Goal: Task Accomplishment & Management: Use online tool/utility

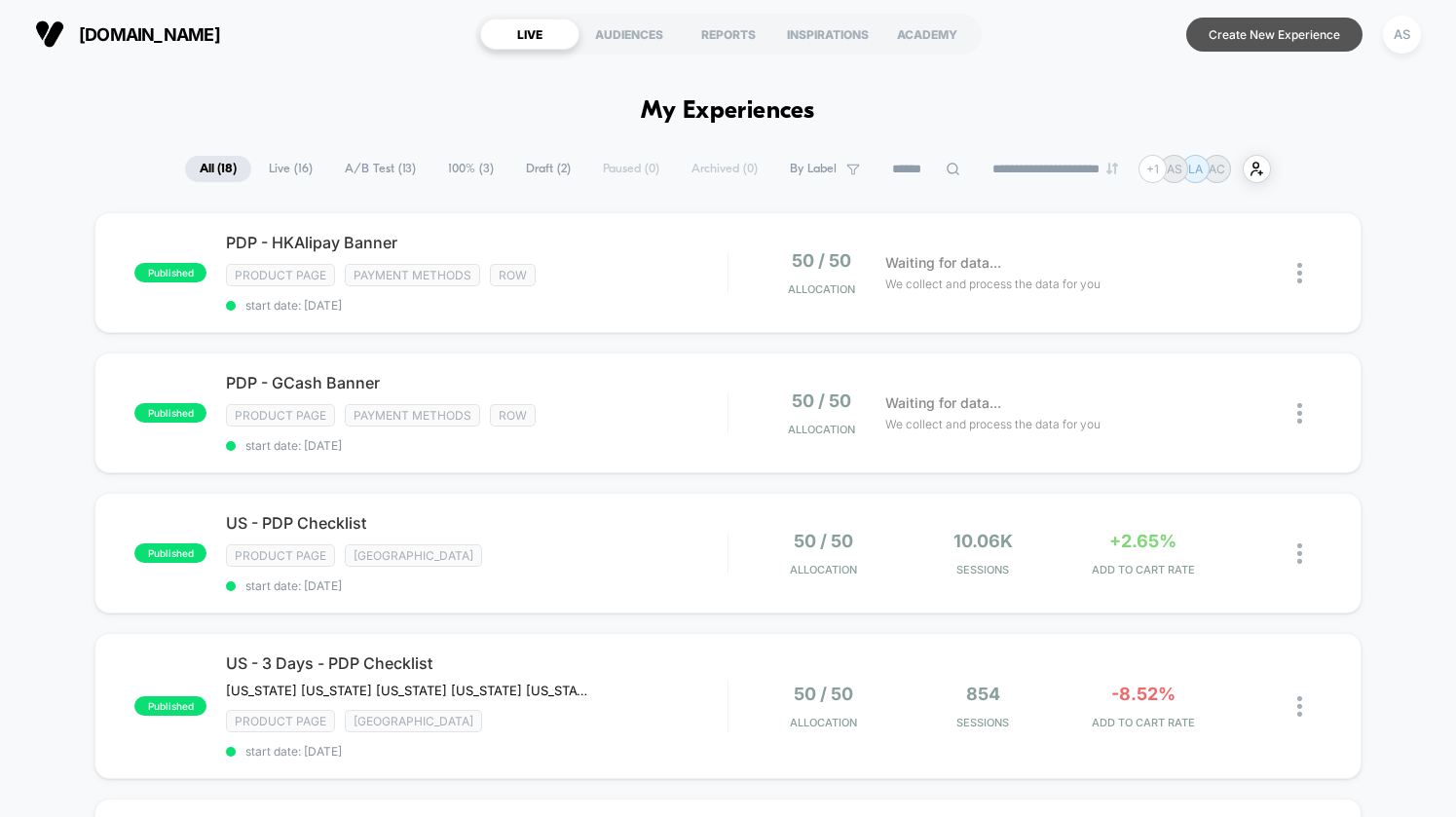
click at [1240, 32] on button "Create New Experience" at bounding box center [1274, 34] width 176 height 34
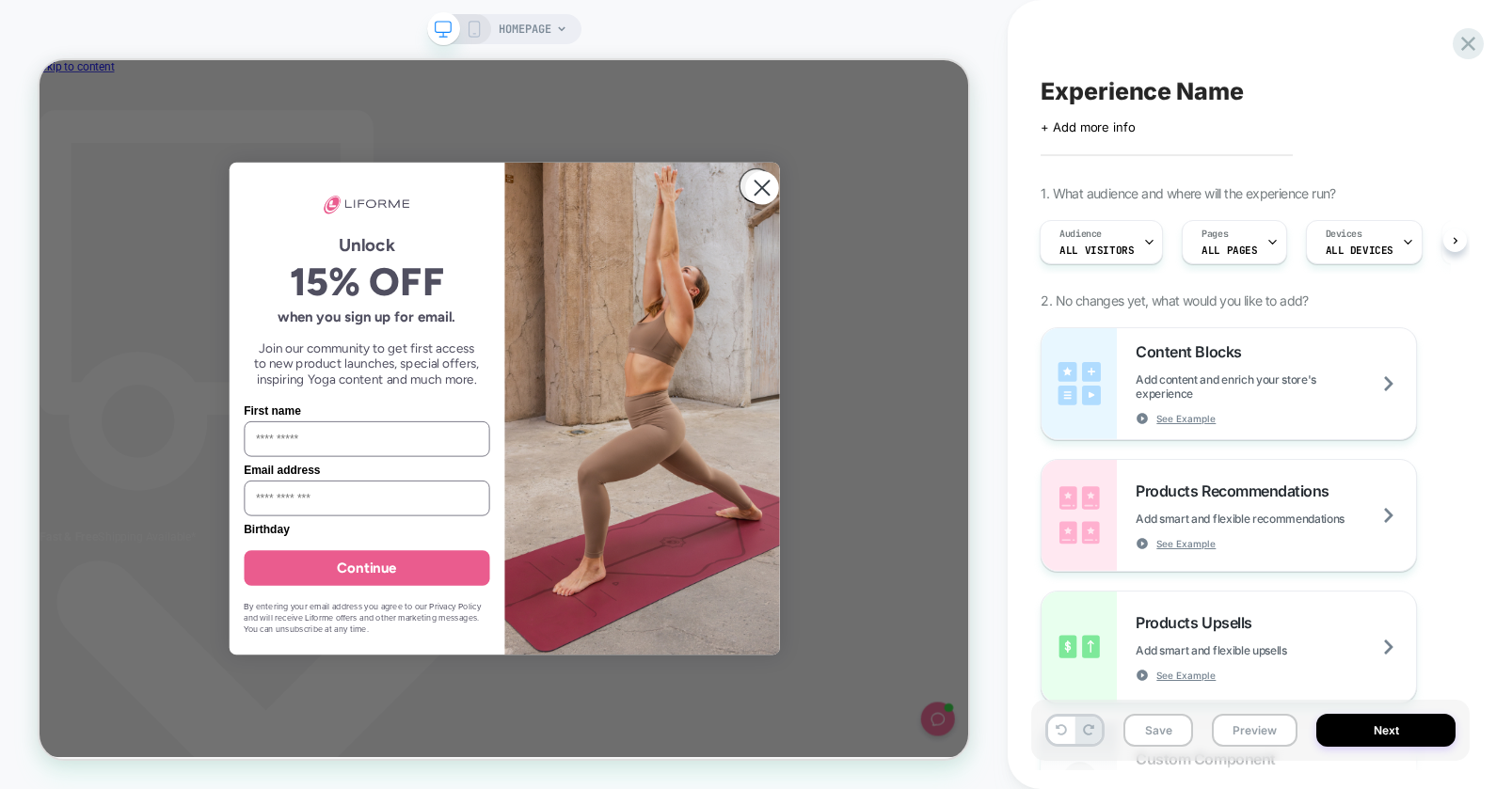
click at [545, 24] on span "HOMEPAGE" at bounding box center [525, 29] width 52 height 30
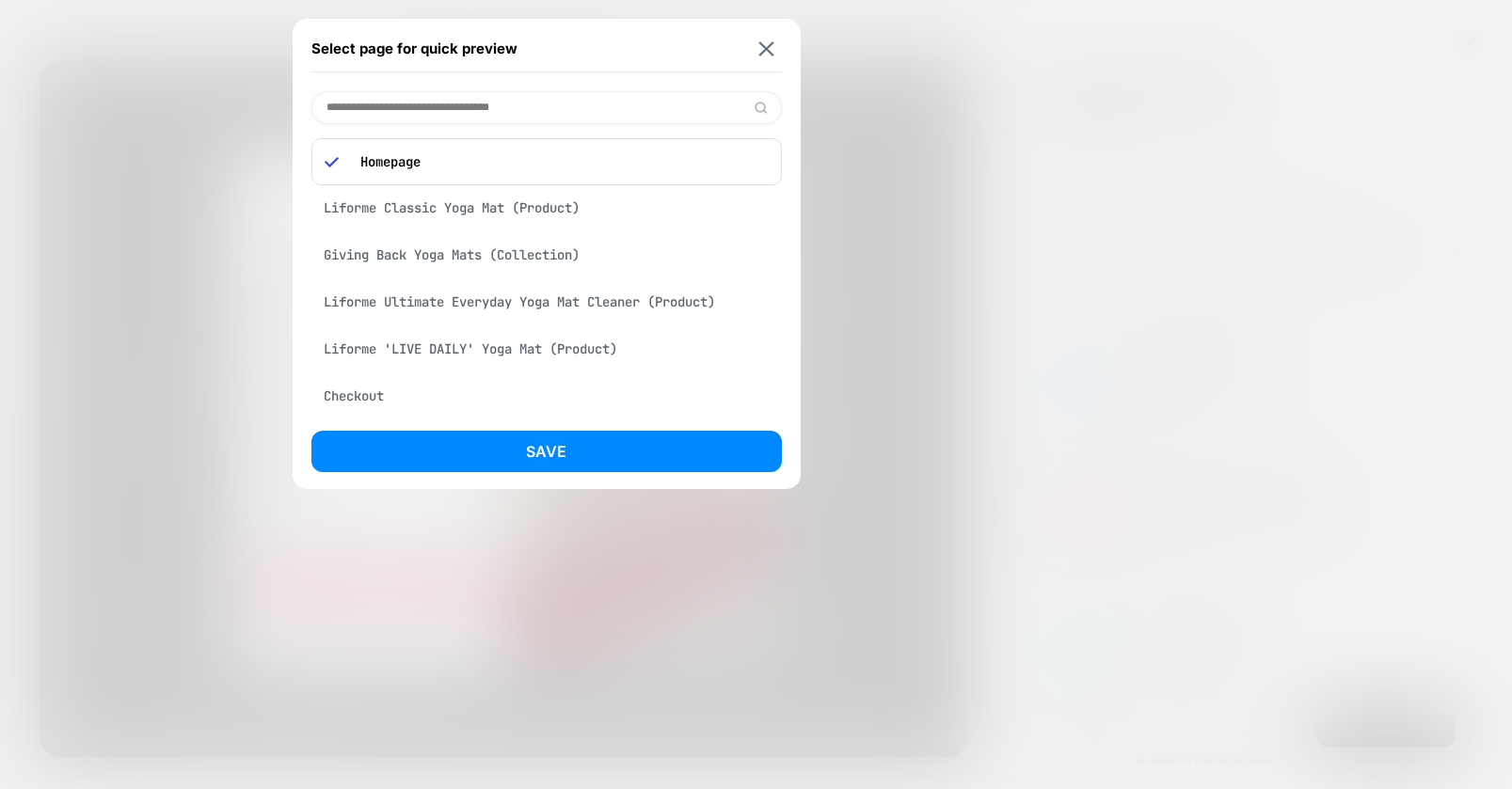
scroll to position [0, 583]
click at [772, 45] on img at bounding box center [766, 48] width 15 height 14
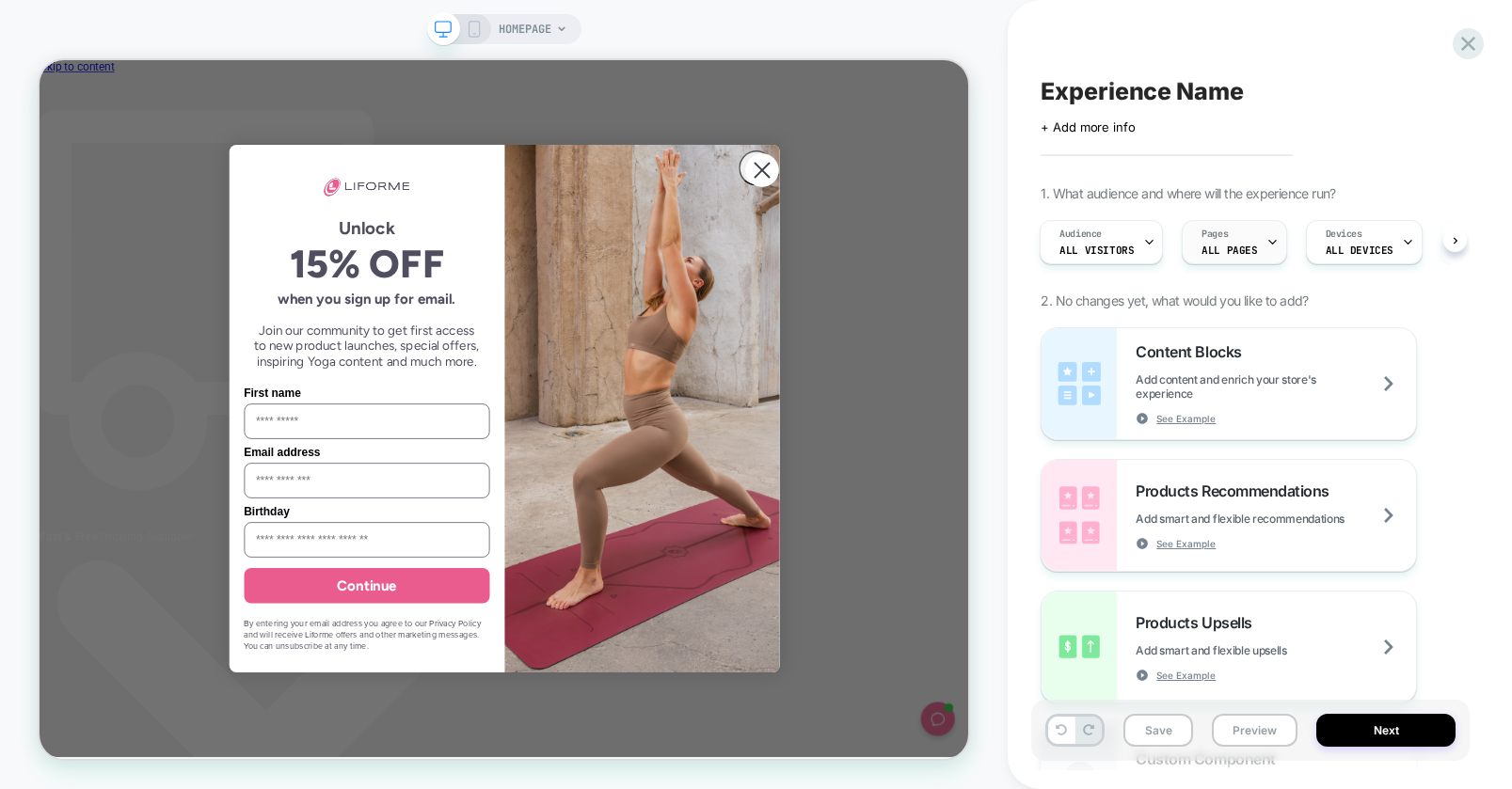
click at [1197, 244] on icon at bounding box center [1272, 241] width 12 height 12
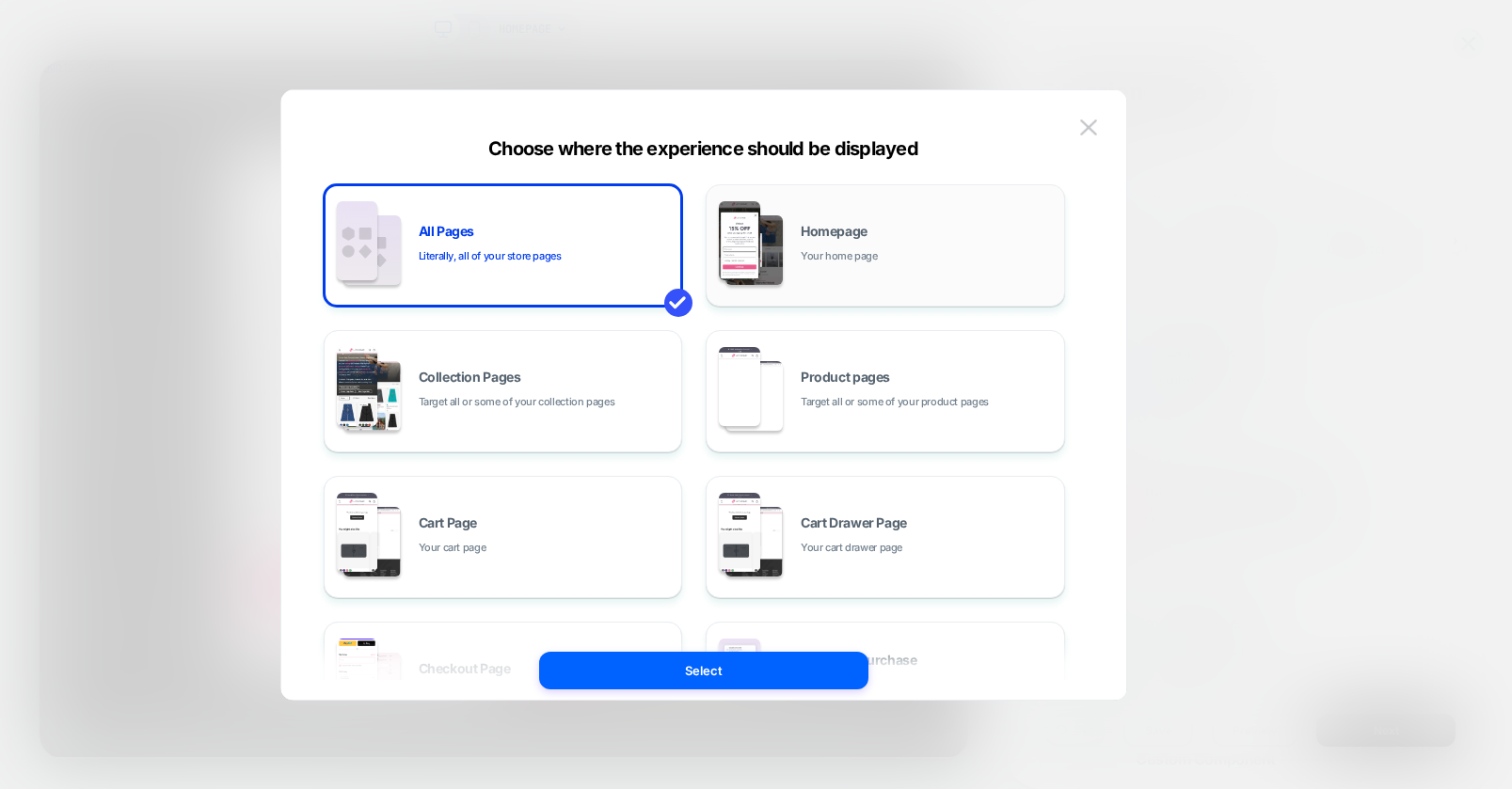
scroll to position [0, 1035]
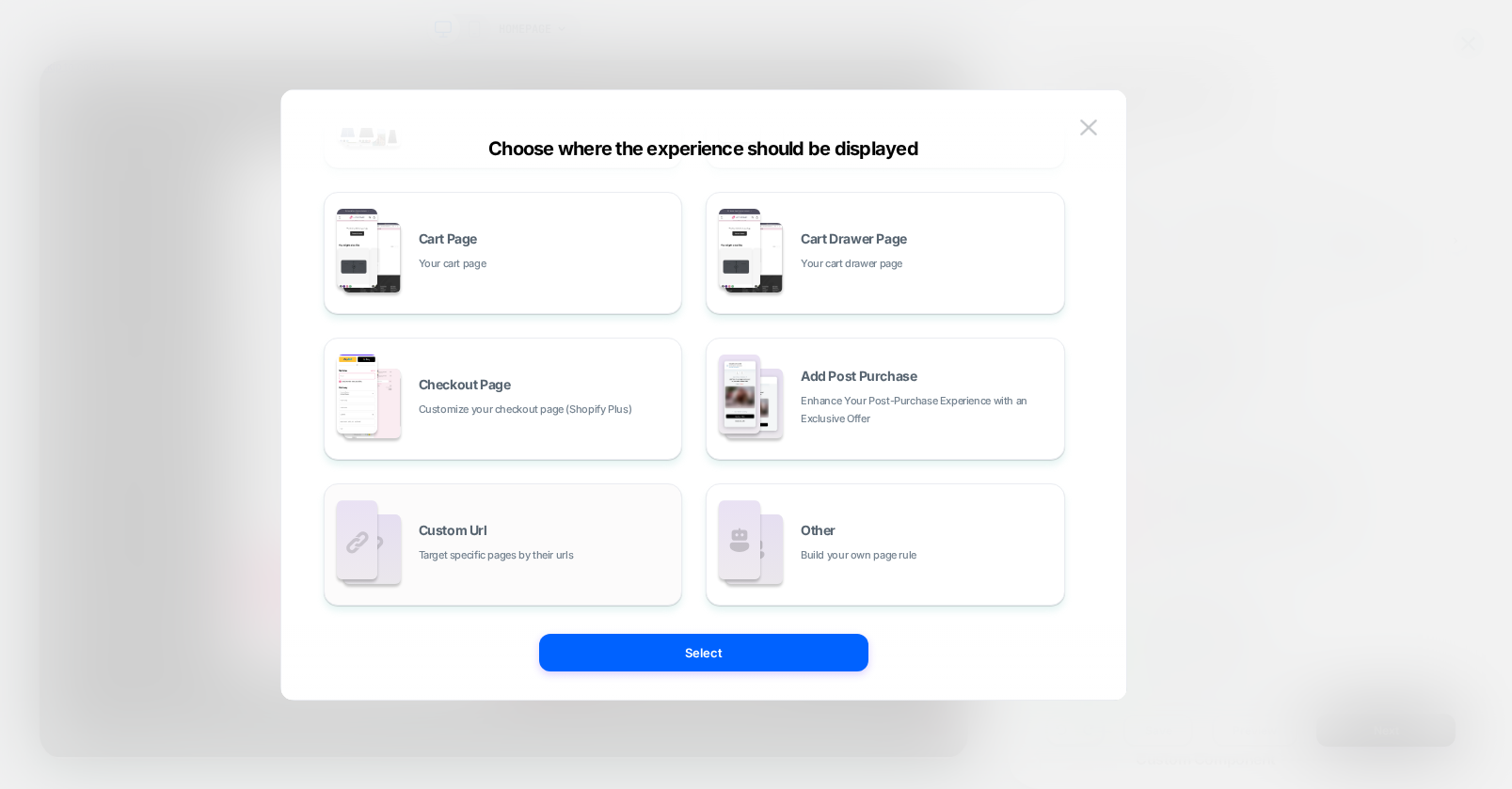
click at [601, 529] on div "Custom Url Target specific pages by their urls" at bounding box center [545, 544] width 254 height 41
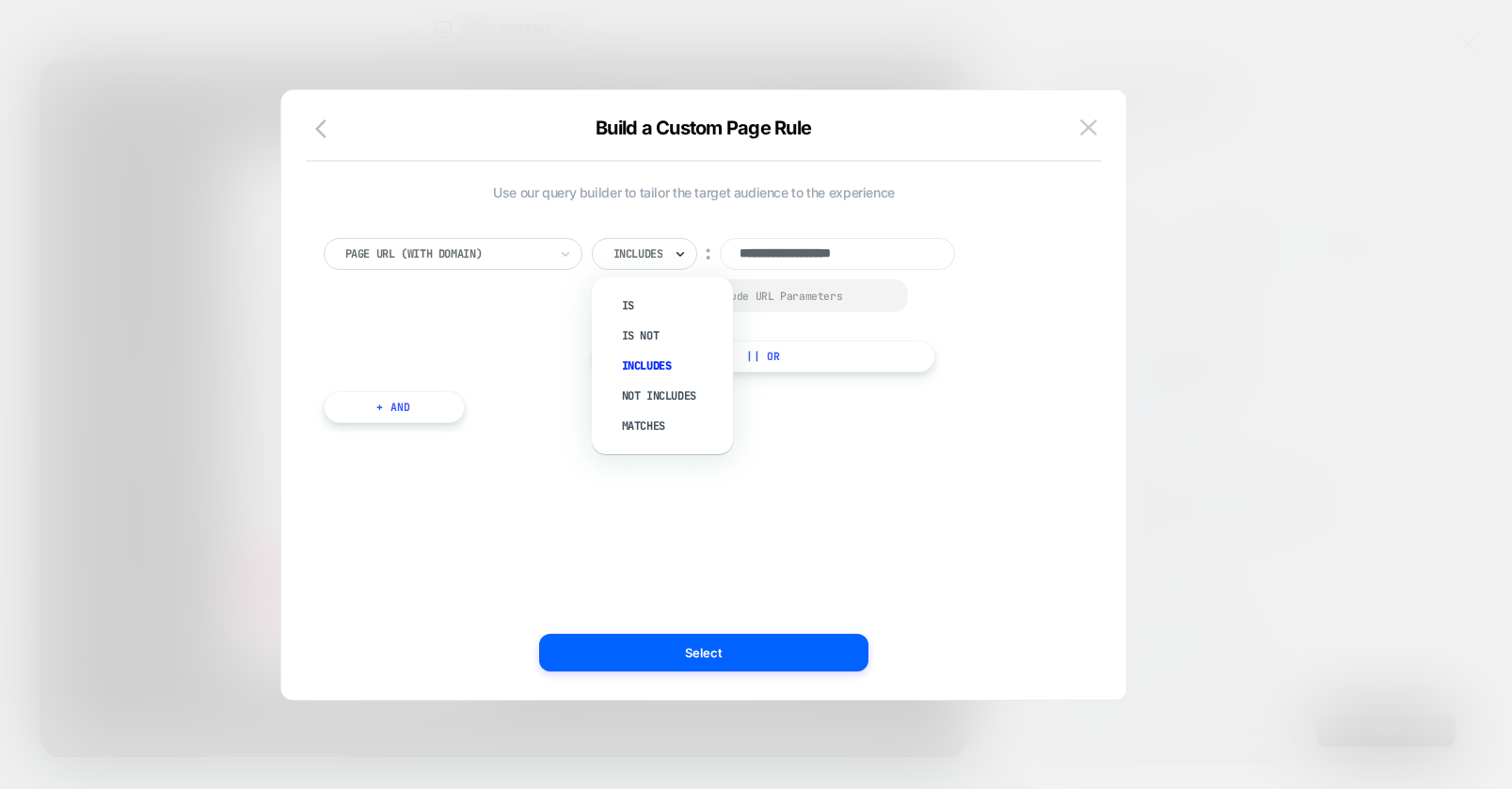
click at [675, 260] on icon at bounding box center [680, 254] width 13 height 19
click at [675, 259] on icon at bounding box center [680, 254] width 13 height 19
click at [917, 248] on input "**********" at bounding box center [836, 254] width 235 height 32
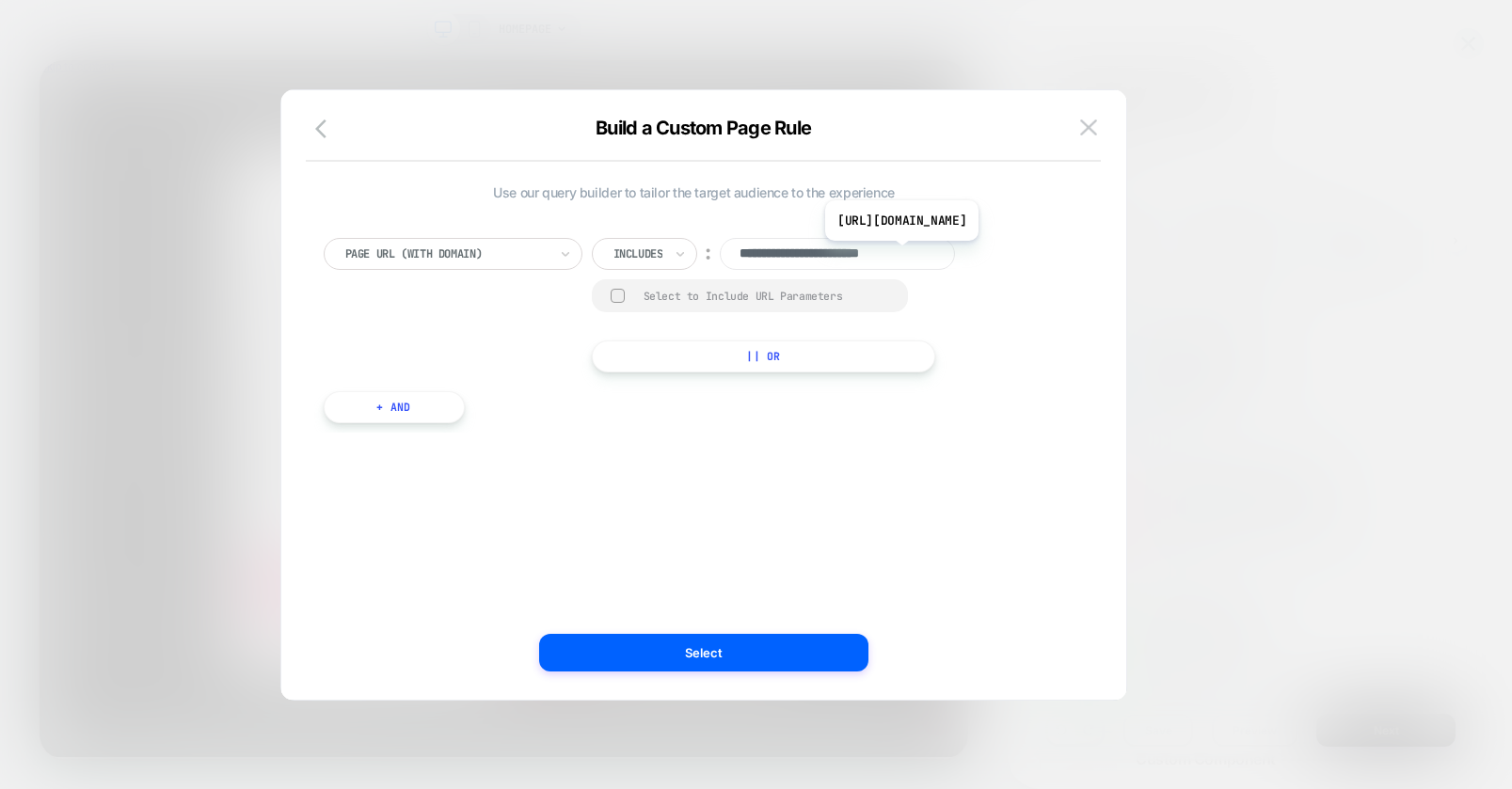
click at [925, 255] on input "**********" at bounding box center [836, 254] width 235 height 32
click at [929, 253] on input "**********" at bounding box center [836, 254] width 235 height 32
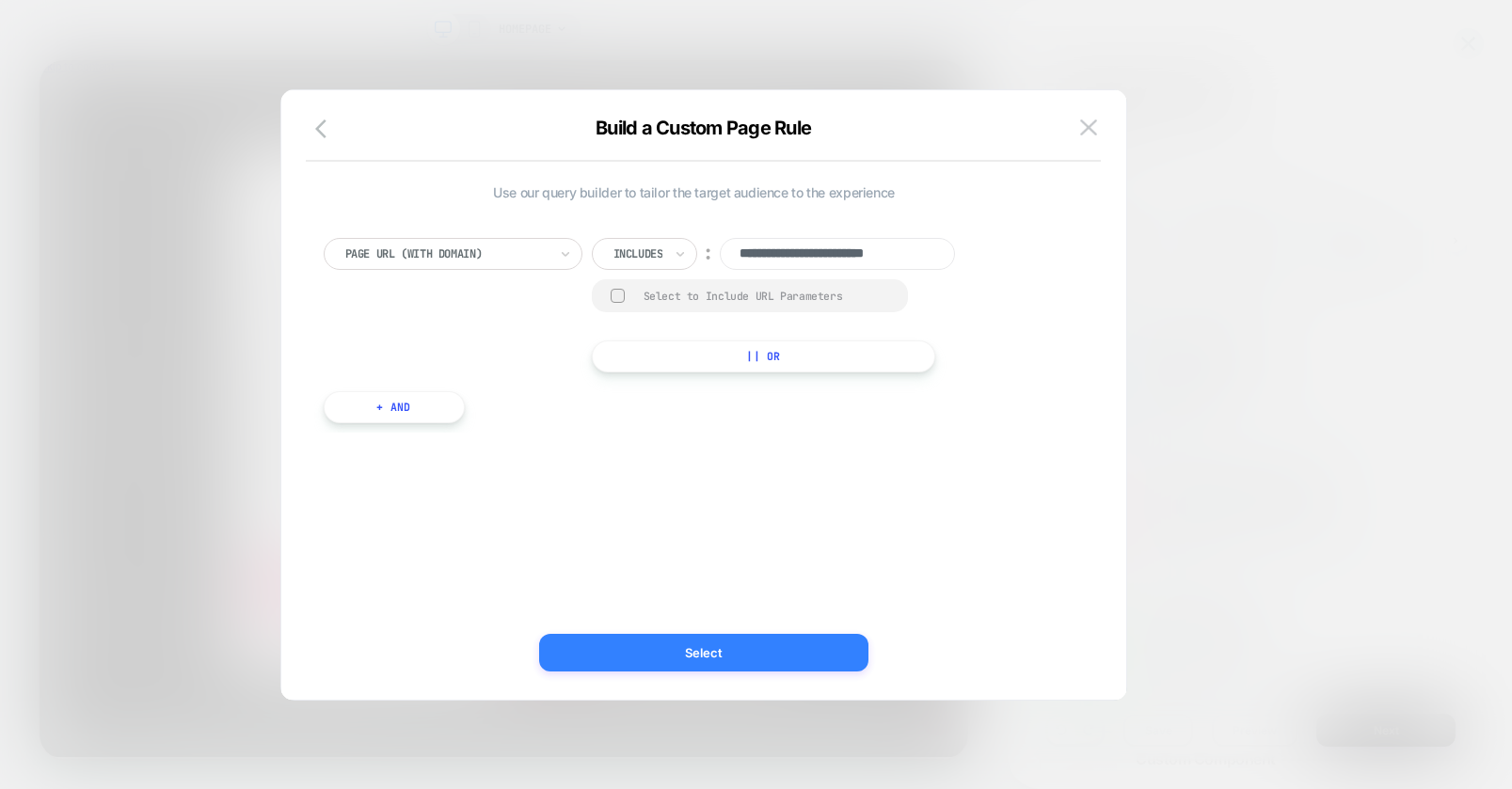
type input "**********"
click at [730, 654] on button "Select" at bounding box center [703, 653] width 329 height 38
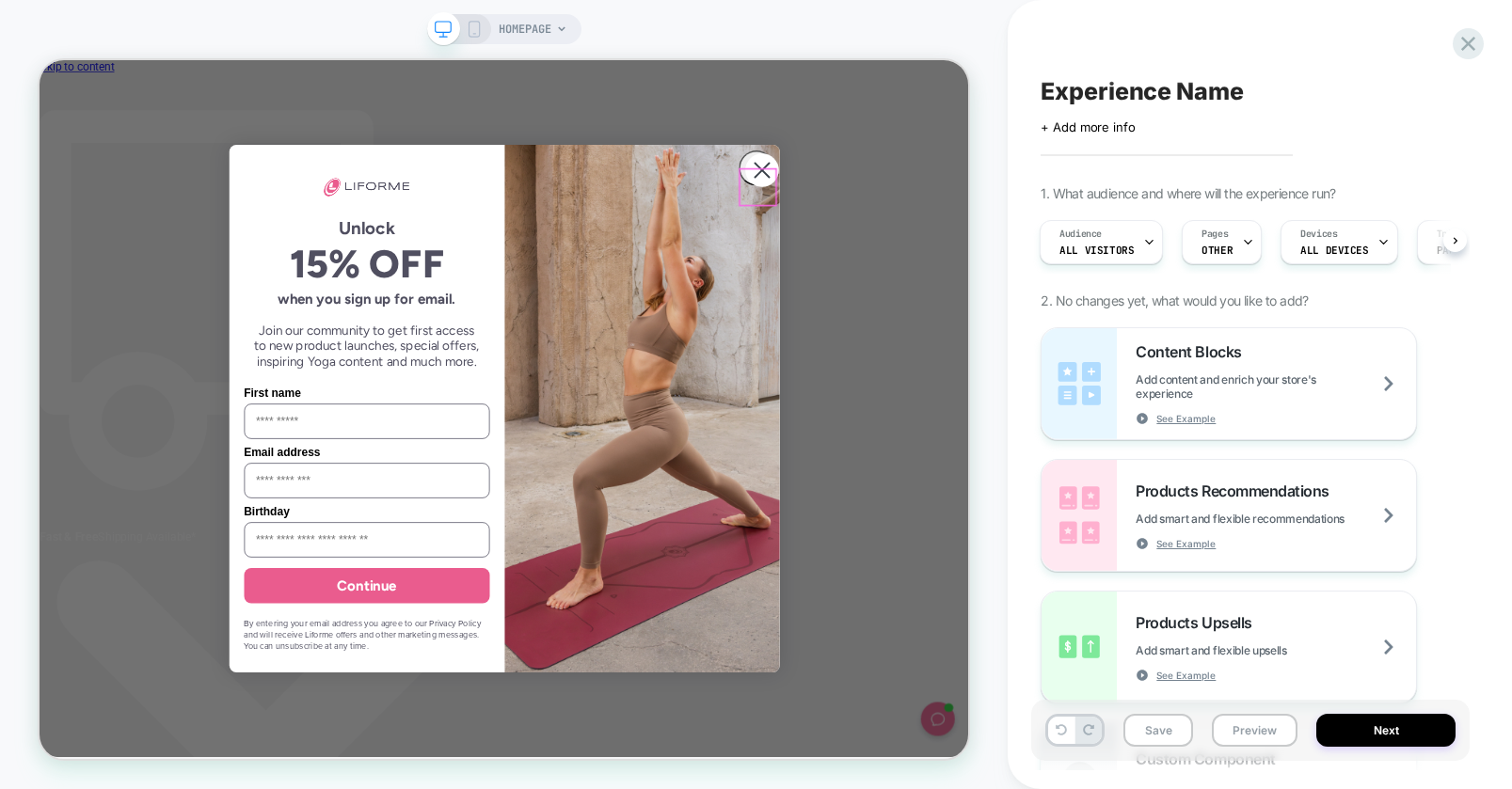
click at [1002, 226] on circle "Close dialog" at bounding box center [1003, 207] width 46 height 46
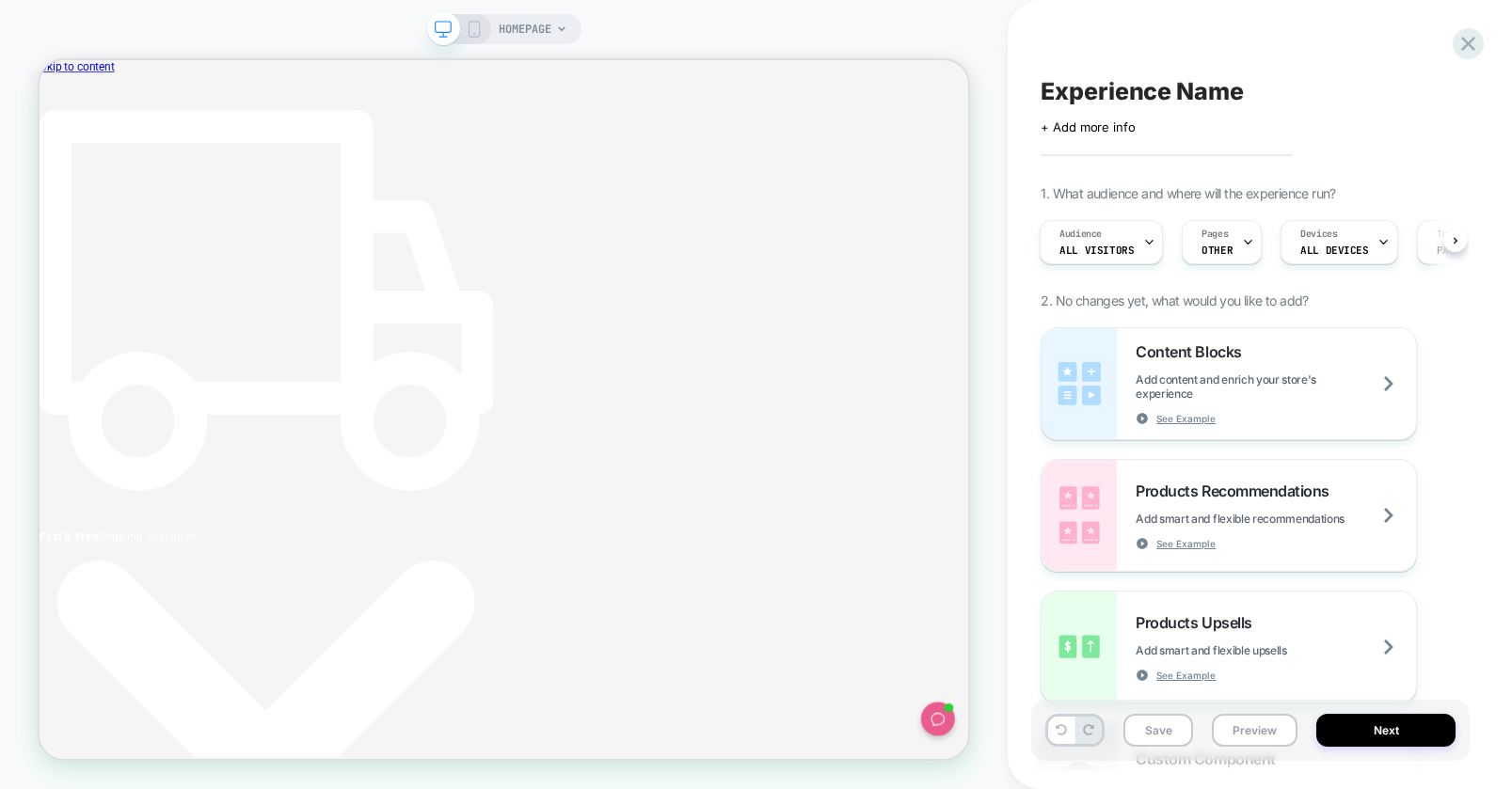
click at [536, 27] on span "HOMEPAGE" at bounding box center [525, 29] width 52 height 30
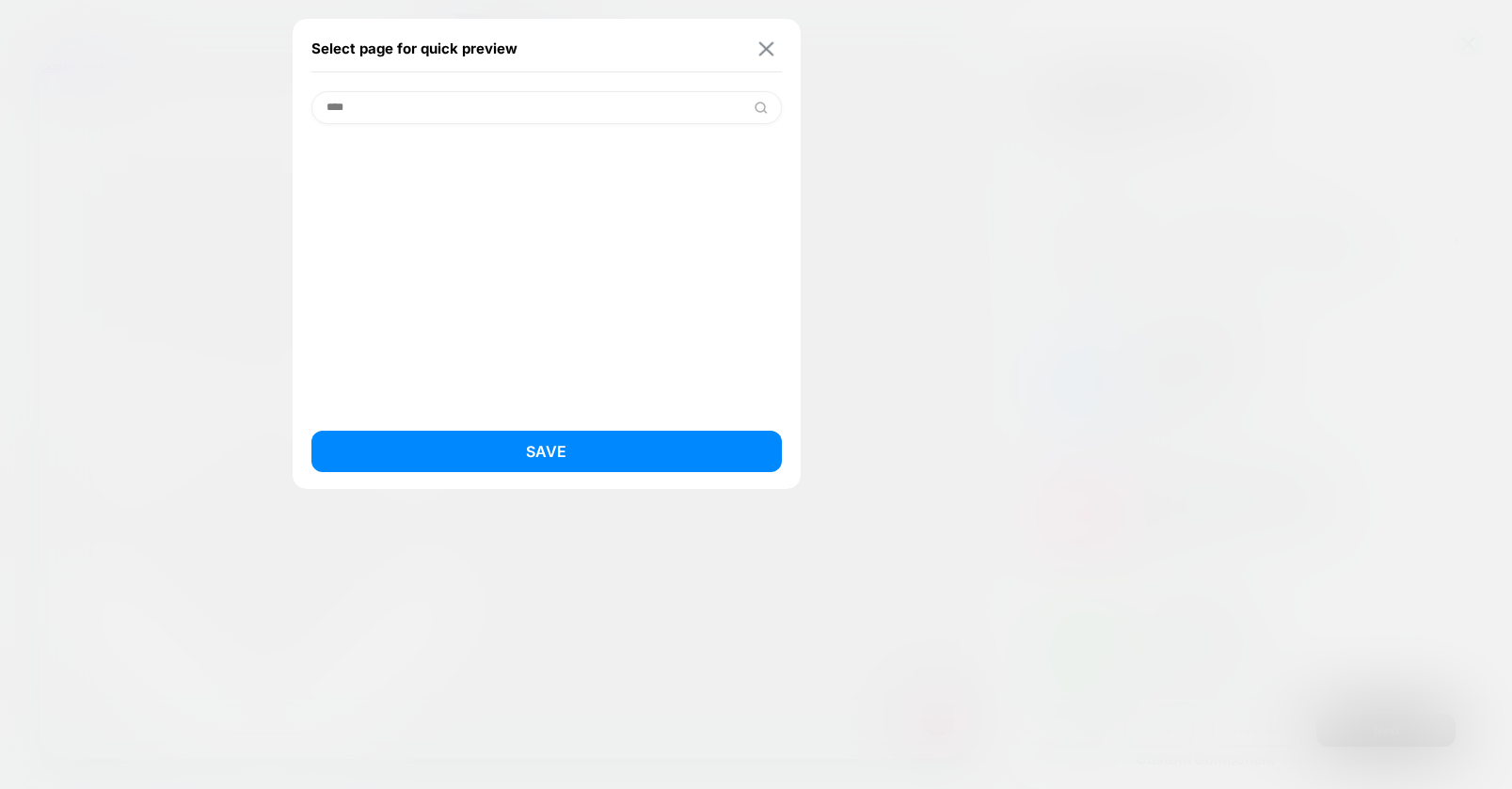
type input "****"
click at [759, 51] on img at bounding box center [766, 48] width 15 height 14
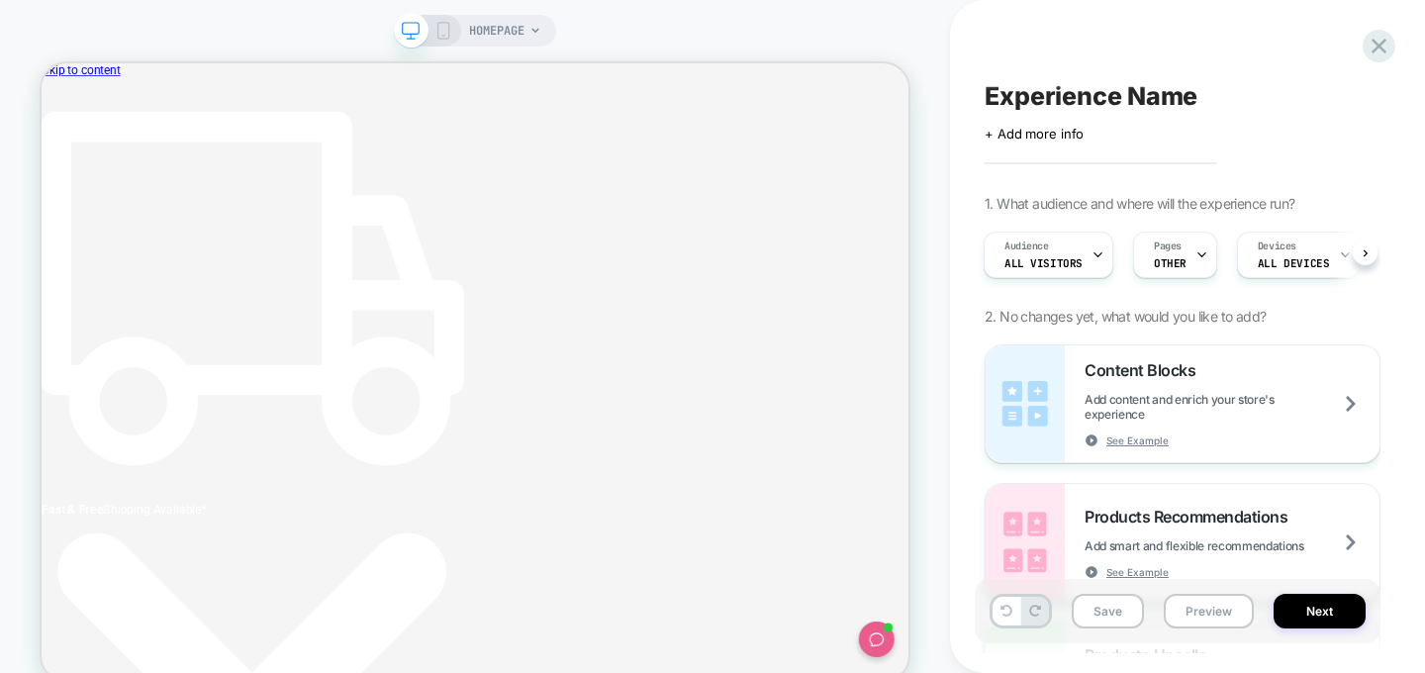
click at [449, 38] on icon at bounding box center [444, 31] width 18 height 18
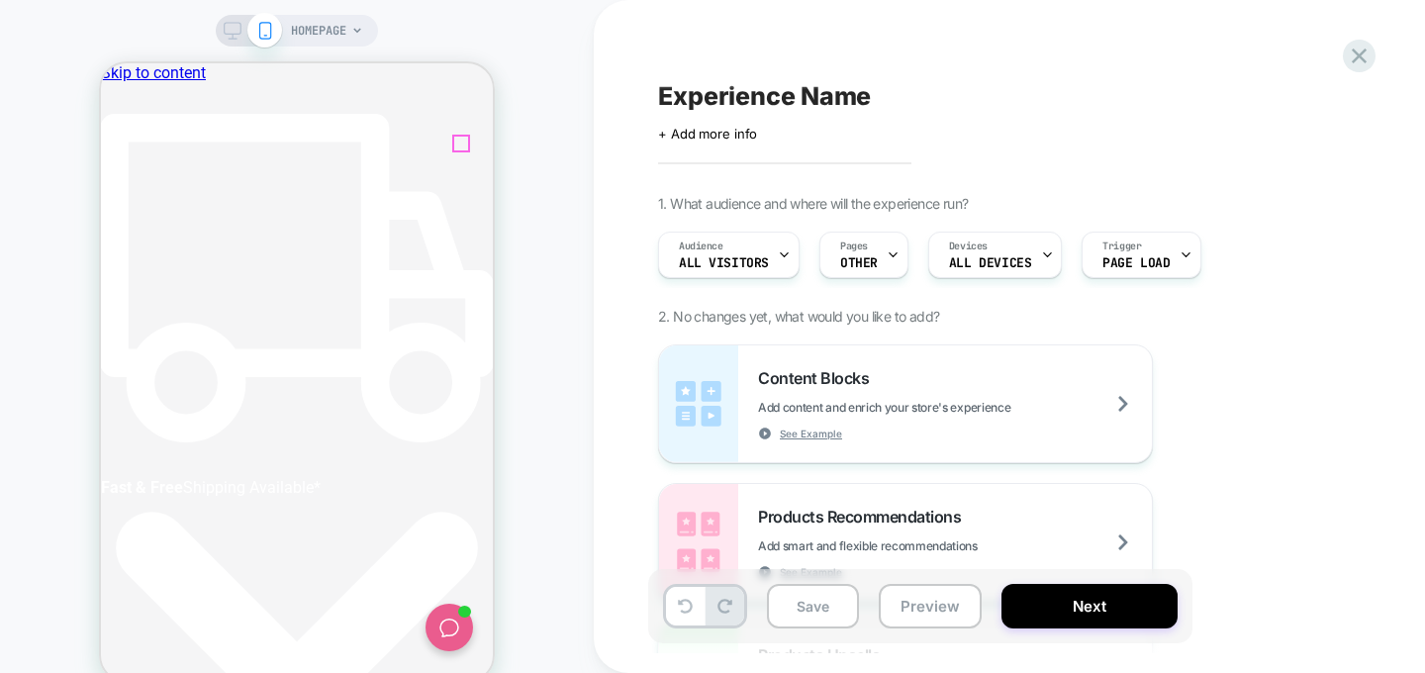
click at [1260, 59] on div at bounding box center [1359, 56] width 41 height 41
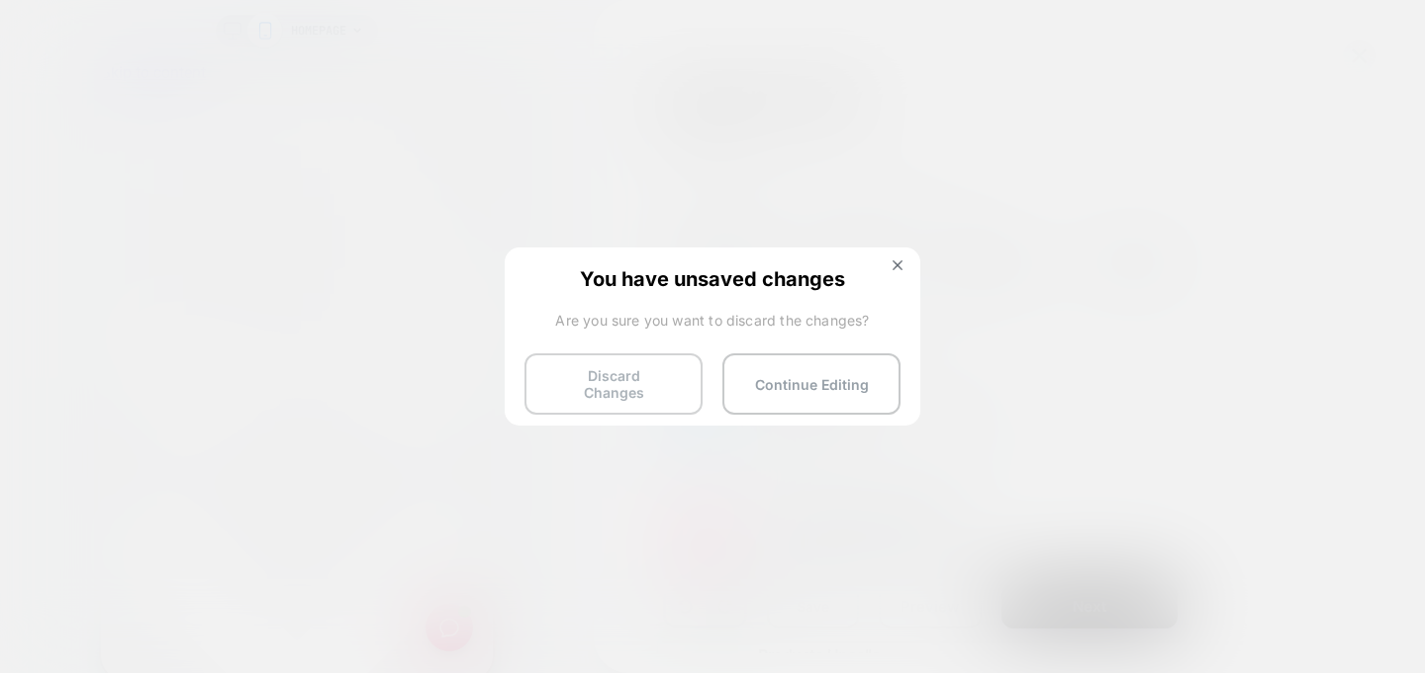
click at [615, 382] on button "Discard Changes" at bounding box center [614, 383] width 178 height 61
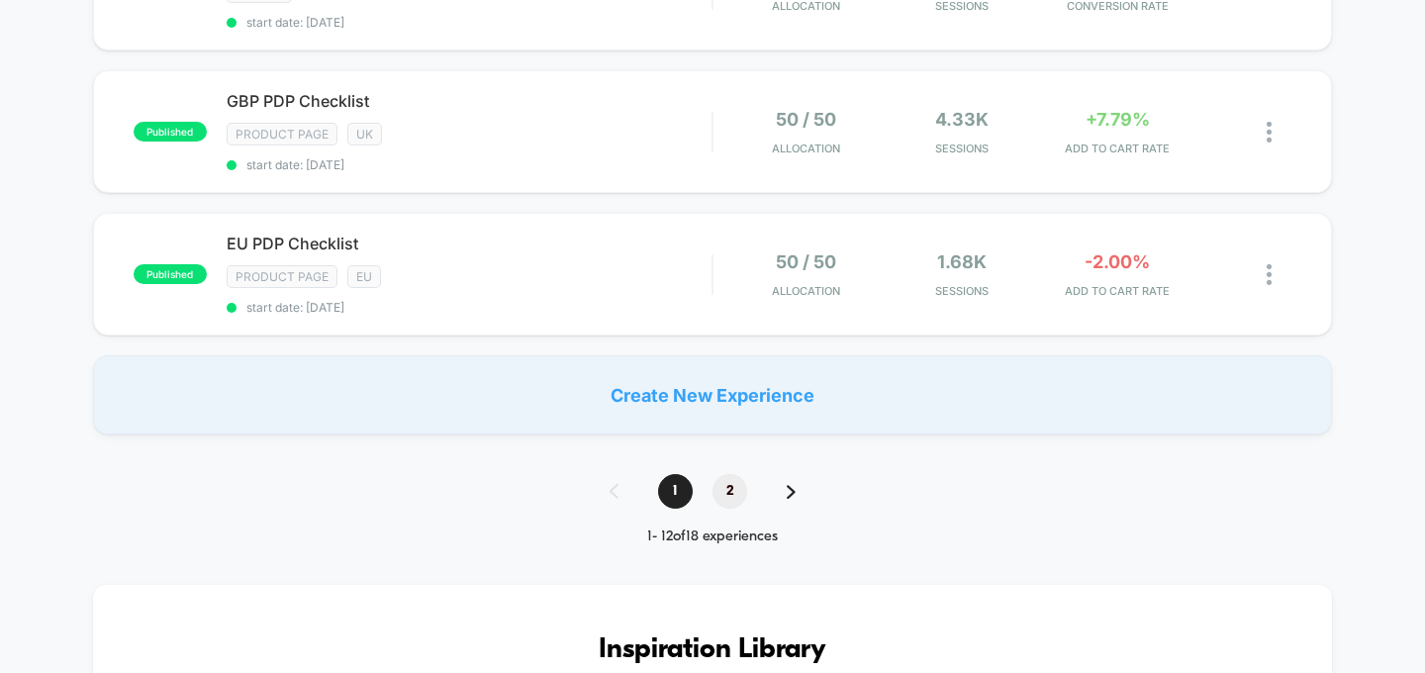
click at [734, 488] on span "2" at bounding box center [730, 491] width 35 height 35
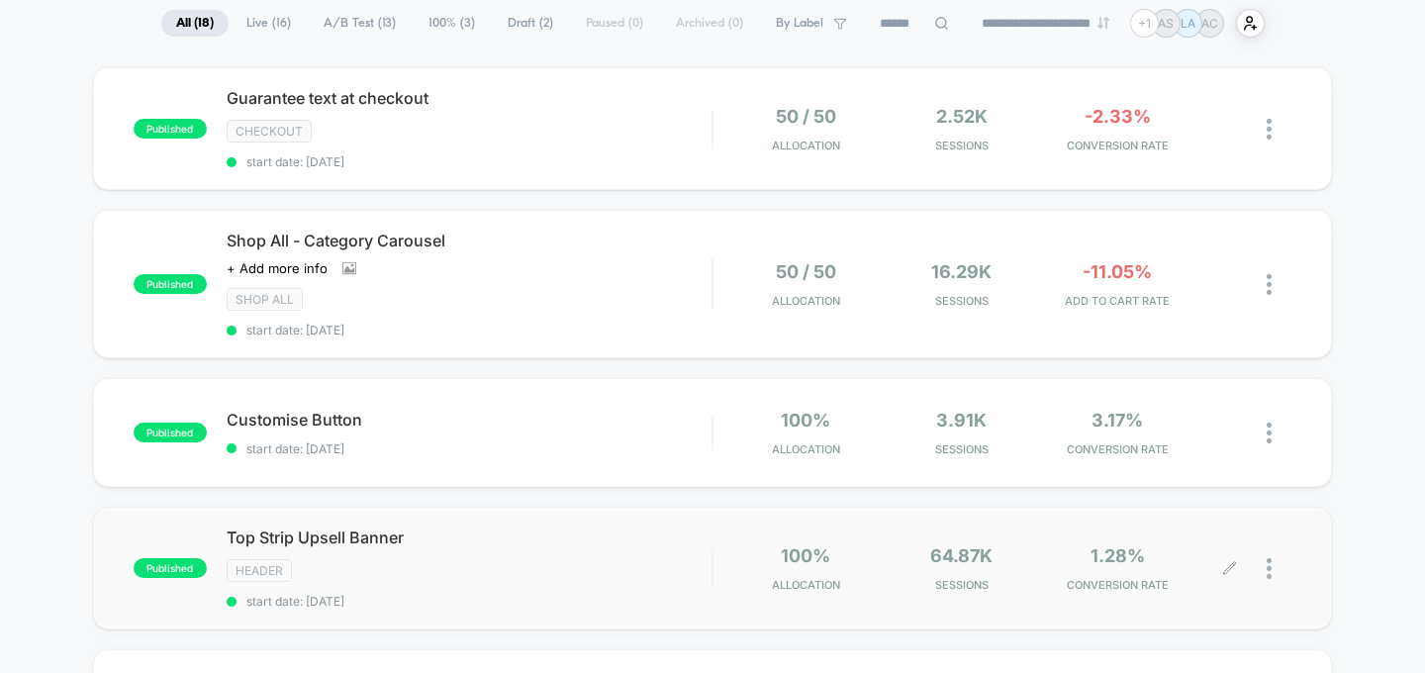
click at [1260, 566] on div at bounding box center [1279, 568] width 25 height 47
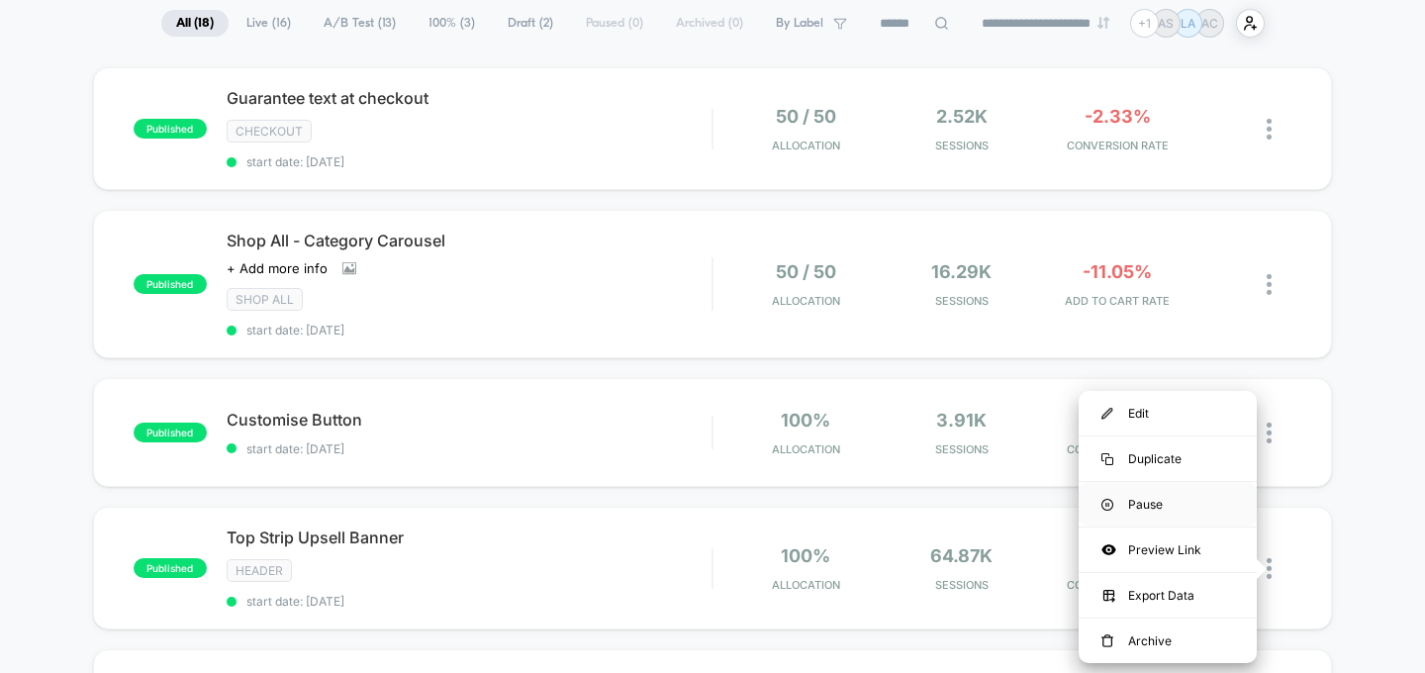
click at [1166, 511] on div "Pause" at bounding box center [1168, 504] width 178 height 45
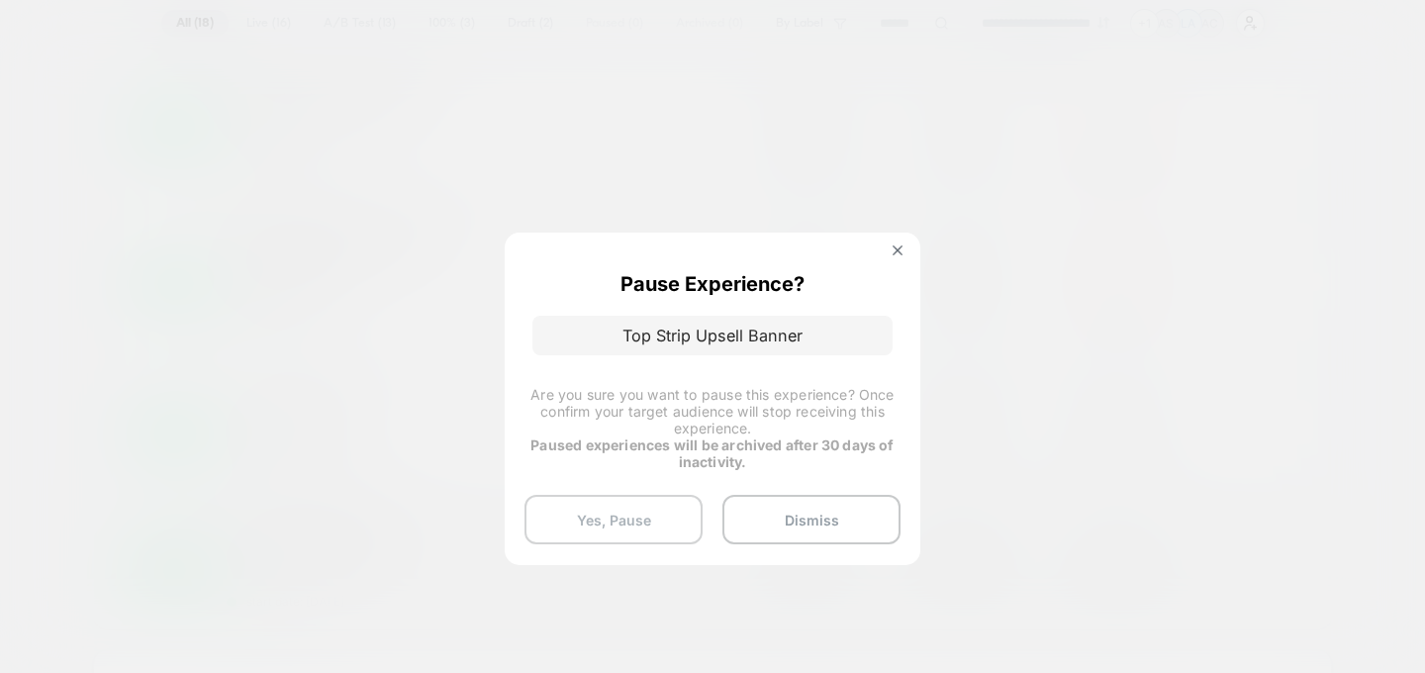
click at [634, 515] on button "Yes, Pause" at bounding box center [614, 519] width 178 height 49
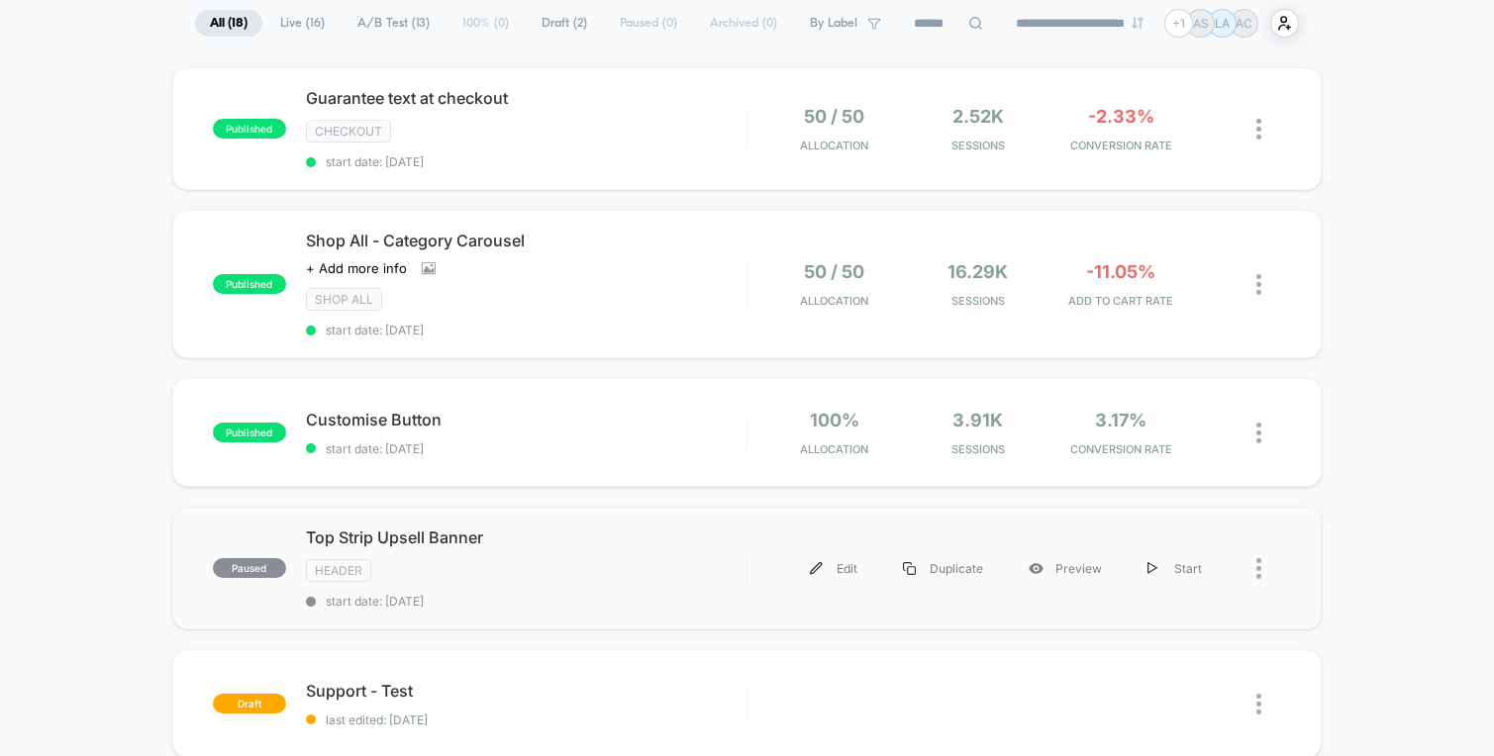
click at [748, 531] on div "paused Top Strip Upsell Banner HEADER start date: [DATE] Edit Duplicate Preview…" at bounding box center [747, 568] width 1150 height 123
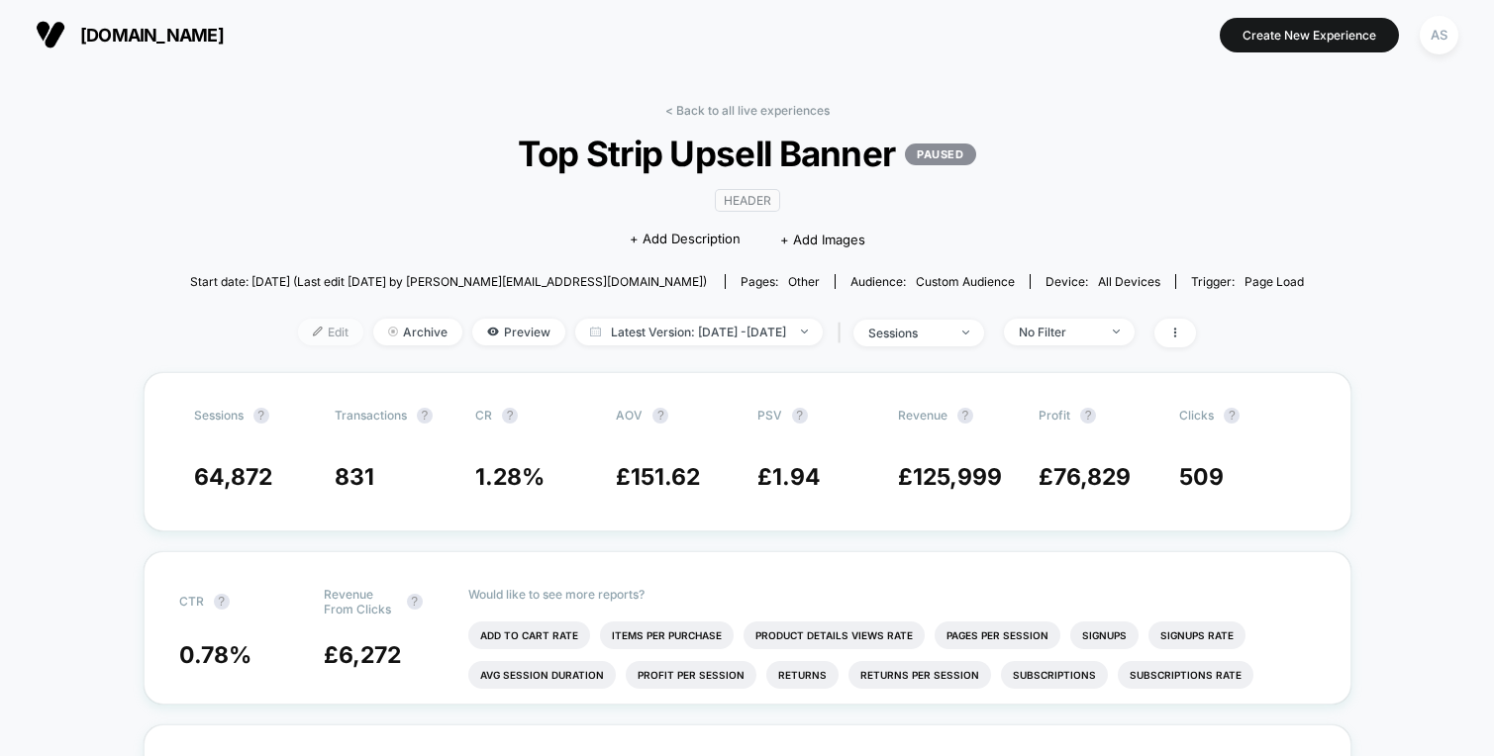
click at [298, 329] on span "Edit" at bounding box center [330, 332] width 65 height 27
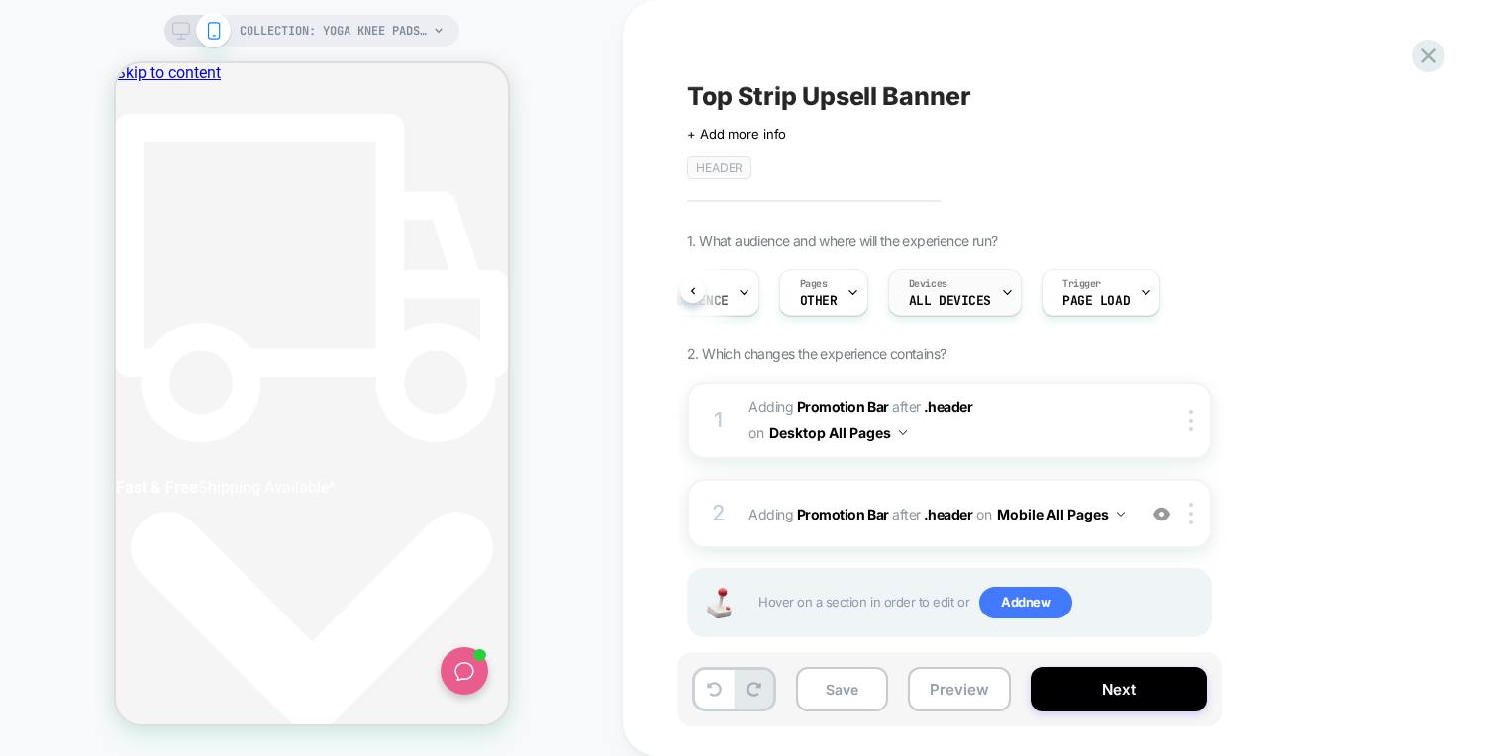
scroll to position [0, 88]
click at [1115, 289] on div "Trigger Page Load" at bounding box center [1099, 292] width 107 height 45
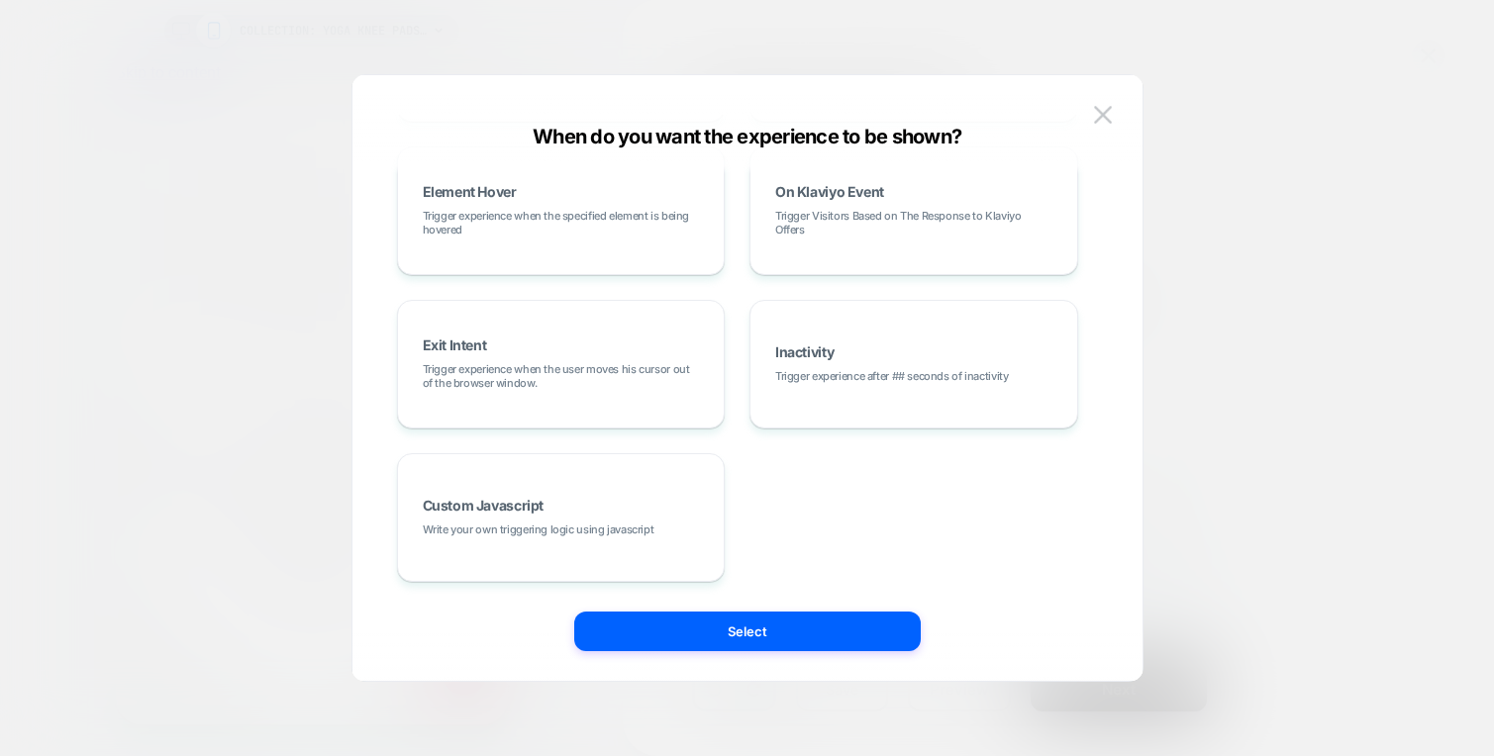
scroll to position [0, 372]
click at [1095, 109] on img at bounding box center [1103, 114] width 18 height 17
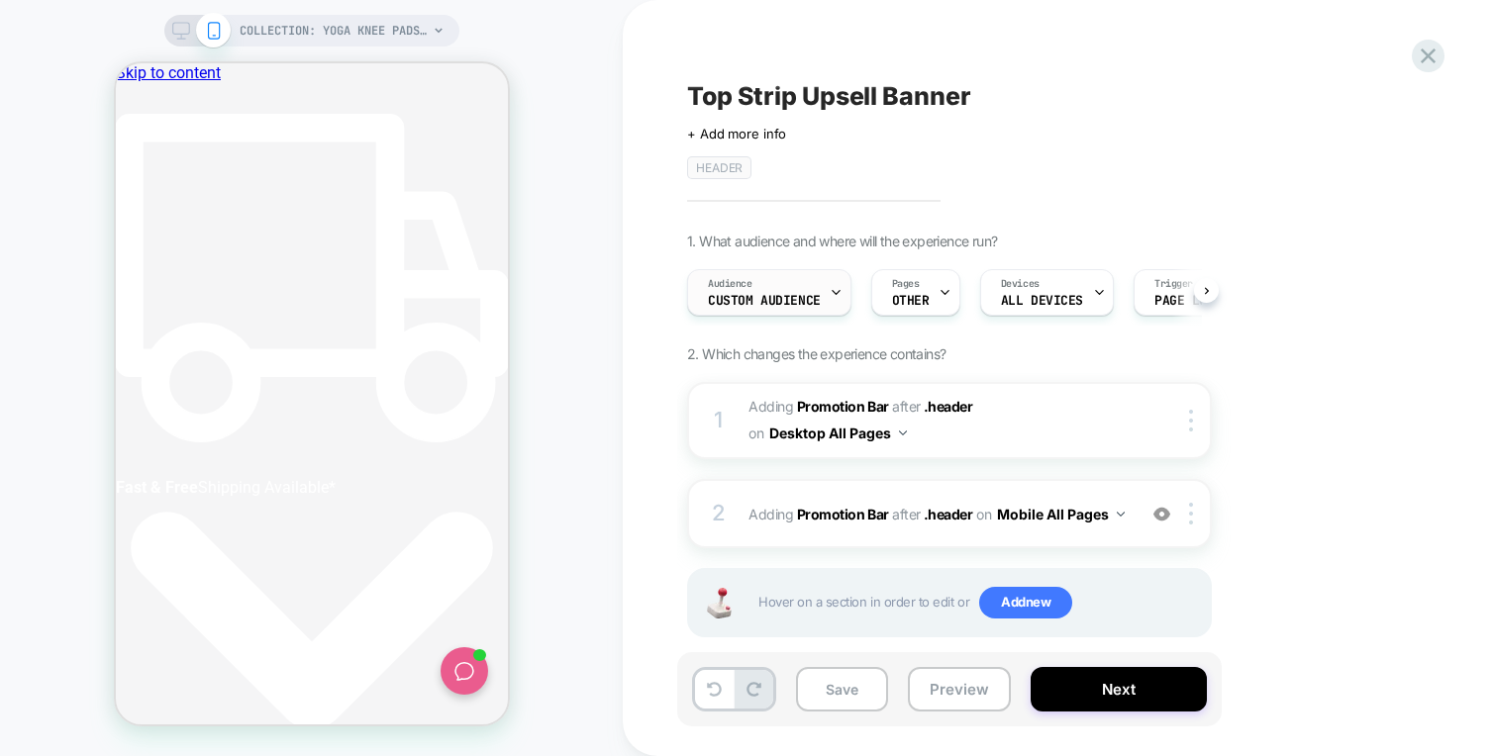
scroll to position [0, 744]
click at [730, 275] on div "Audience Custom Audience" at bounding box center [764, 292] width 152 height 45
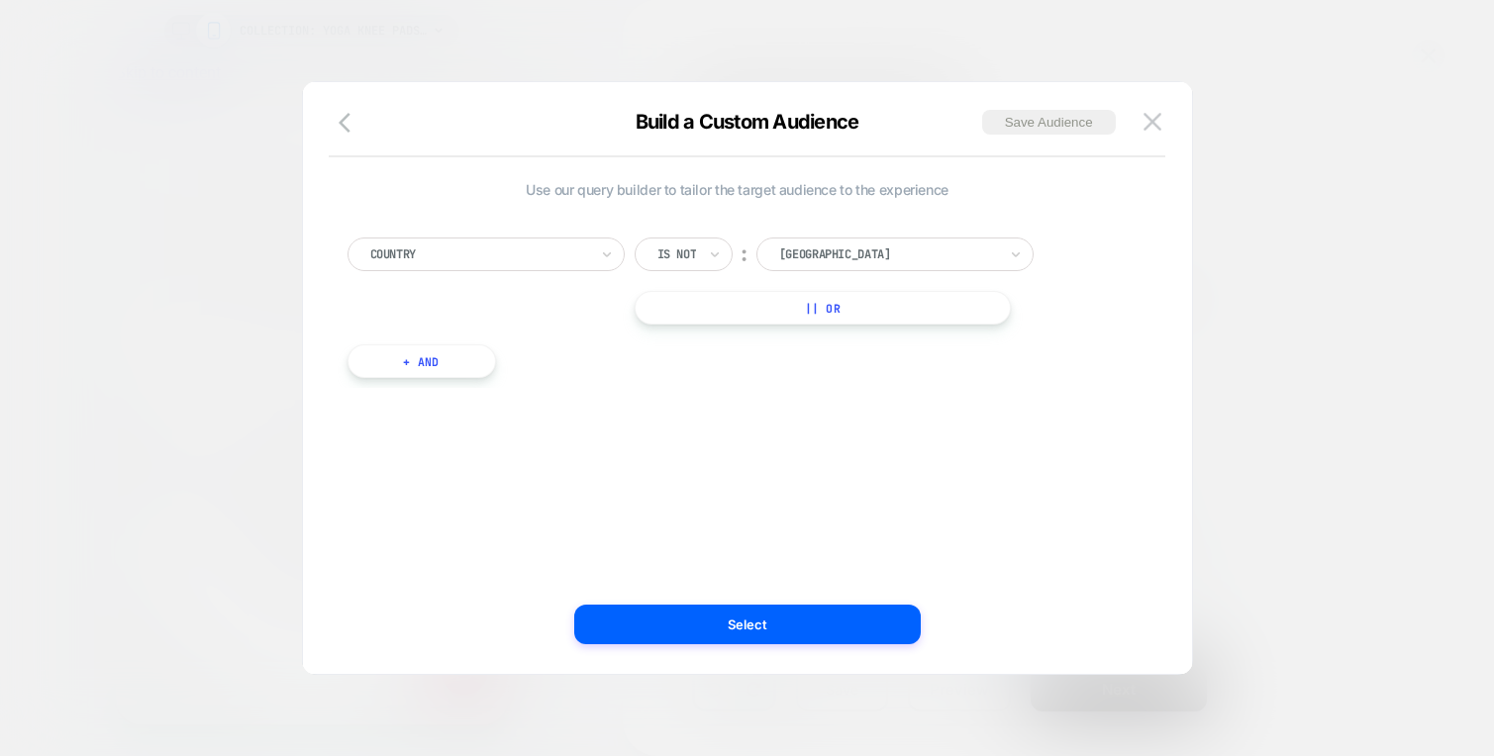
click at [1168, 112] on div "Build a Custom Audience Save Audience" at bounding box center [747, 134] width 889 height 48
click at [1154, 121] on img at bounding box center [1152, 121] width 18 height 17
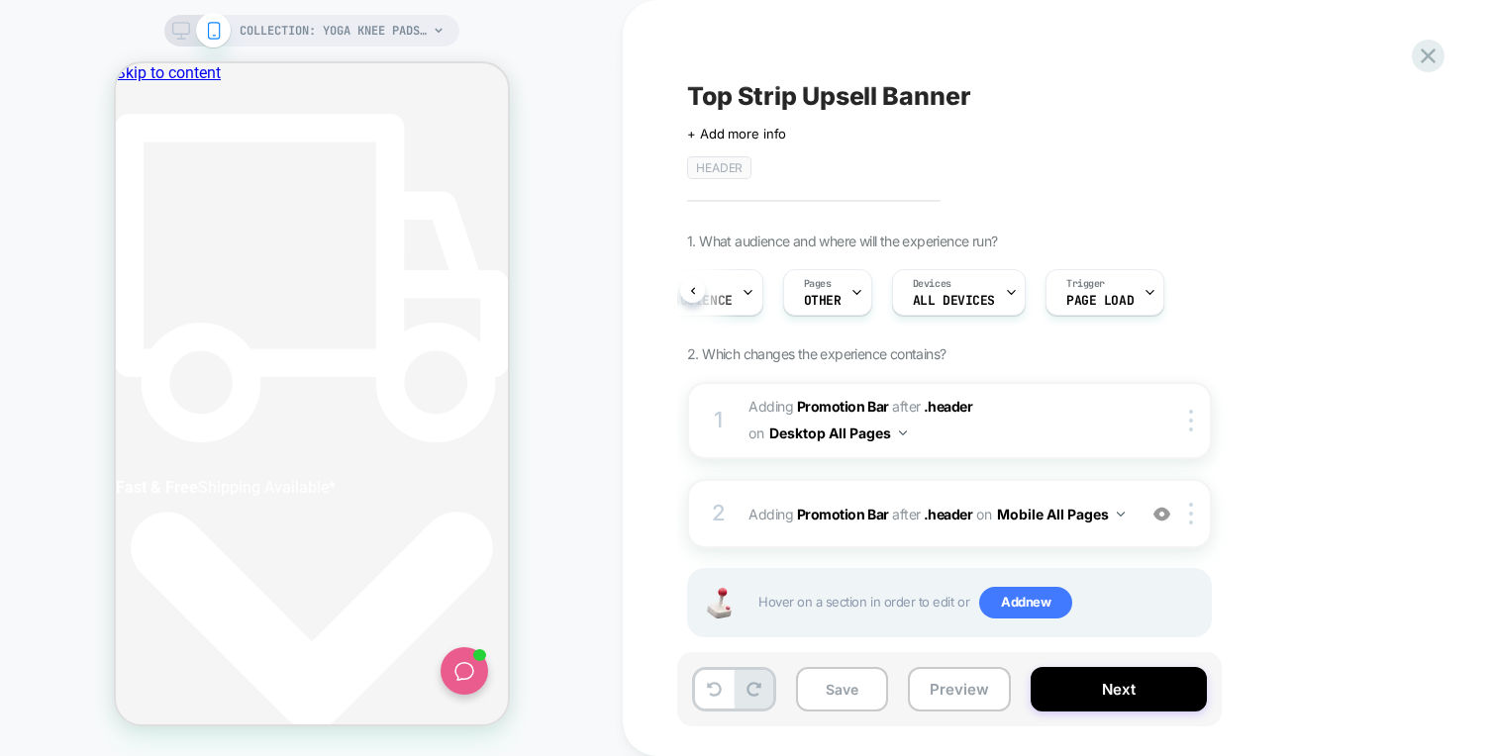
scroll to position [0, 0]
drag, startPoint x: 955, startPoint y: 690, endPoint x: 966, endPoint y: 690, distance: 10.9
click at [956, 690] on button "Preview" at bounding box center [959, 689] width 103 height 45
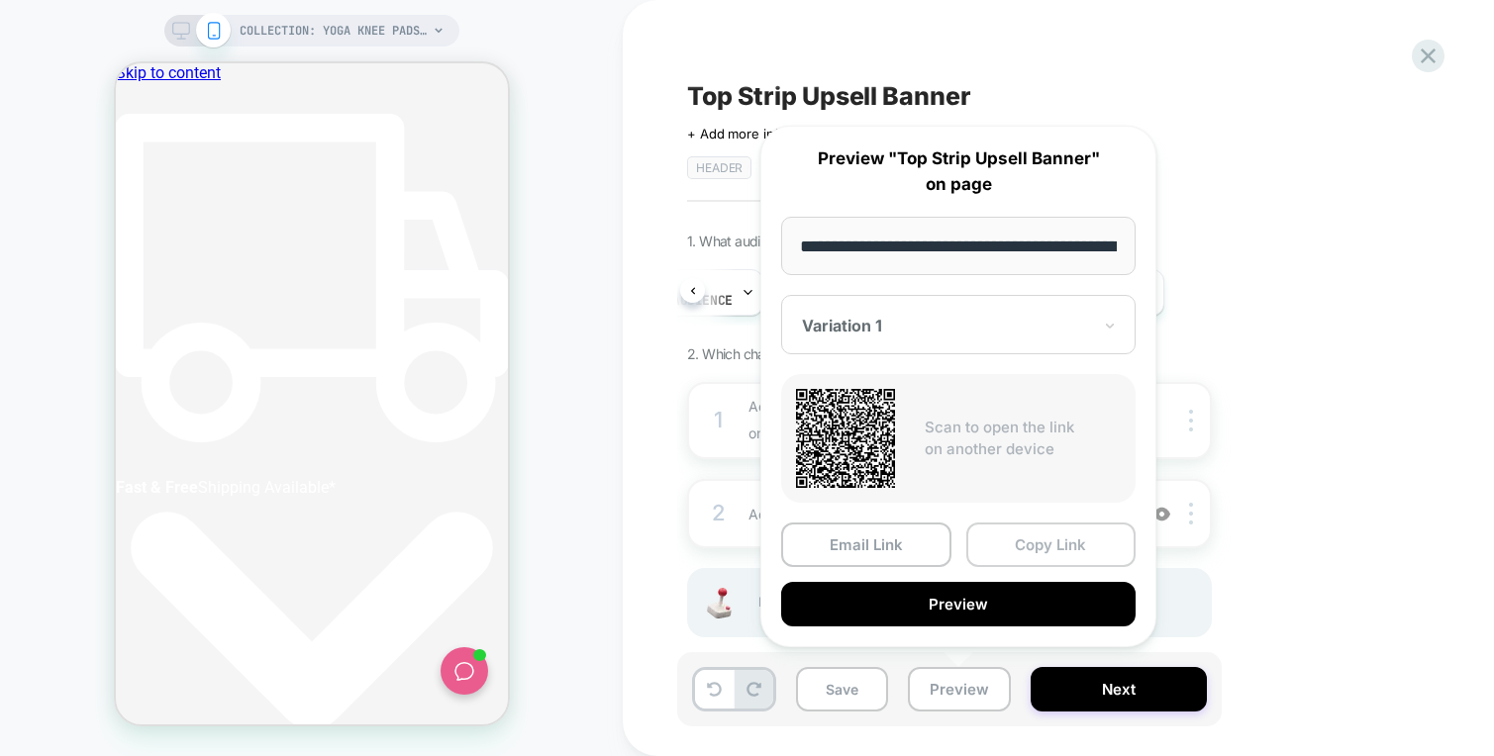
scroll to position [0, 719]
click at [1053, 535] on button "Copy Link" at bounding box center [1051, 545] width 170 height 45
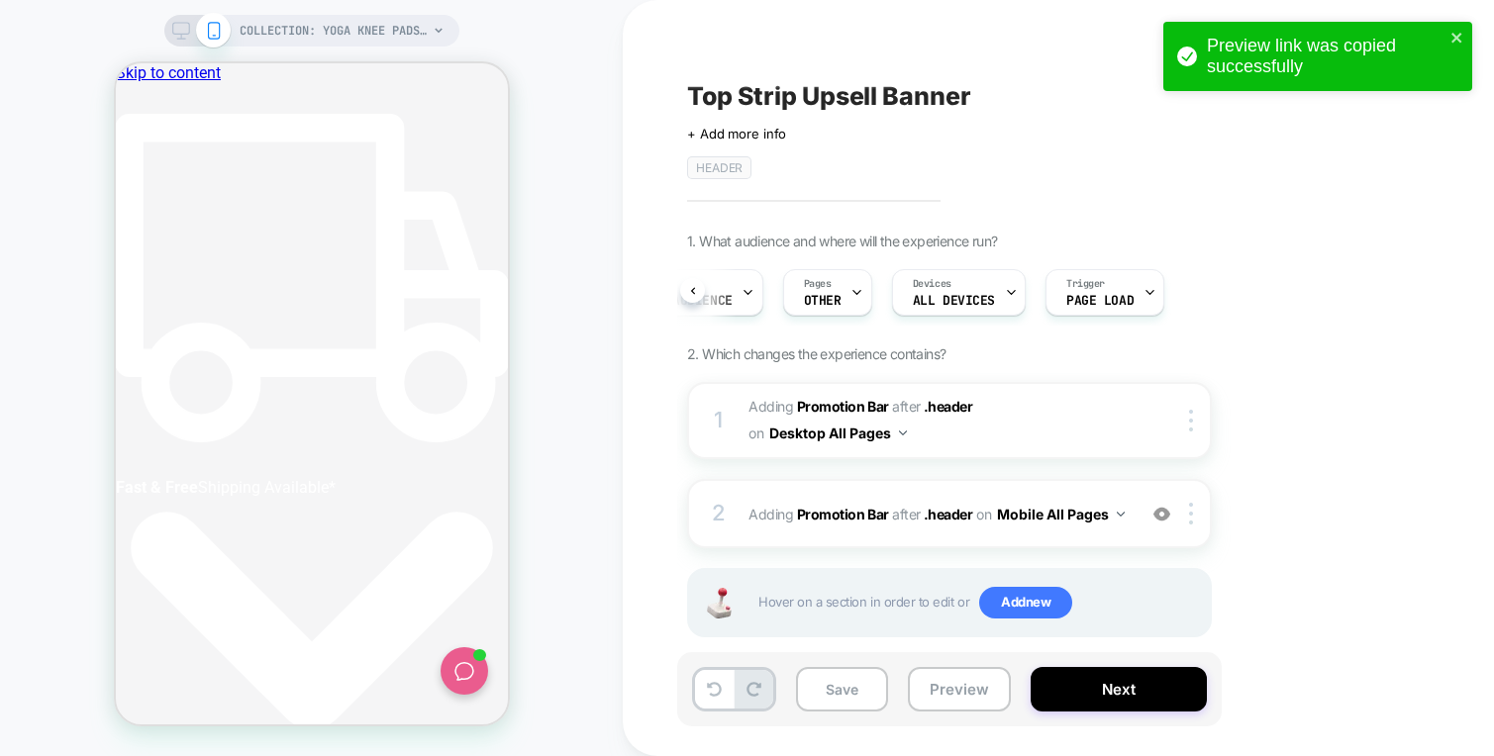
scroll to position [0, 744]
drag, startPoint x: 910, startPoint y: 54, endPoint x: 872, endPoint y: 32, distance: 44.0
click at [910, 54] on div "Top Strip Upsell Banner Click to edit experience details + Add more info HEADER…" at bounding box center [1048, 378] width 742 height 717
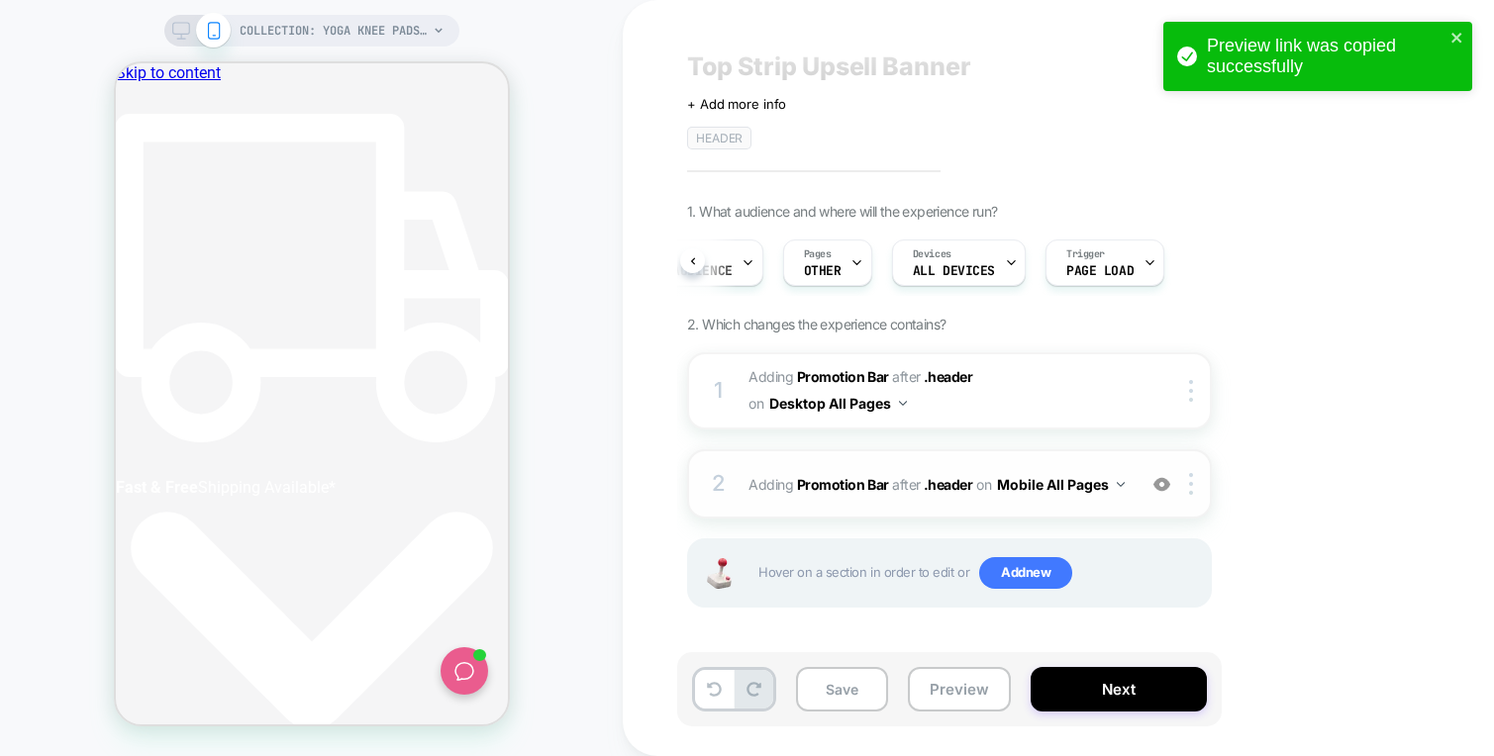
scroll to position [0, 0]
click at [941, 462] on div "2 #_loomi_addon_1759230092547 Adding Promotion Bar AFTER .header .header on Mob…" at bounding box center [949, 483] width 525 height 69
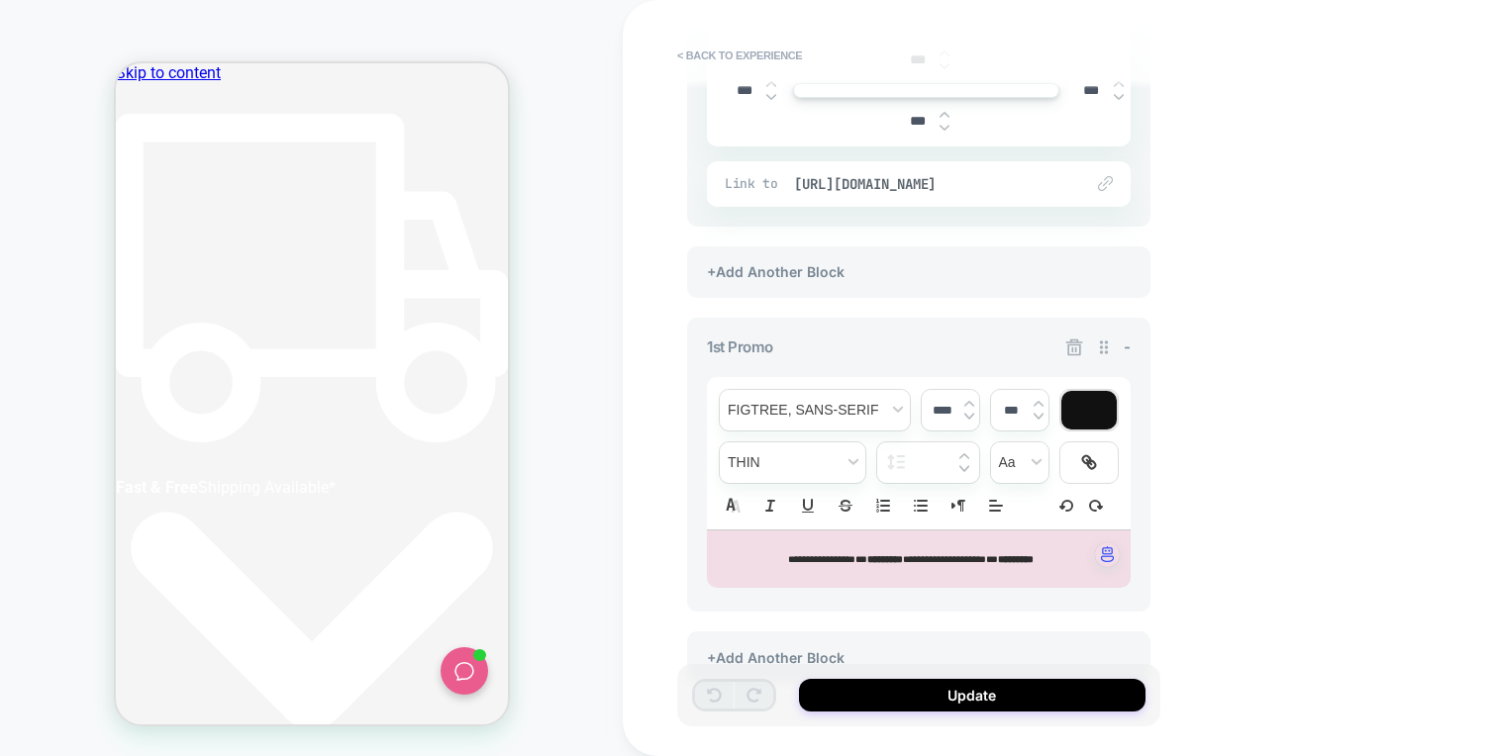
scroll to position [710, 0]
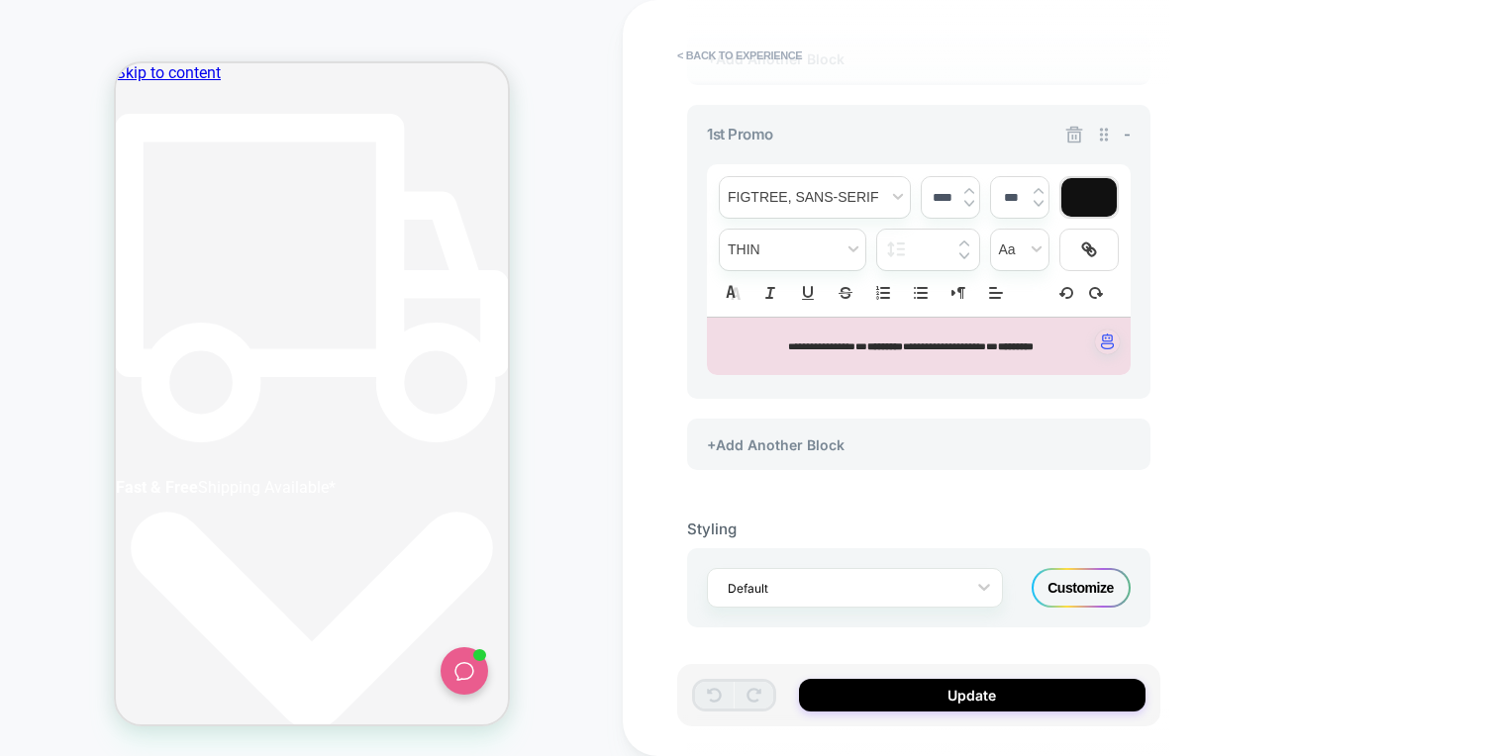
click at [1104, 581] on div "Customize" at bounding box center [1080, 588] width 99 height 40
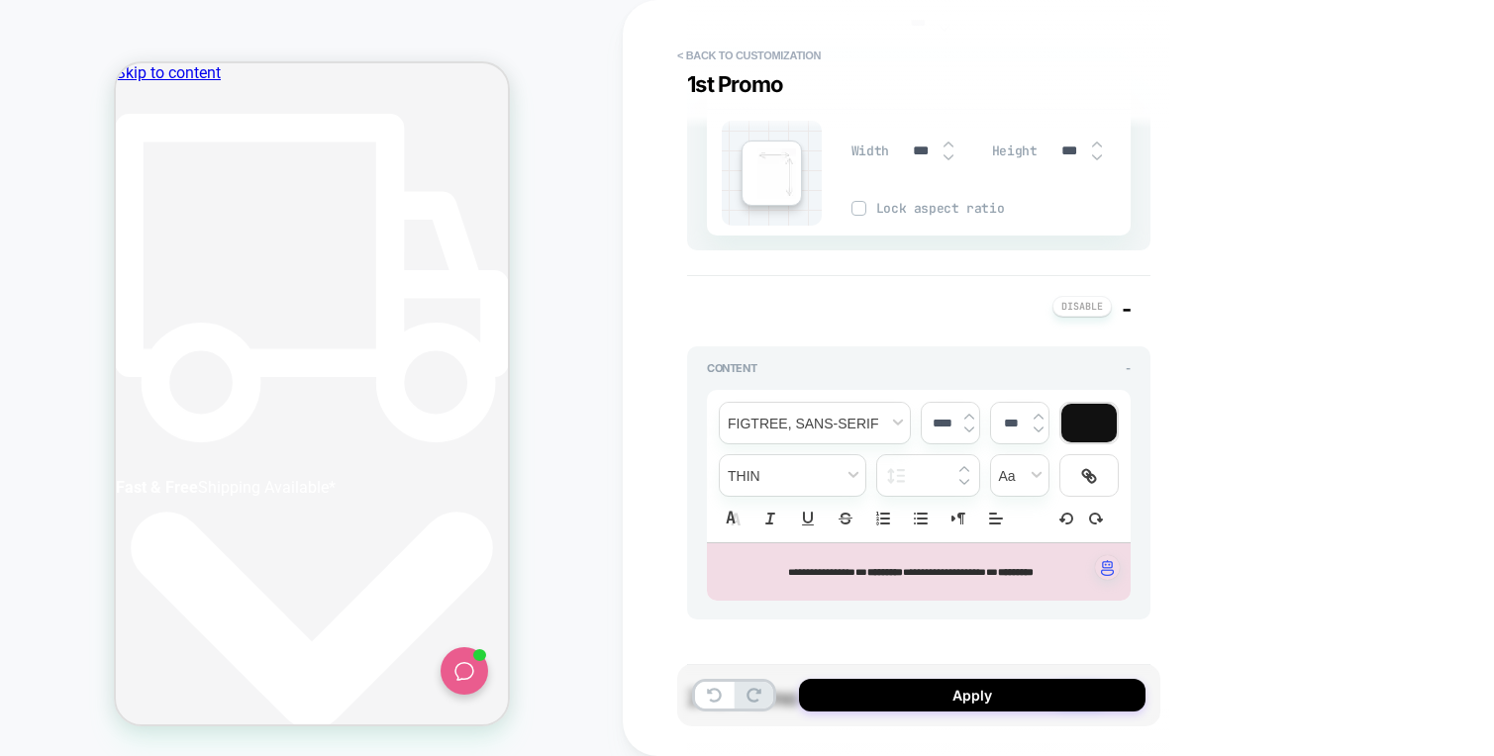
scroll to position [0, 346]
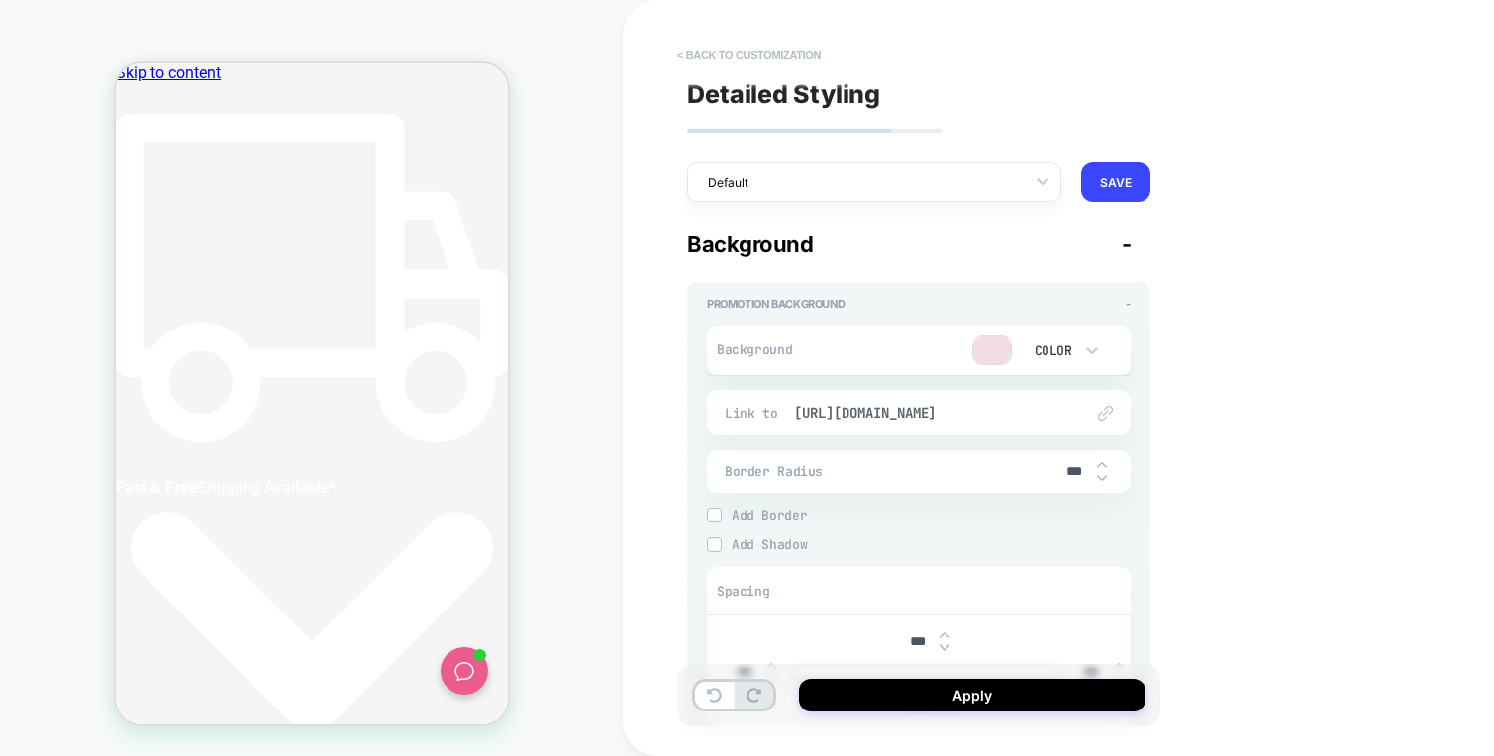
click at [721, 41] on button "< Back to customization" at bounding box center [748, 56] width 163 height 32
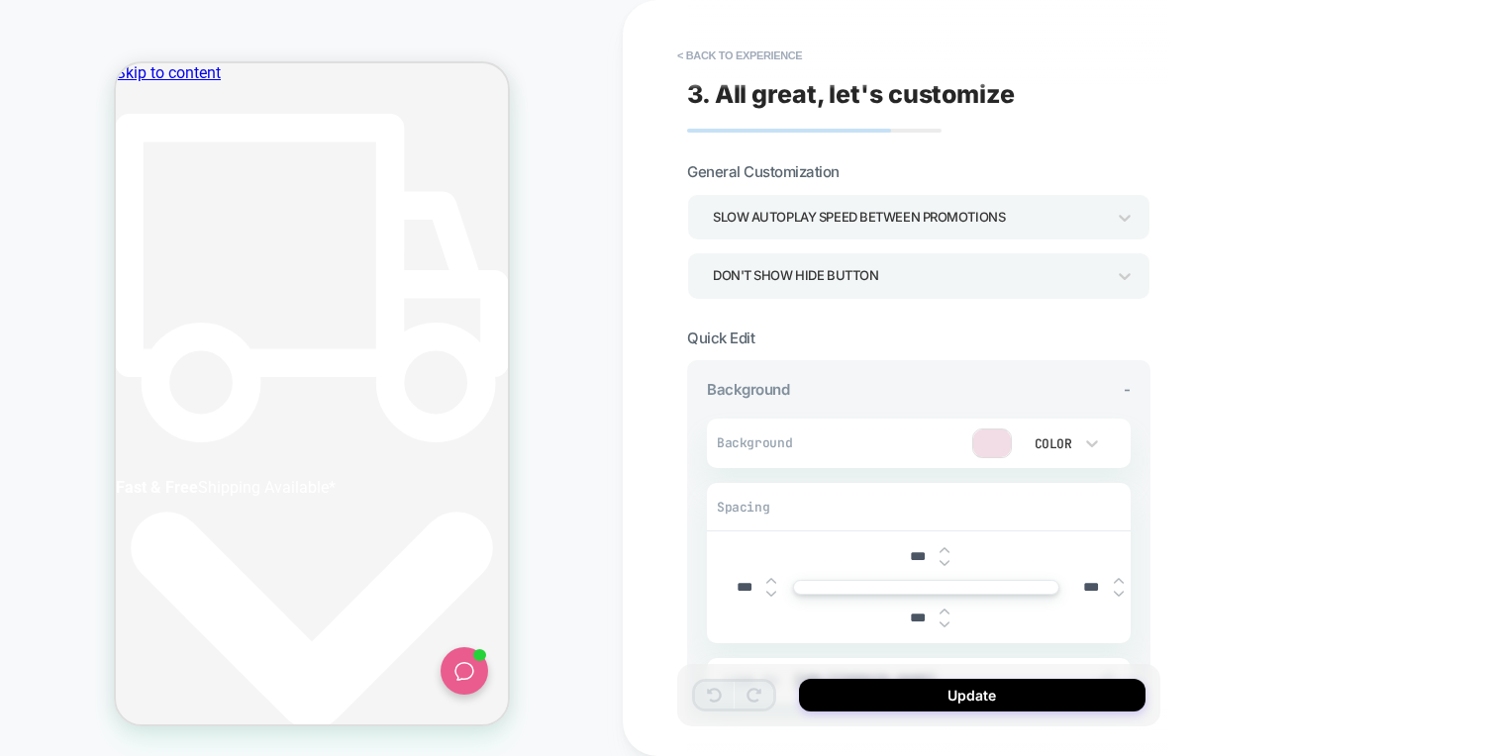
scroll to position [0, 372]
click at [723, 52] on button "< Back to experience" at bounding box center [739, 56] width 145 height 32
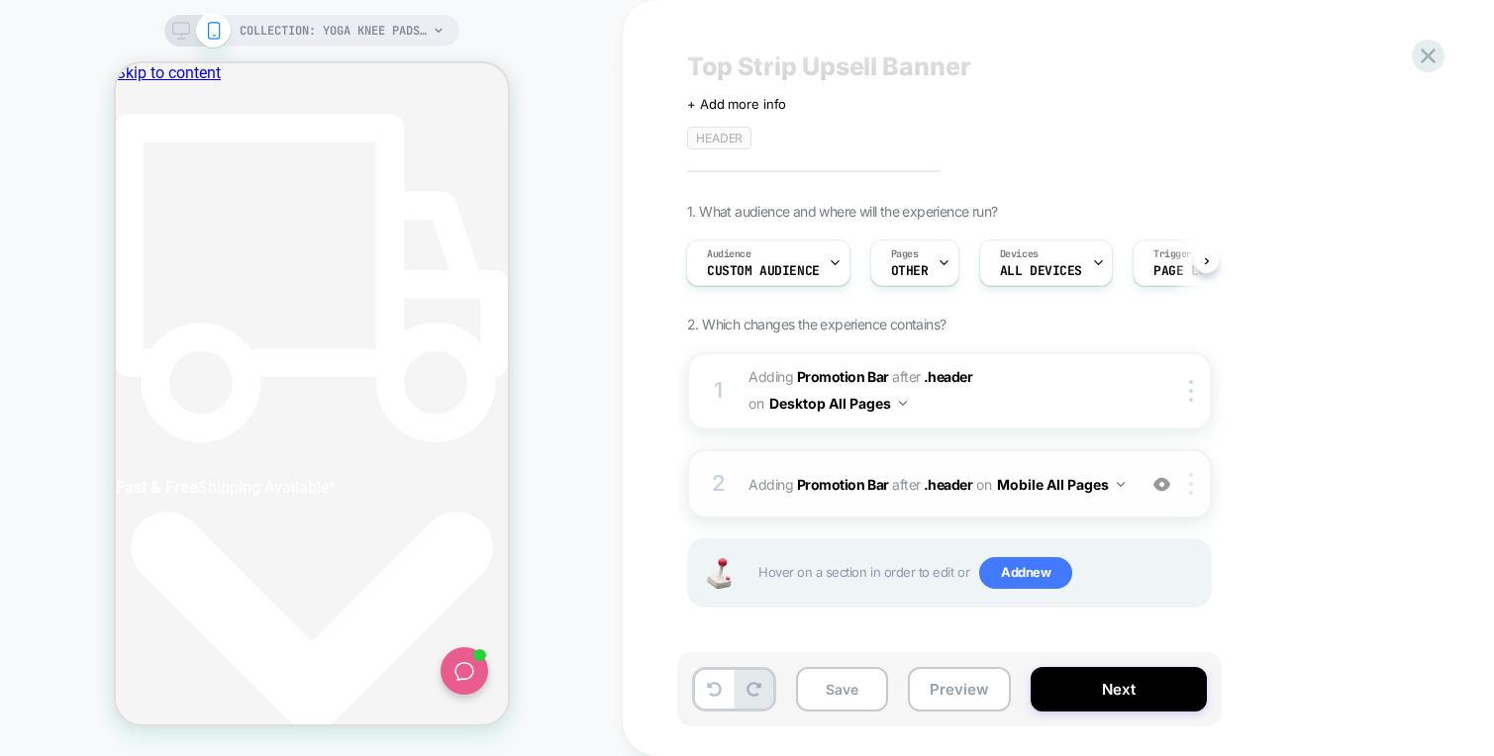
scroll to position [0, 744]
click at [1192, 477] on img at bounding box center [1191, 484] width 4 height 22
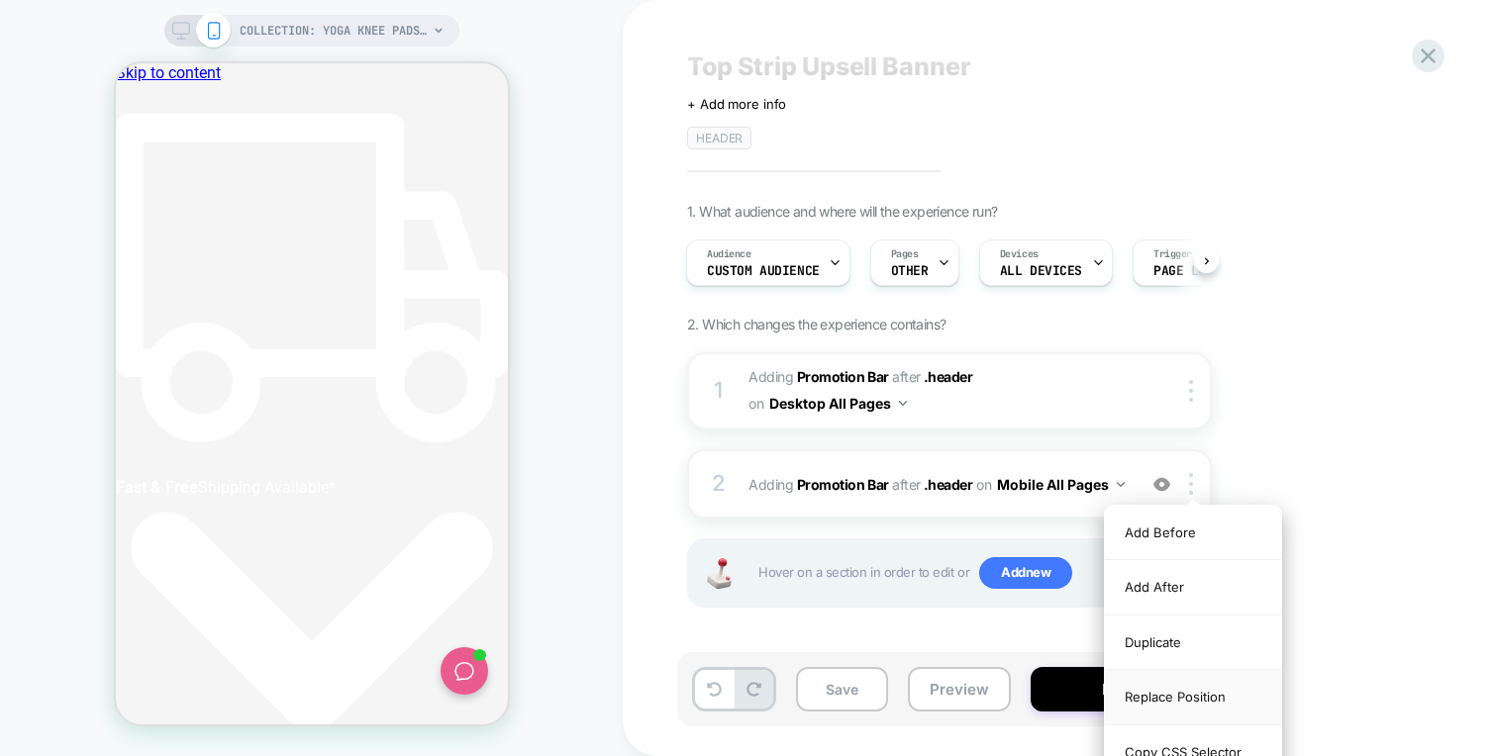
click at [1170, 688] on div "Replace Position" at bounding box center [1193, 697] width 176 height 54
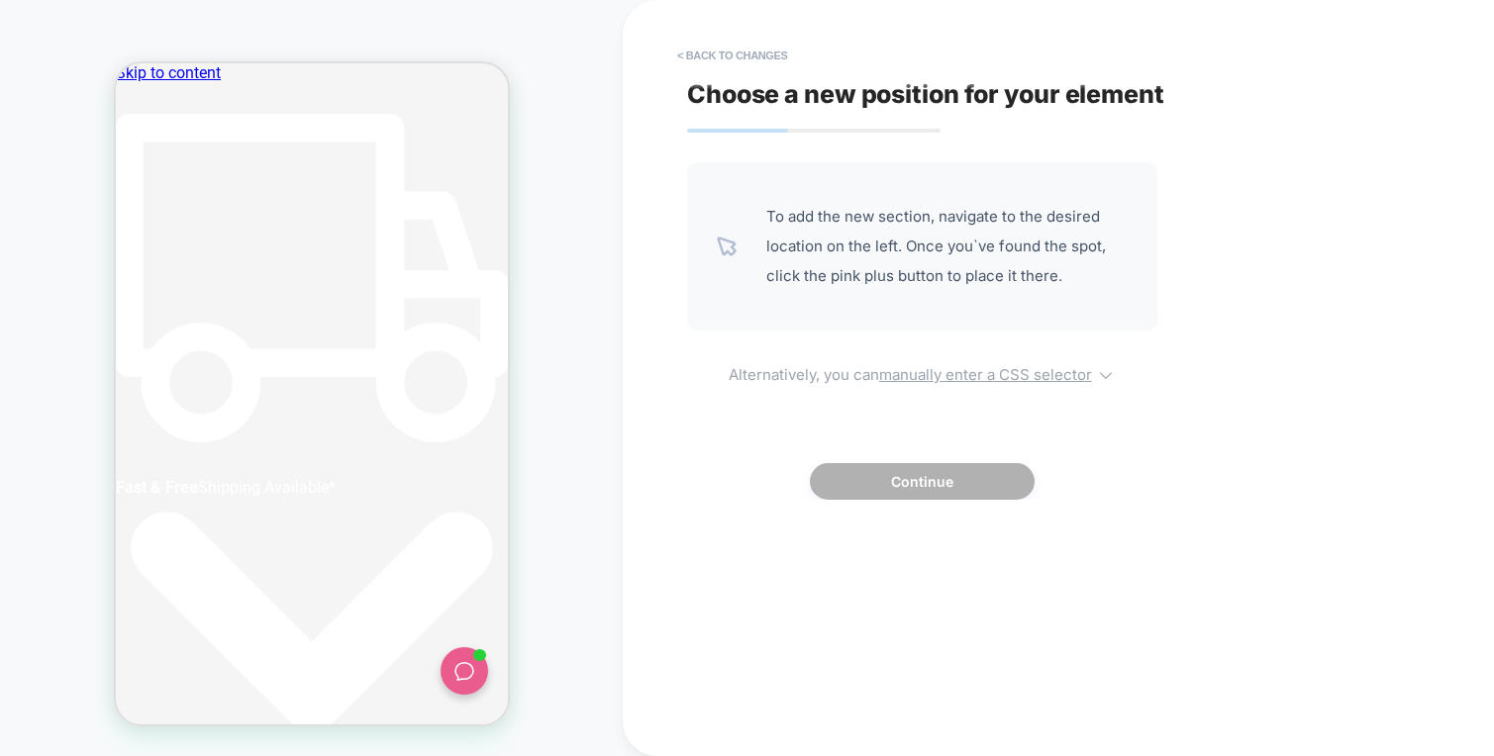
click at [926, 370] on u "manually enter a CSS selector" at bounding box center [985, 374] width 213 height 19
select select "*******"
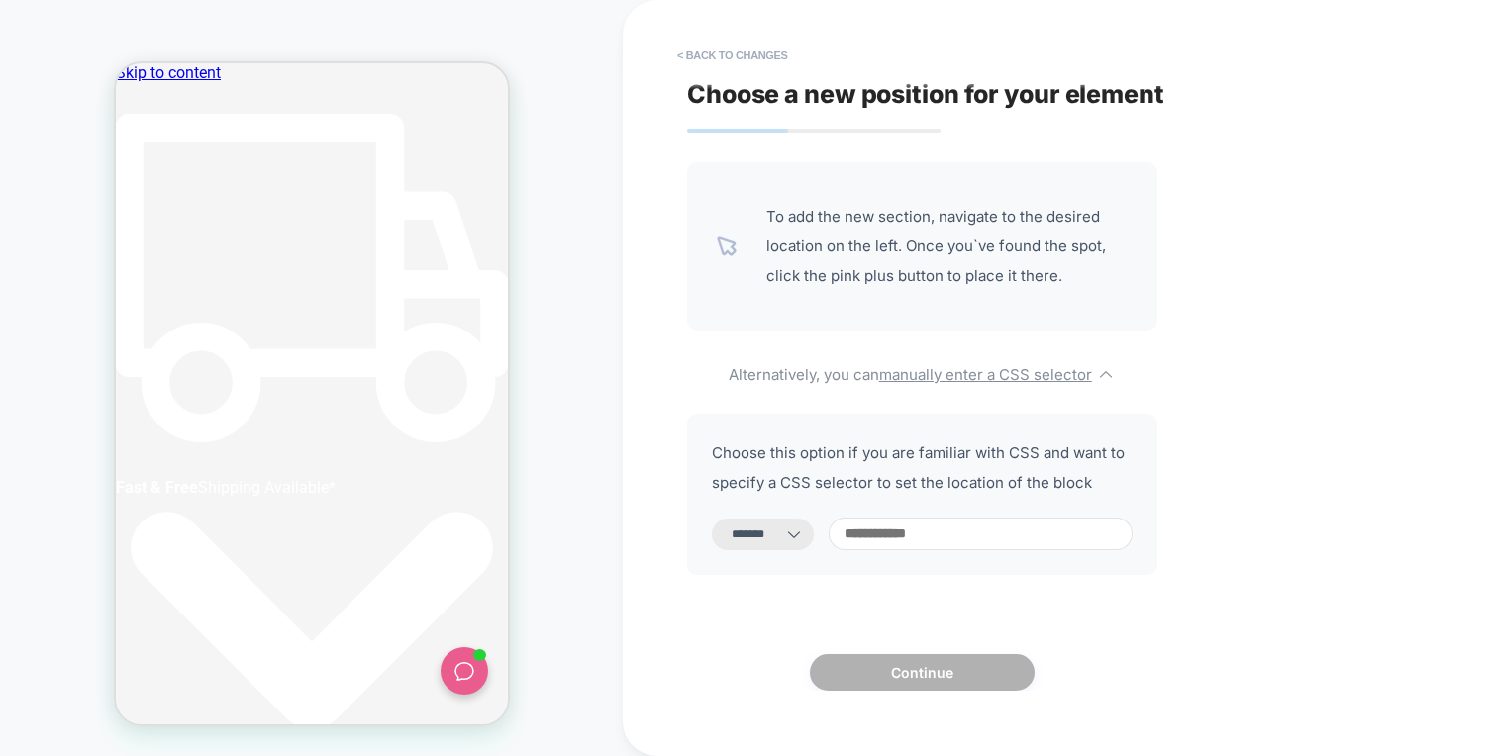
scroll to position [0, 0]
click at [985, 532] on input at bounding box center [980, 534] width 304 height 33
paste input "**********"
type input "**********"
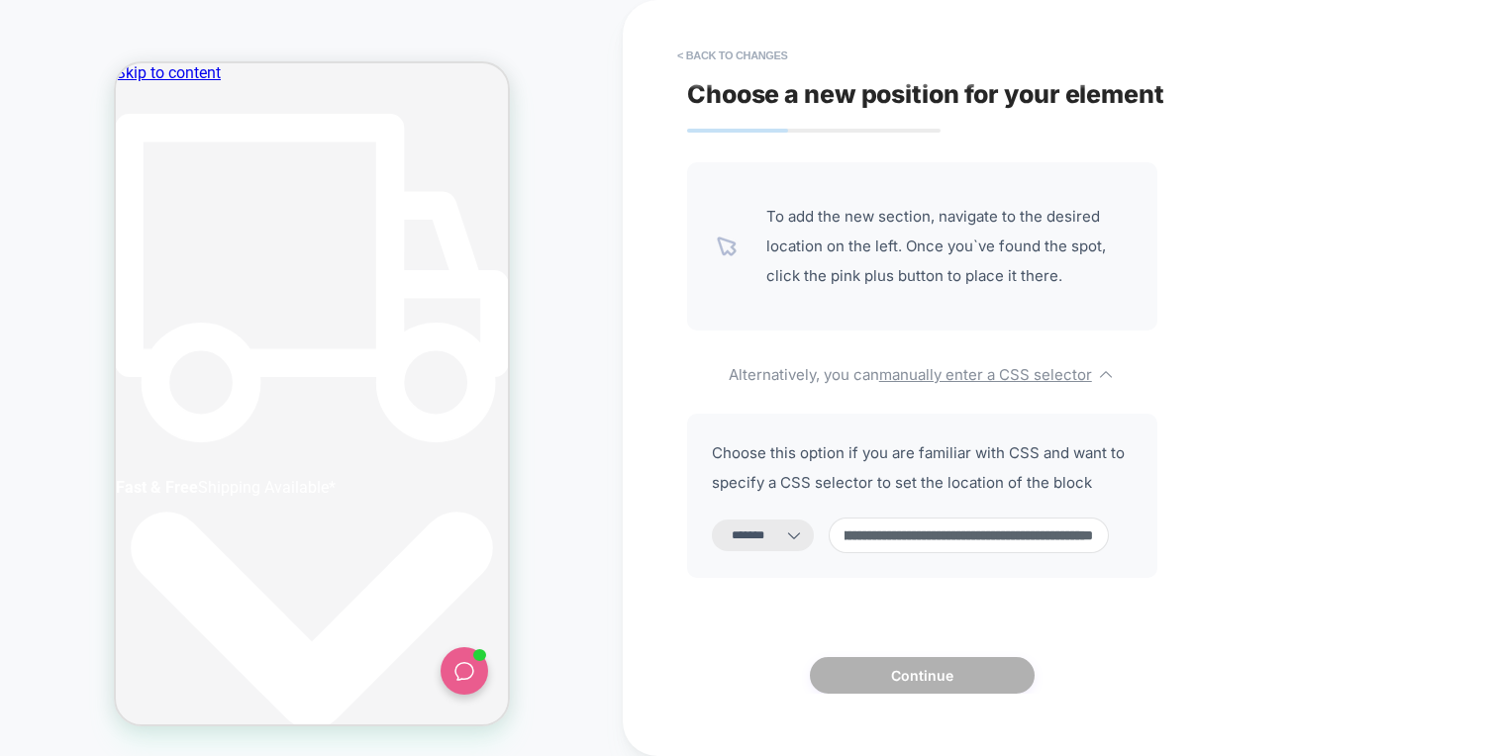
select select "*********"
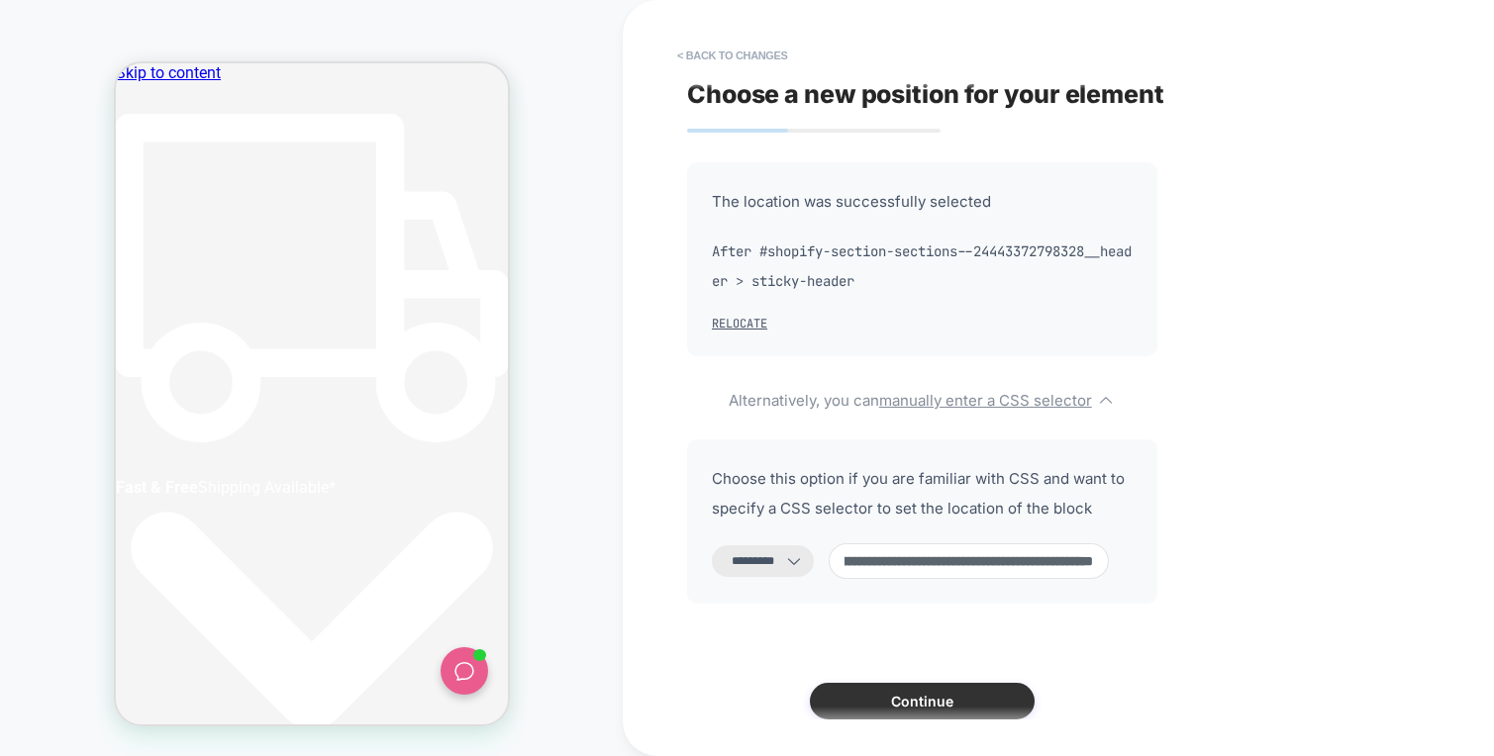
scroll to position [0, 372]
type input "**********"
click at [922, 701] on button "Continue" at bounding box center [922, 701] width 225 height 37
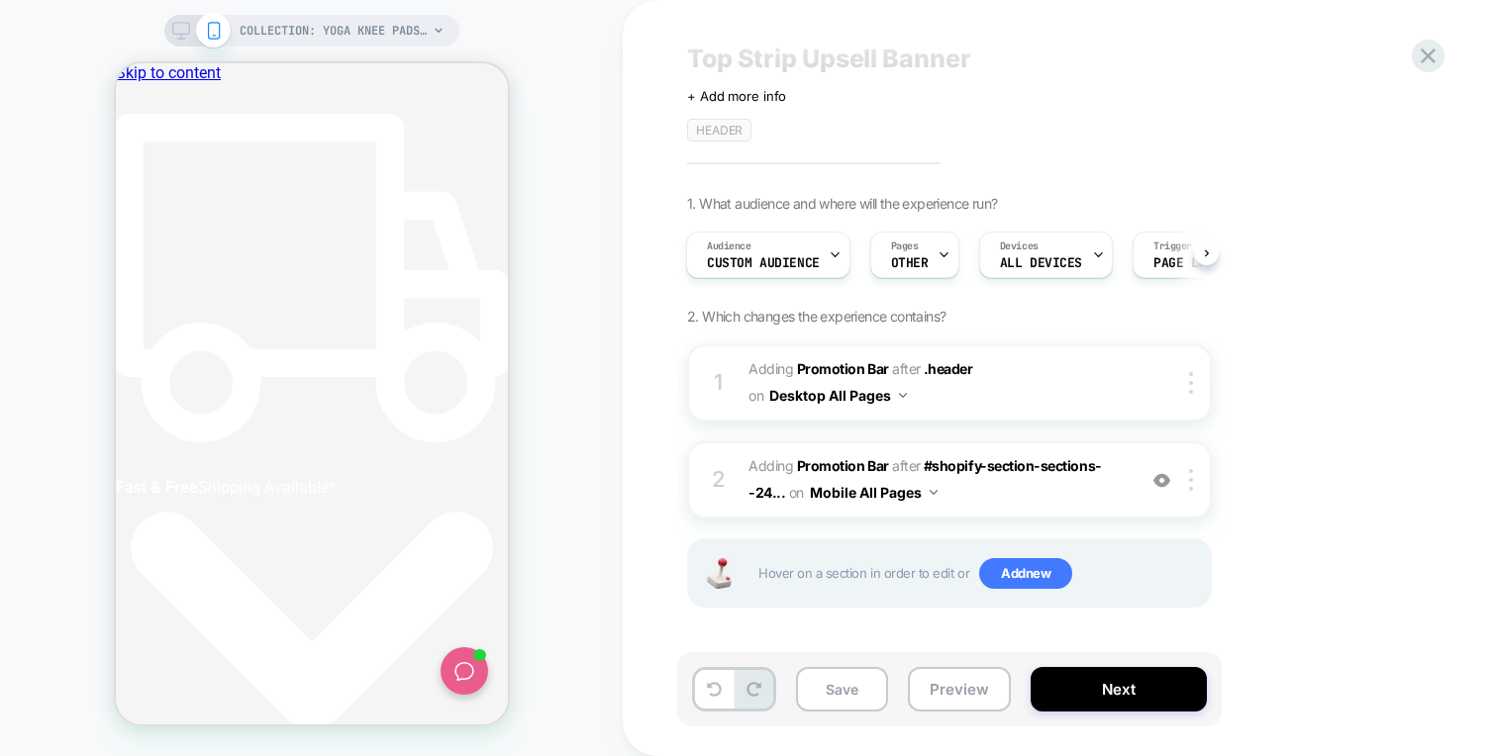
scroll to position [0, 0]
click at [1104, 664] on div "Save Preview Next" at bounding box center [949, 689] width 544 height 74
click at [1111, 691] on button "Next" at bounding box center [1118, 689] width 176 height 45
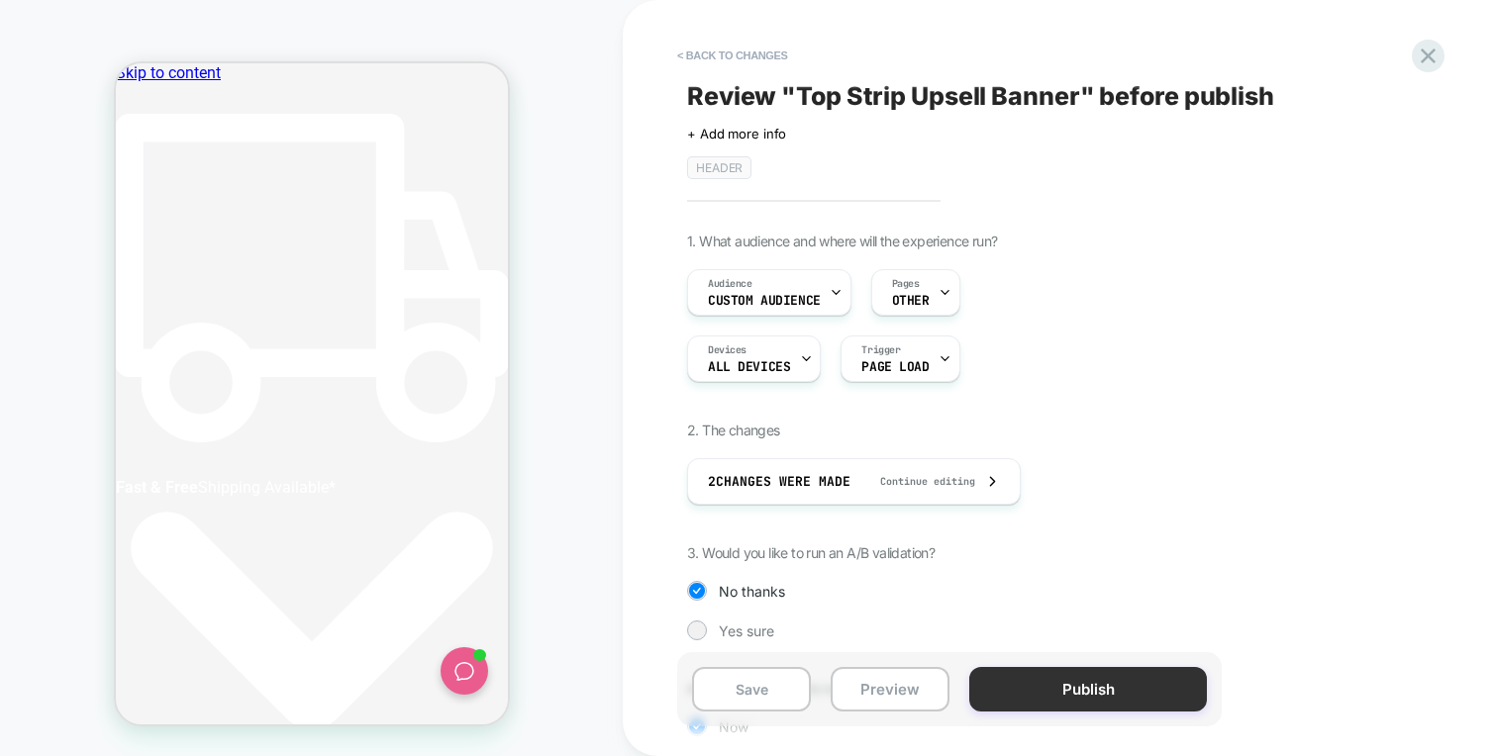
click at [1097, 688] on button "Publish" at bounding box center [1088, 689] width 238 height 45
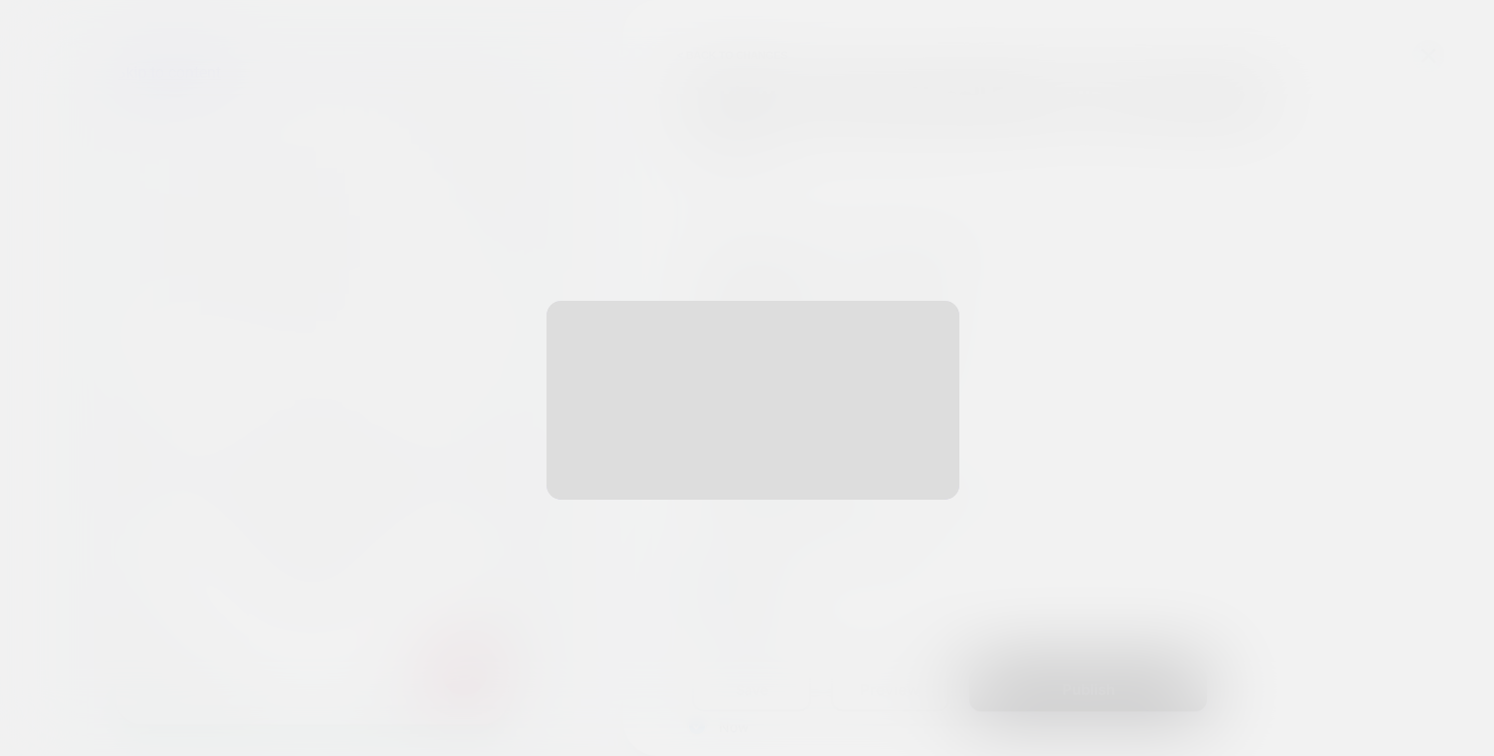
scroll to position [0, 744]
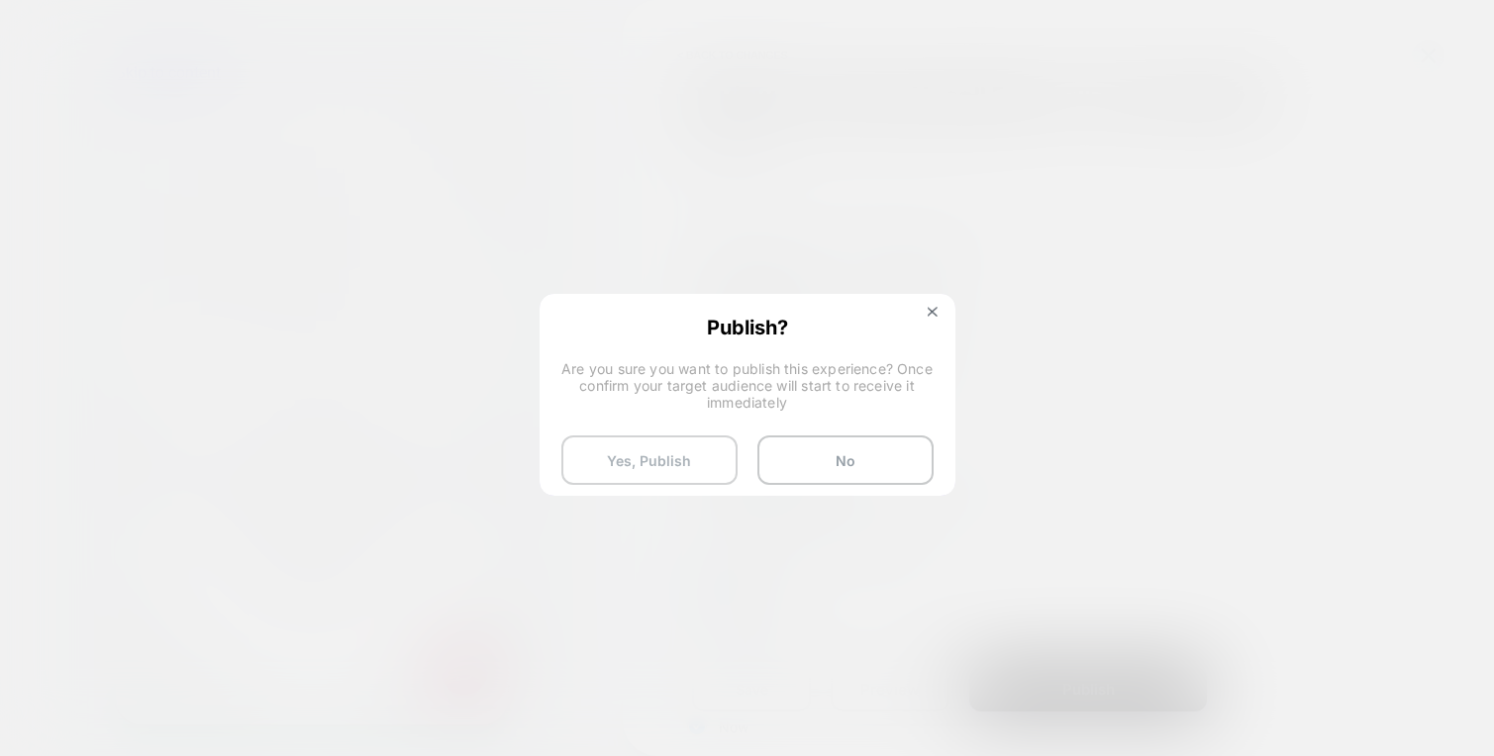
click at [615, 472] on button "Yes, Publish" at bounding box center [649, 460] width 176 height 49
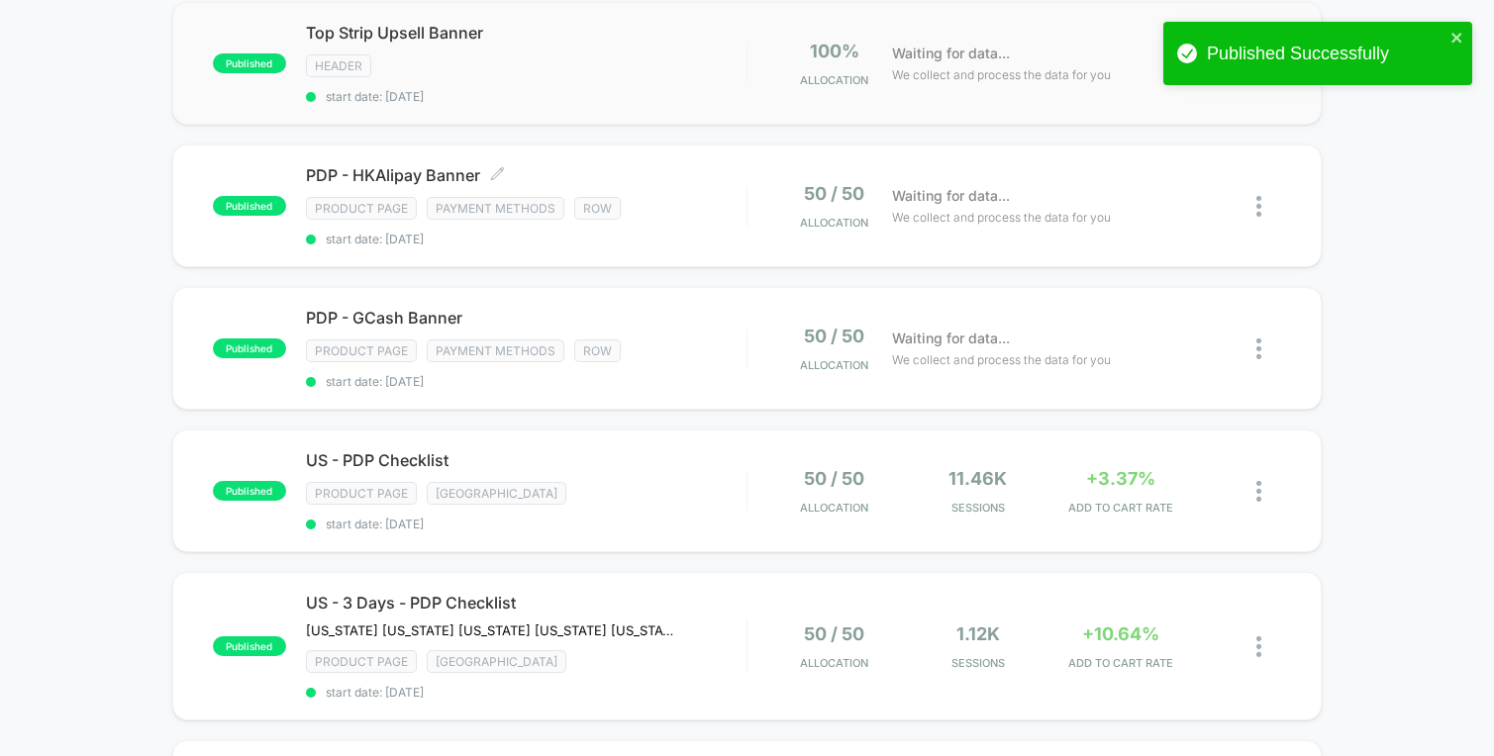
scroll to position [215, 0]
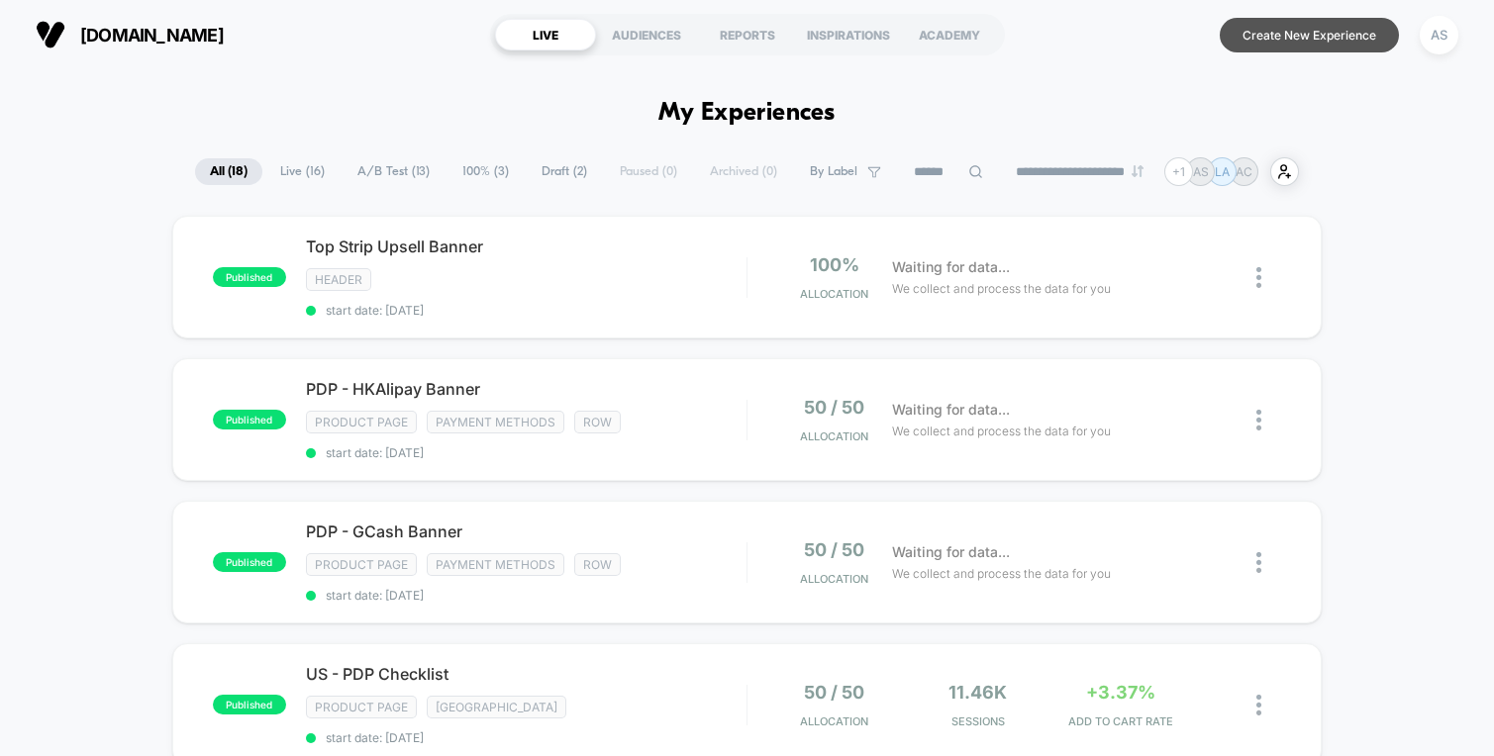
click at [1260, 31] on button "Create New Experience" at bounding box center [1308, 35] width 179 height 35
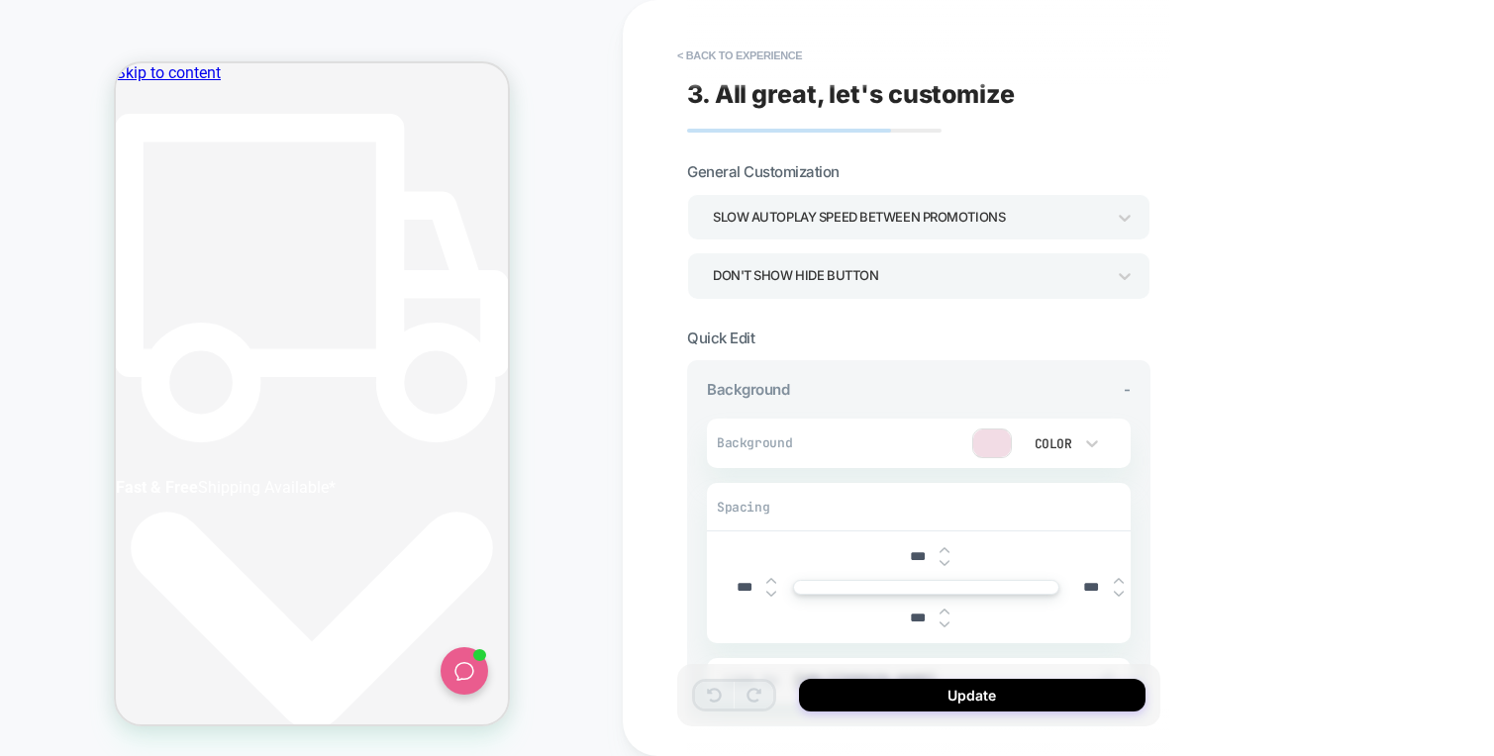
scroll to position [0, 372]
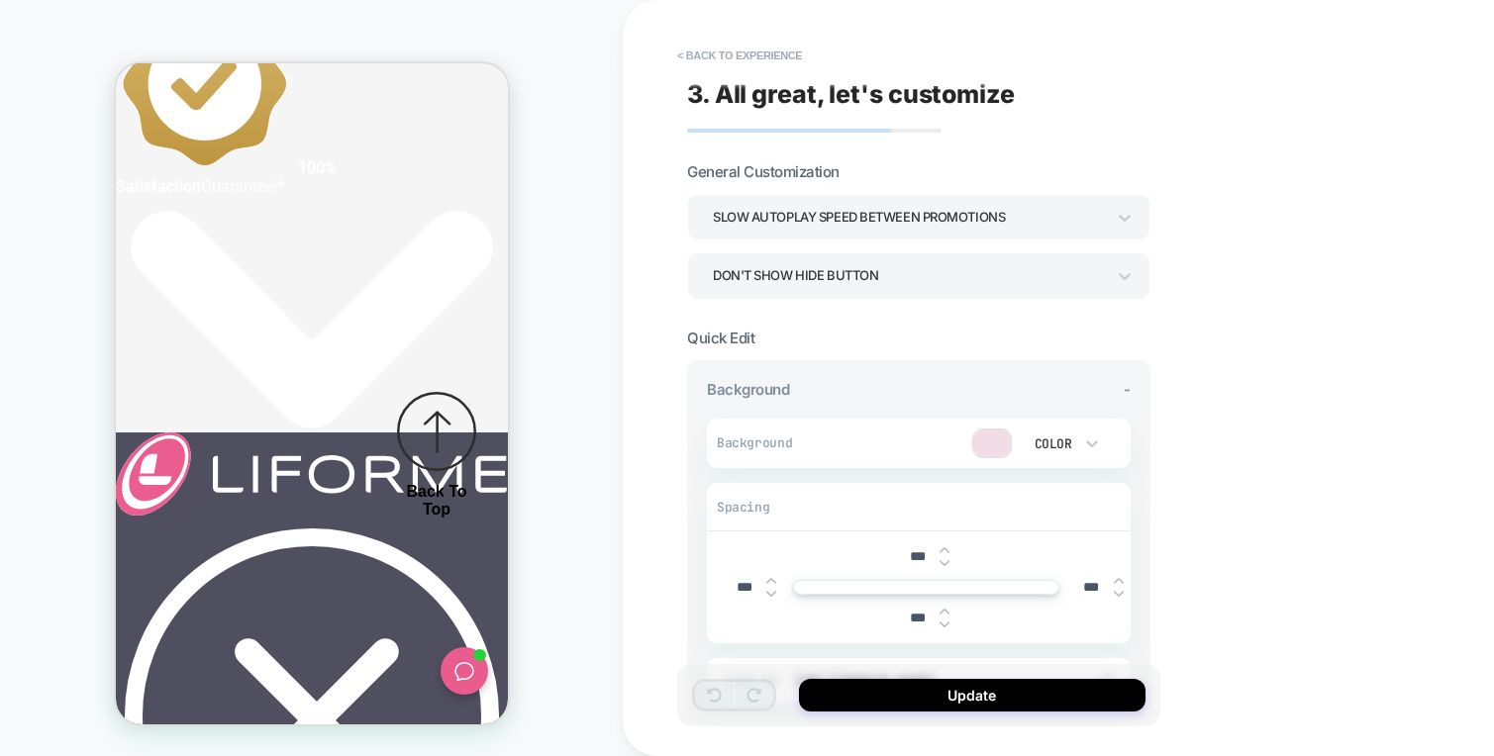
scroll to position [0, 372]
click at [744, 56] on button "< Back to experience" at bounding box center [739, 56] width 145 height 32
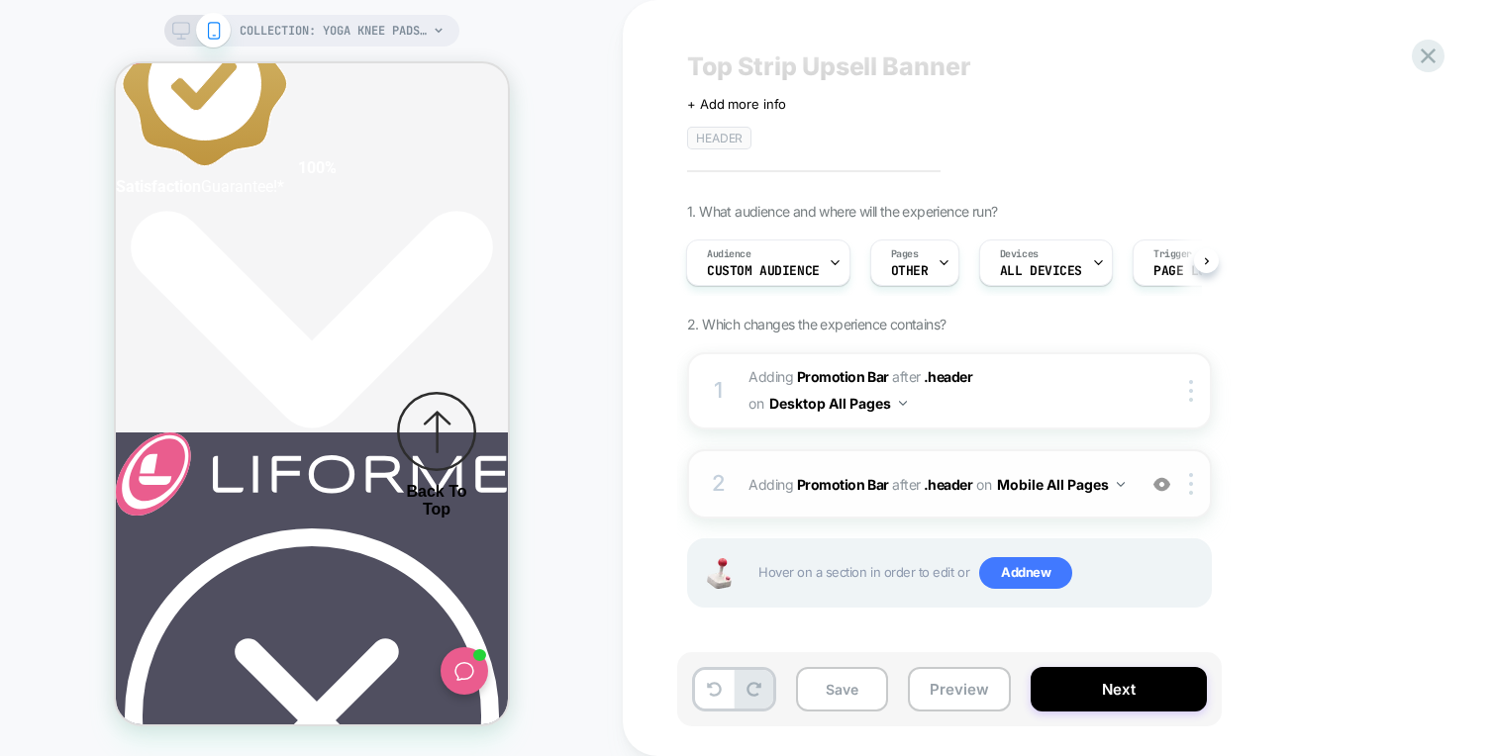
click at [1166, 480] on img at bounding box center [1161, 484] width 17 height 17
click at [1163, 484] on img at bounding box center [1161, 484] width 17 height 17
click at [1210, 486] on div "2 #_loomi_addon_1759230092547 Adding Promotion Bar AFTER .header .header on Mob…" at bounding box center [949, 483] width 525 height 69
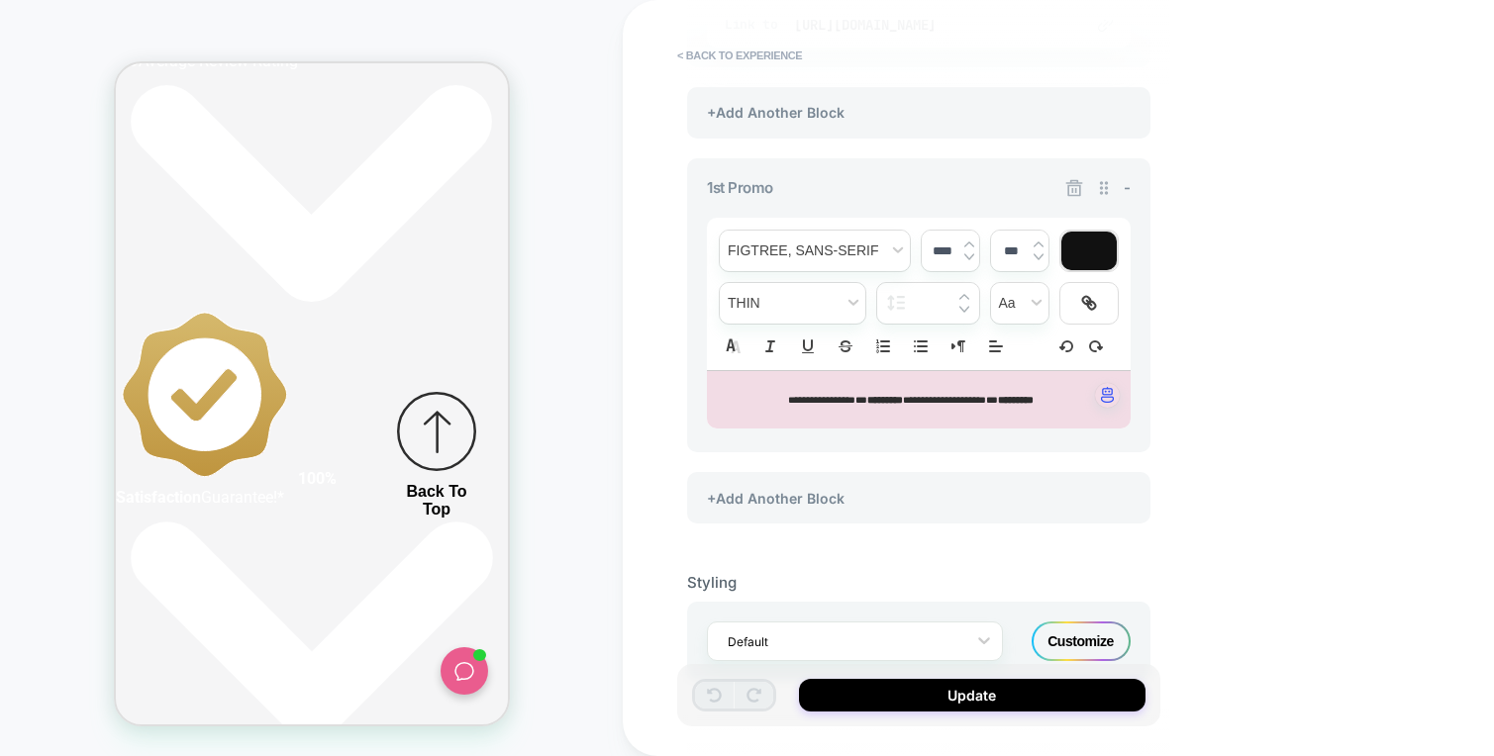
scroll to position [0, 0]
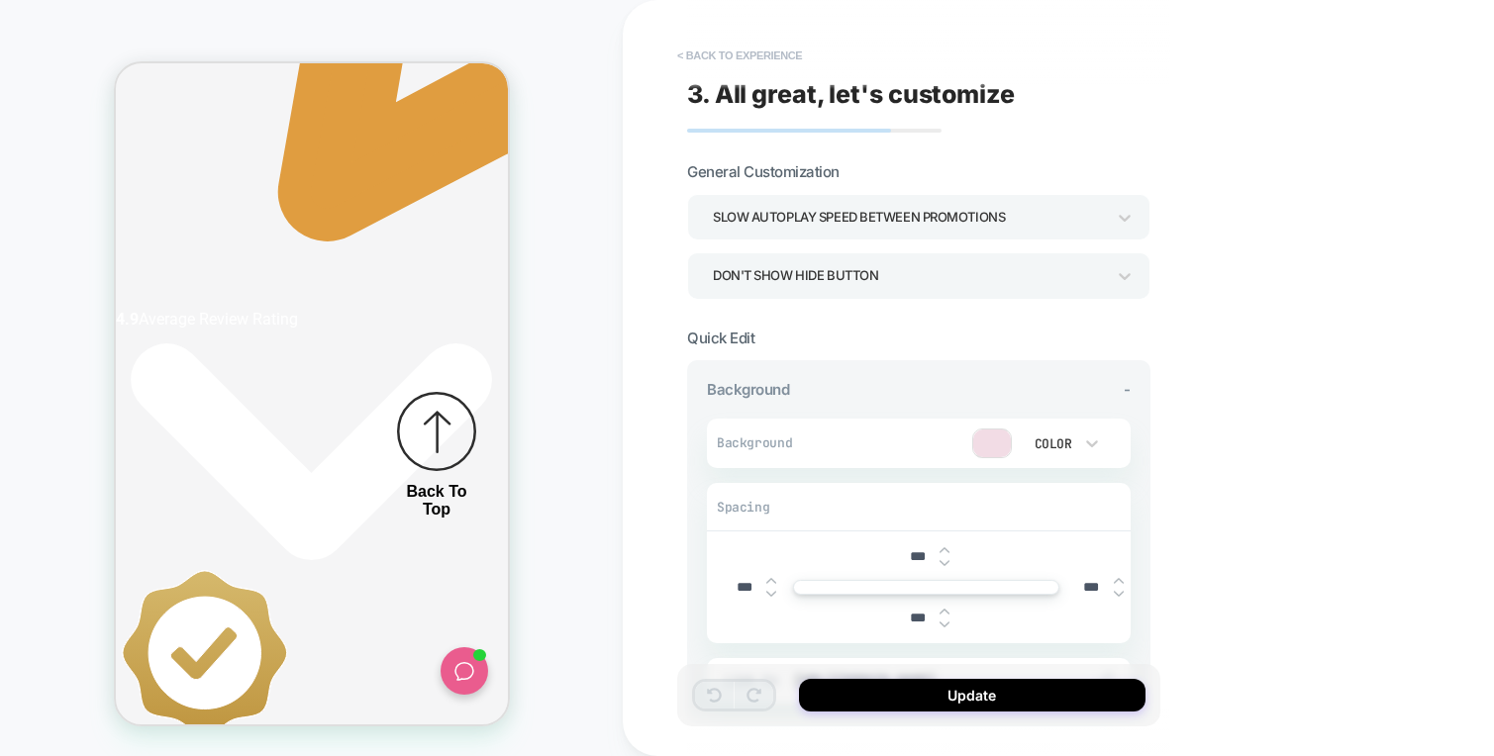
click at [708, 51] on button "< Back to experience" at bounding box center [739, 56] width 145 height 32
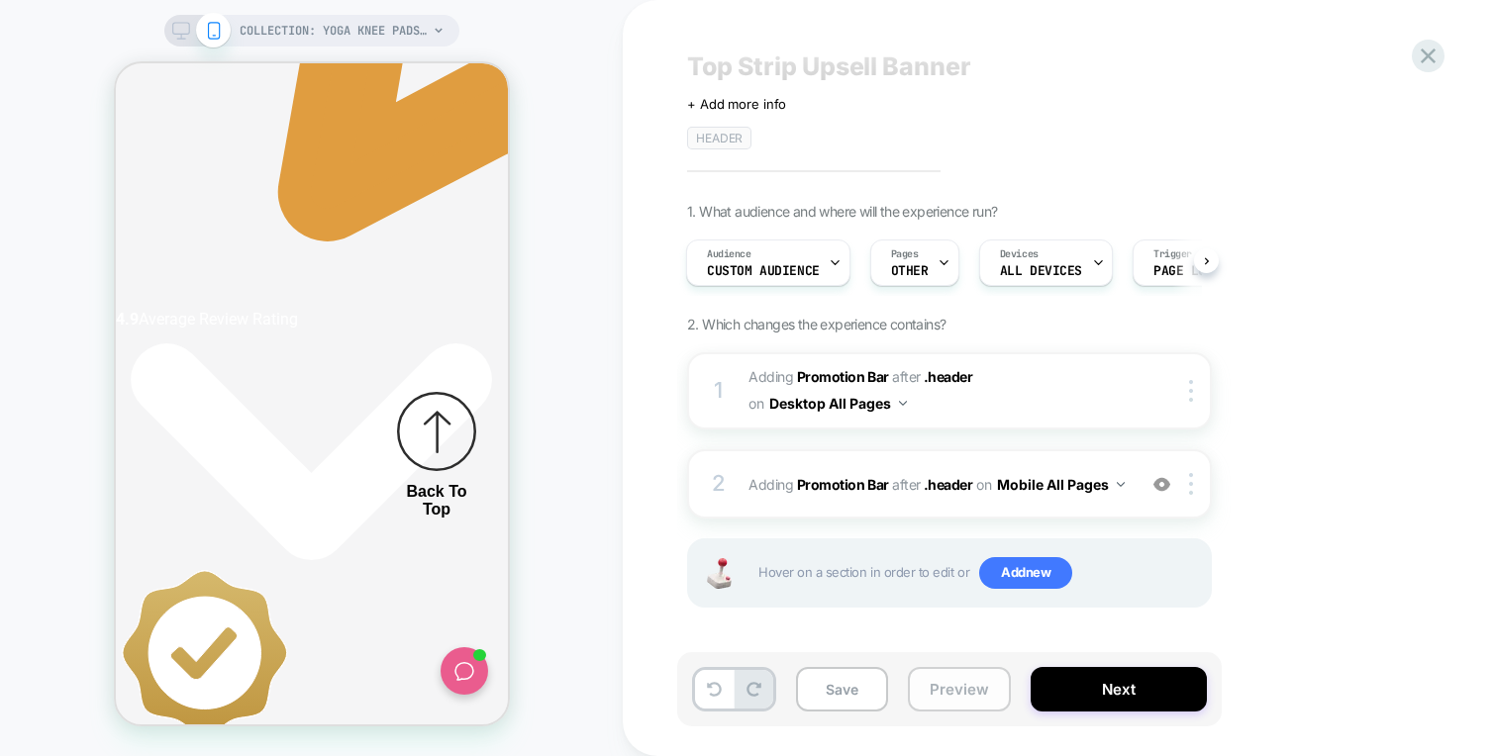
click at [973, 672] on button "Preview" at bounding box center [959, 689] width 103 height 45
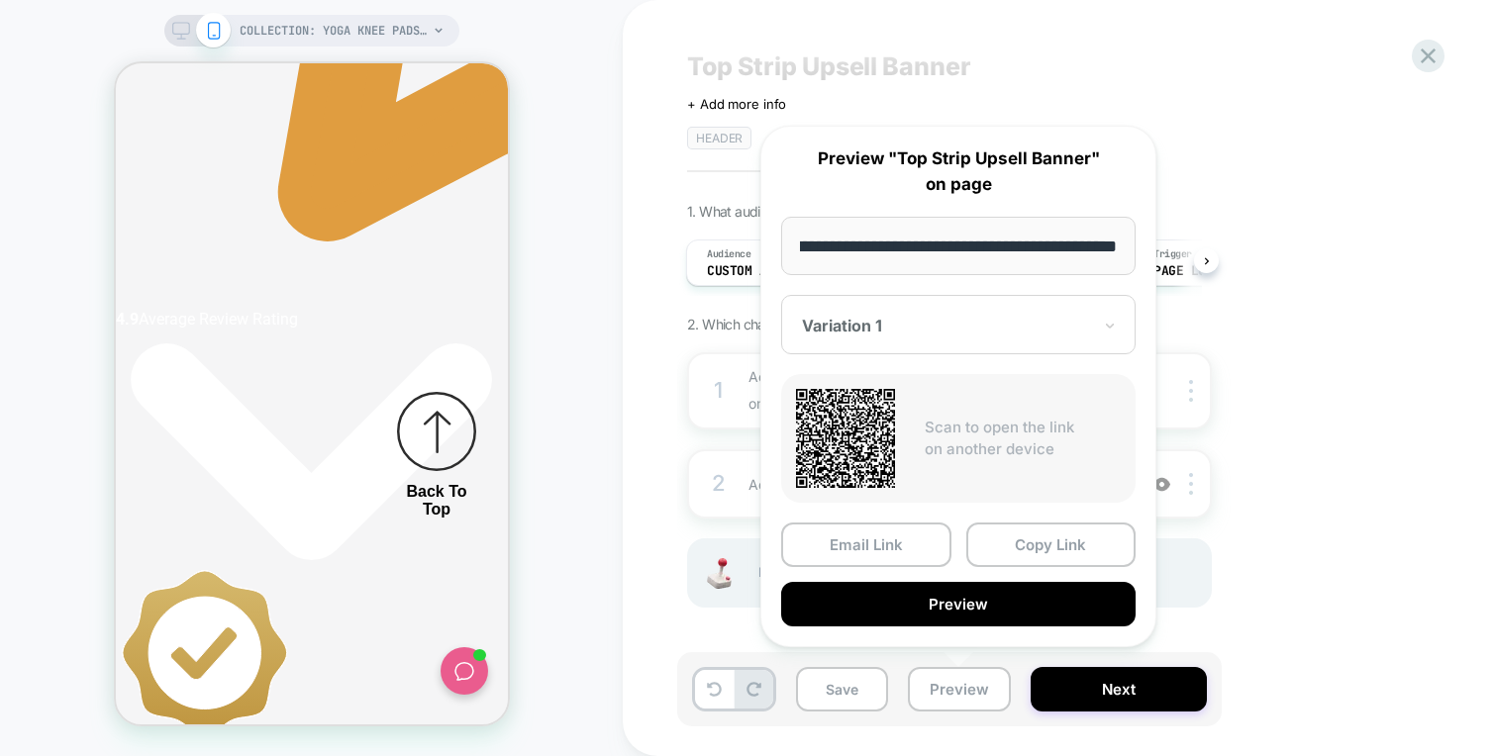
drag, startPoint x: 1090, startPoint y: 551, endPoint x: 1138, endPoint y: 50, distance: 503.2
click at [1090, 551] on button "Copy Link" at bounding box center [1051, 545] width 170 height 45
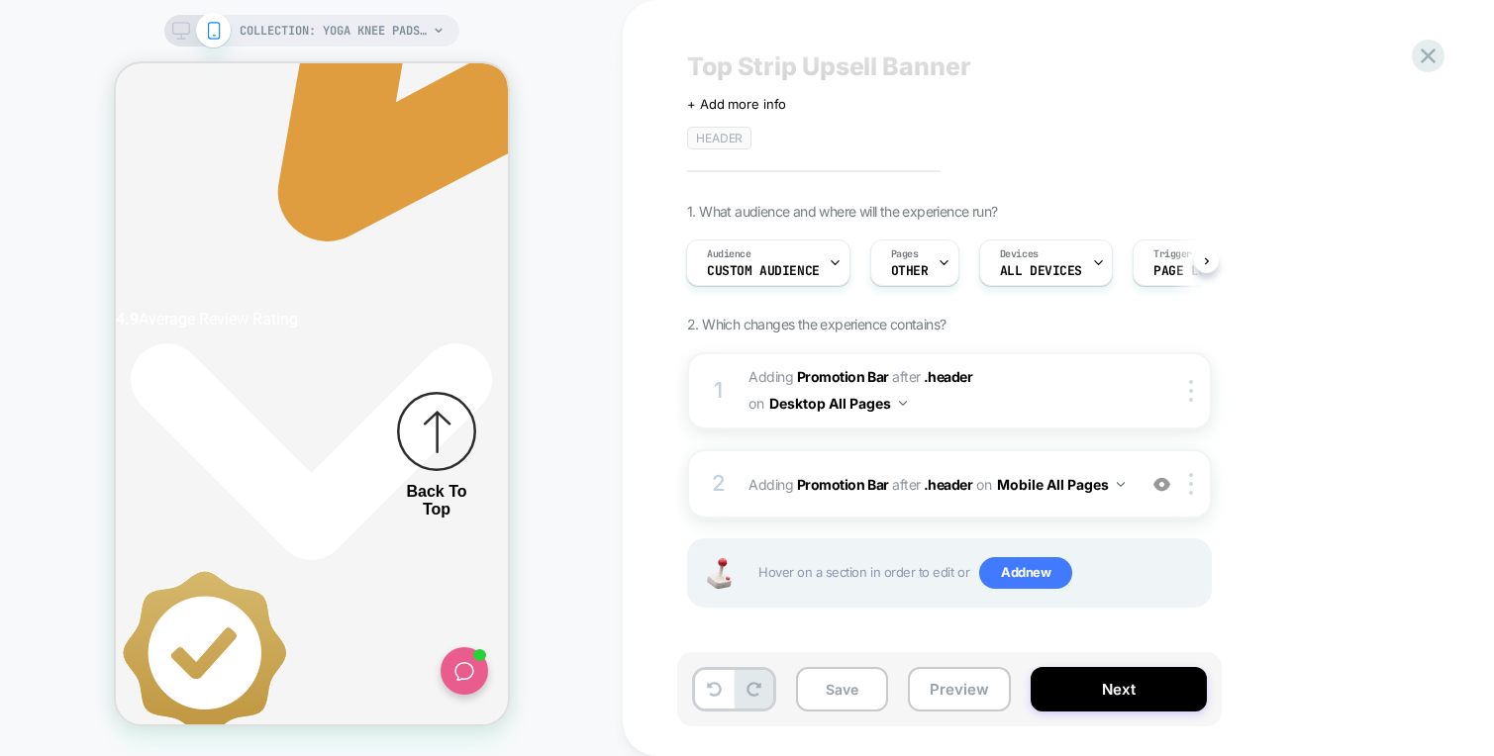
scroll to position [0, 744]
click at [361, 26] on span "COLLECTION: Yoga Knee Pads (Category)" at bounding box center [334, 31] width 188 height 32
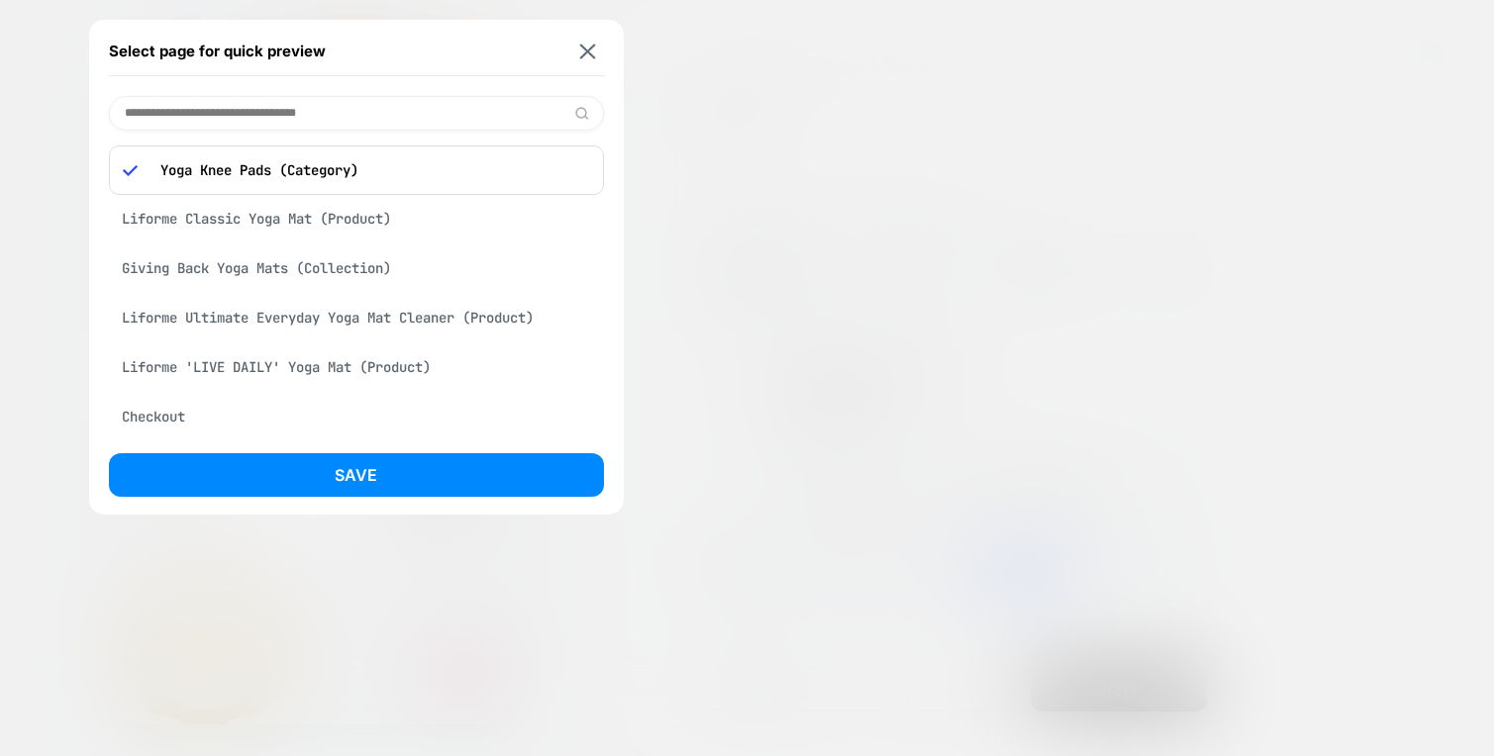
scroll to position [0, 17]
click at [278, 96] on input at bounding box center [356, 113] width 495 height 35
click at [320, 106] on input at bounding box center [356, 113] width 495 height 35
paste input "**********"
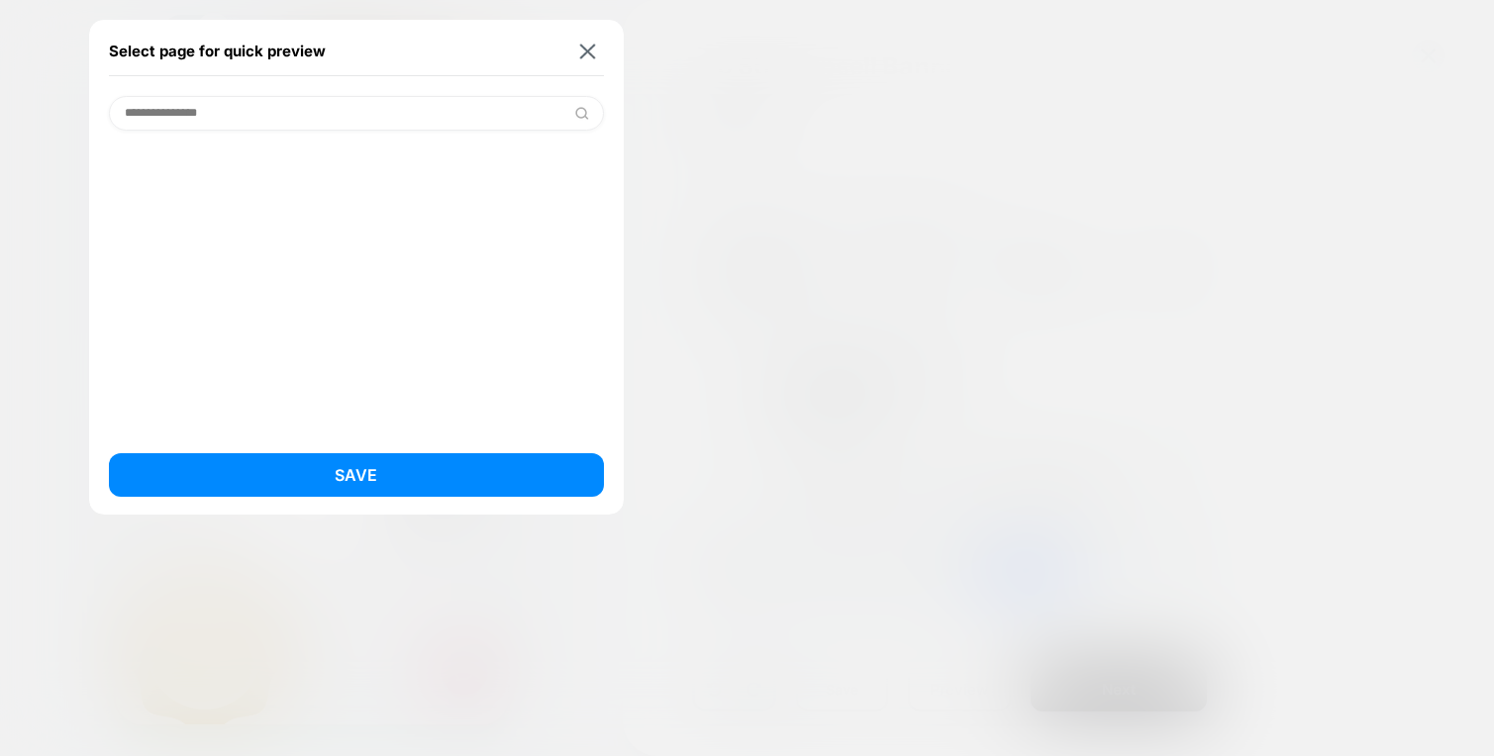
scroll to position [0, 261]
type input "**********"
click at [589, 41] on div "Select page for quick preview" at bounding box center [356, 51] width 495 height 49
click at [581, 56] on img at bounding box center [587, 51] width 16 height 15
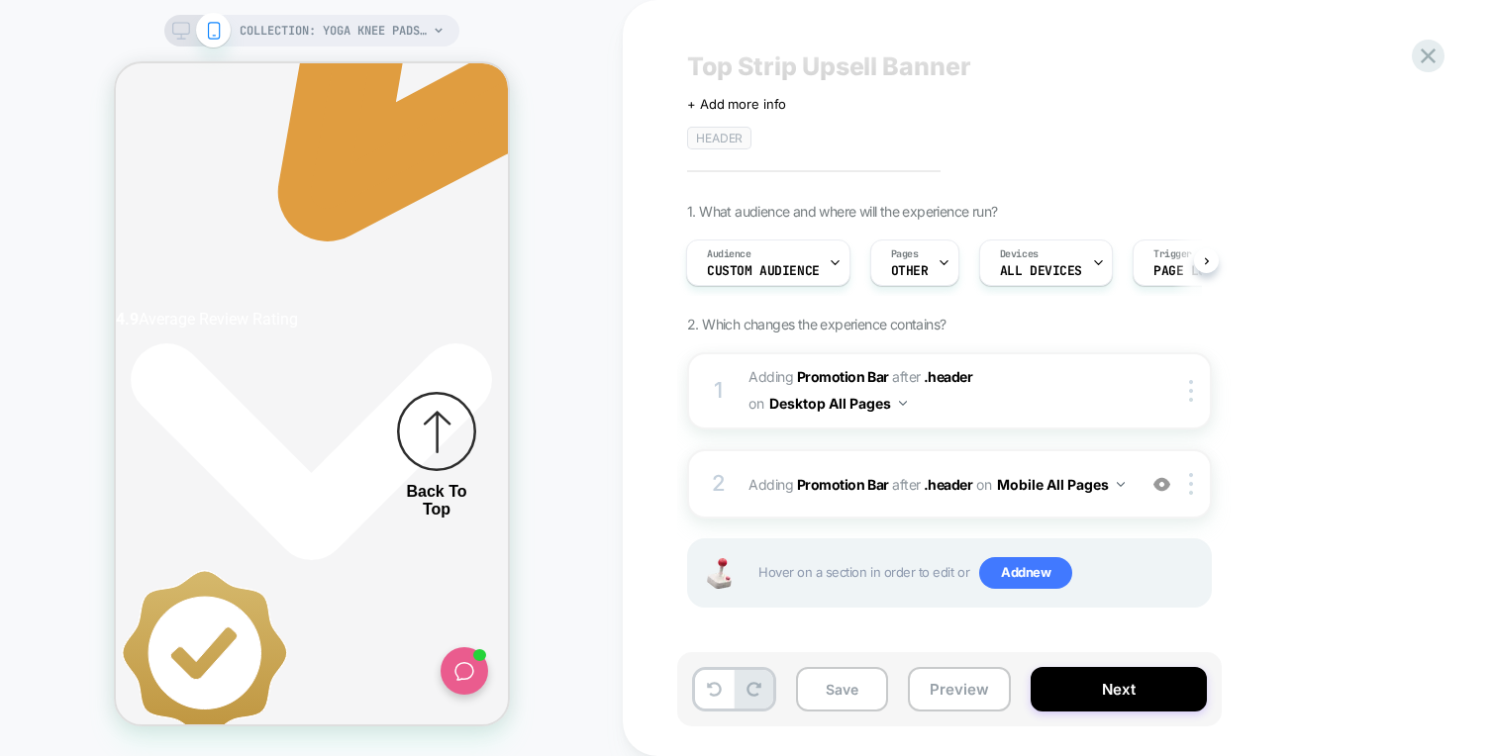
scroll to position [0, 0]
click at [913, 264] on span "OTHER" at bounding box center [910, 271] width 38 height 14
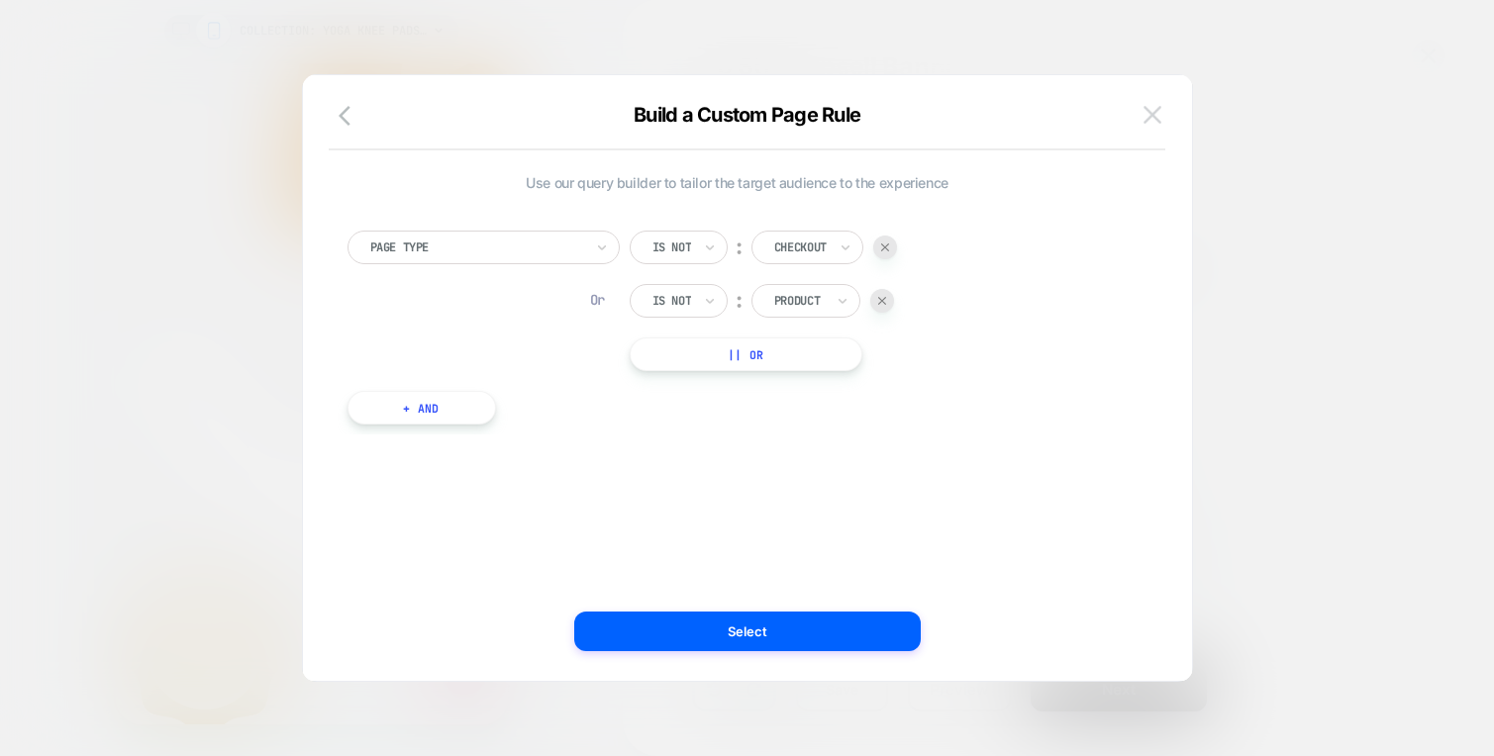
click at [1147, 109] on img at bounding box center [1152, 114] width 18 height 17
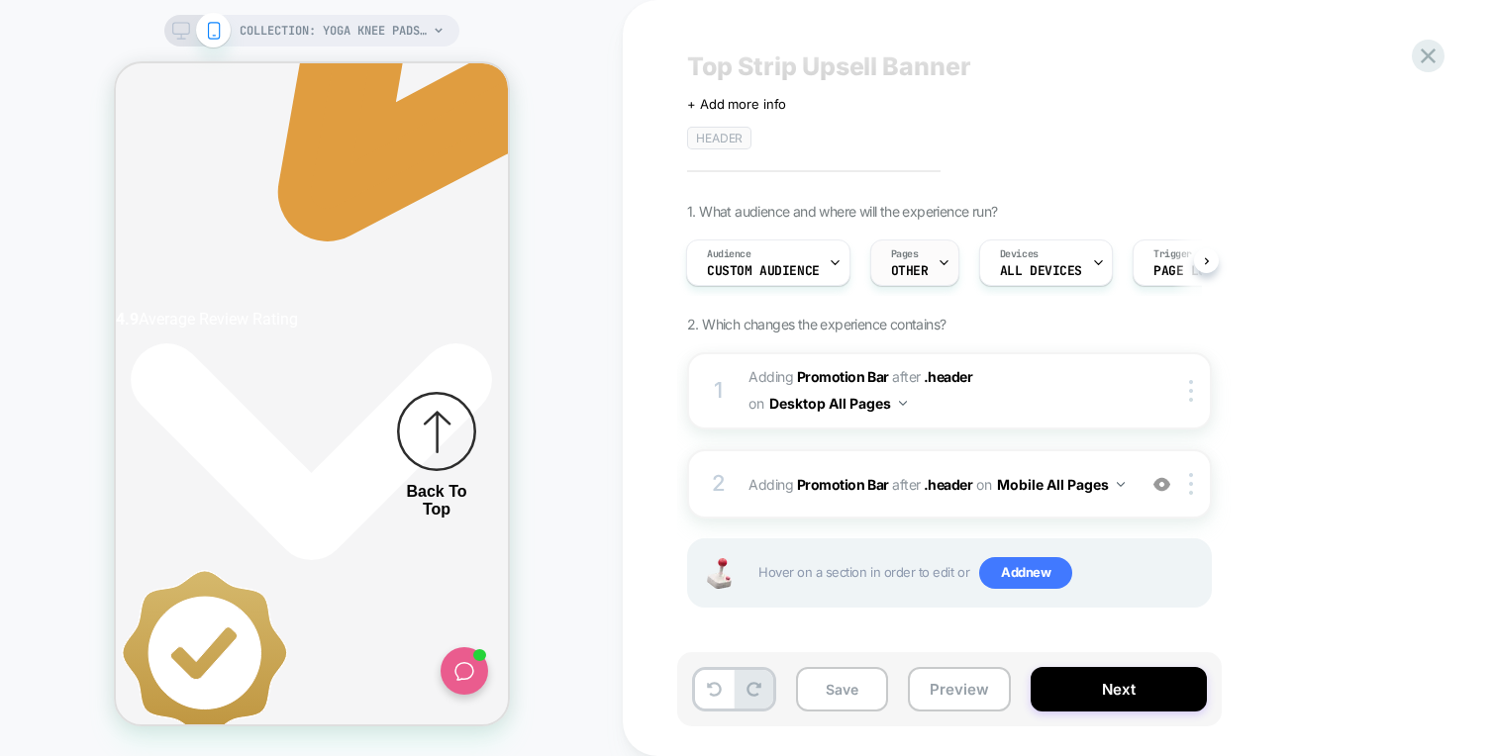
click at [905, 268] on span "OTHER" at bounding box center [910, 271] width 38 height 14
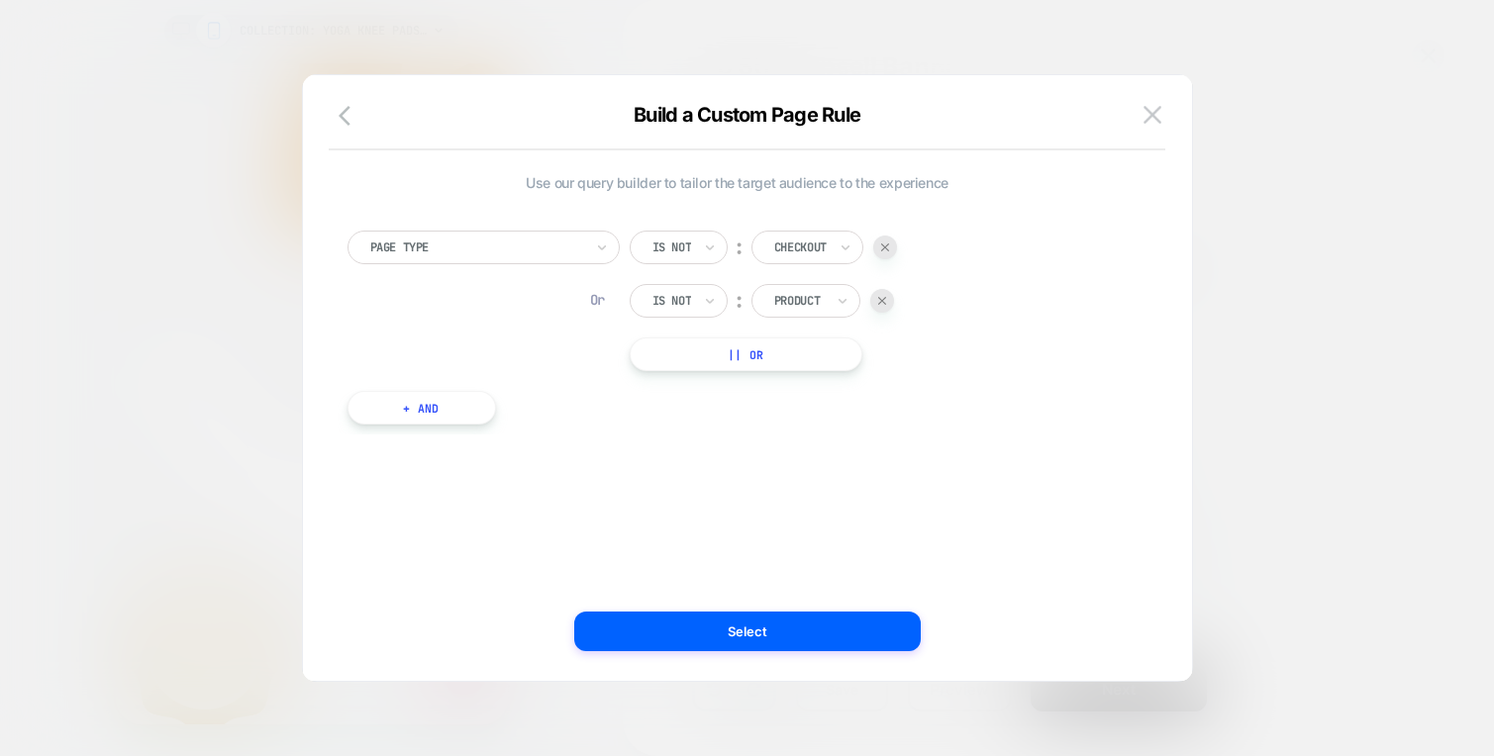
scroll to position [0, 744]
drag, startPoint x: 1157, startPoint y: 114, endPoint x: 1149, endPoint y: 142, distance: 28.8
click at [1157, 114] on img at bounding box center [1152, 114] width 18 height 17
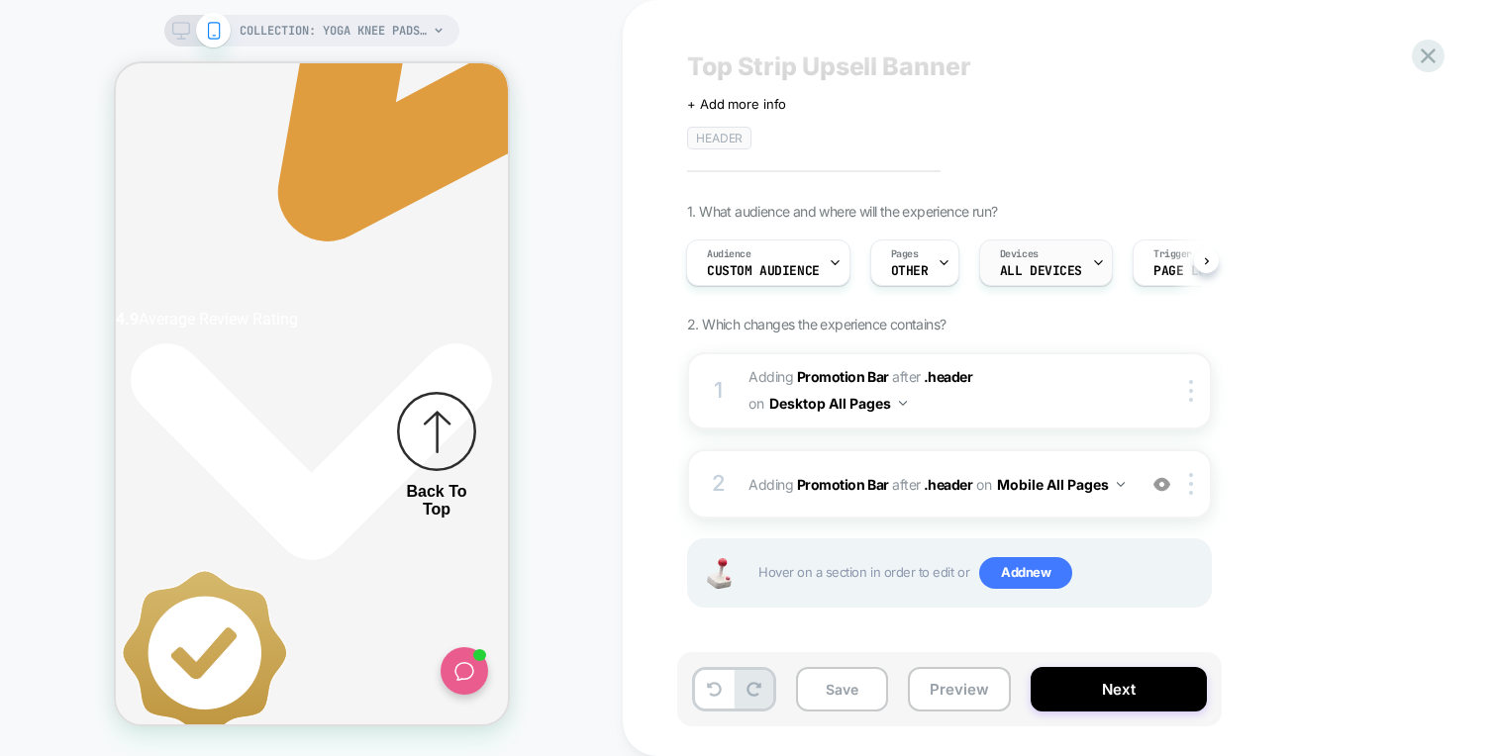
click at [1024, 281] on div "Devices ALL DEVICES" at bounding box center [1041, 263] width 122 height 45
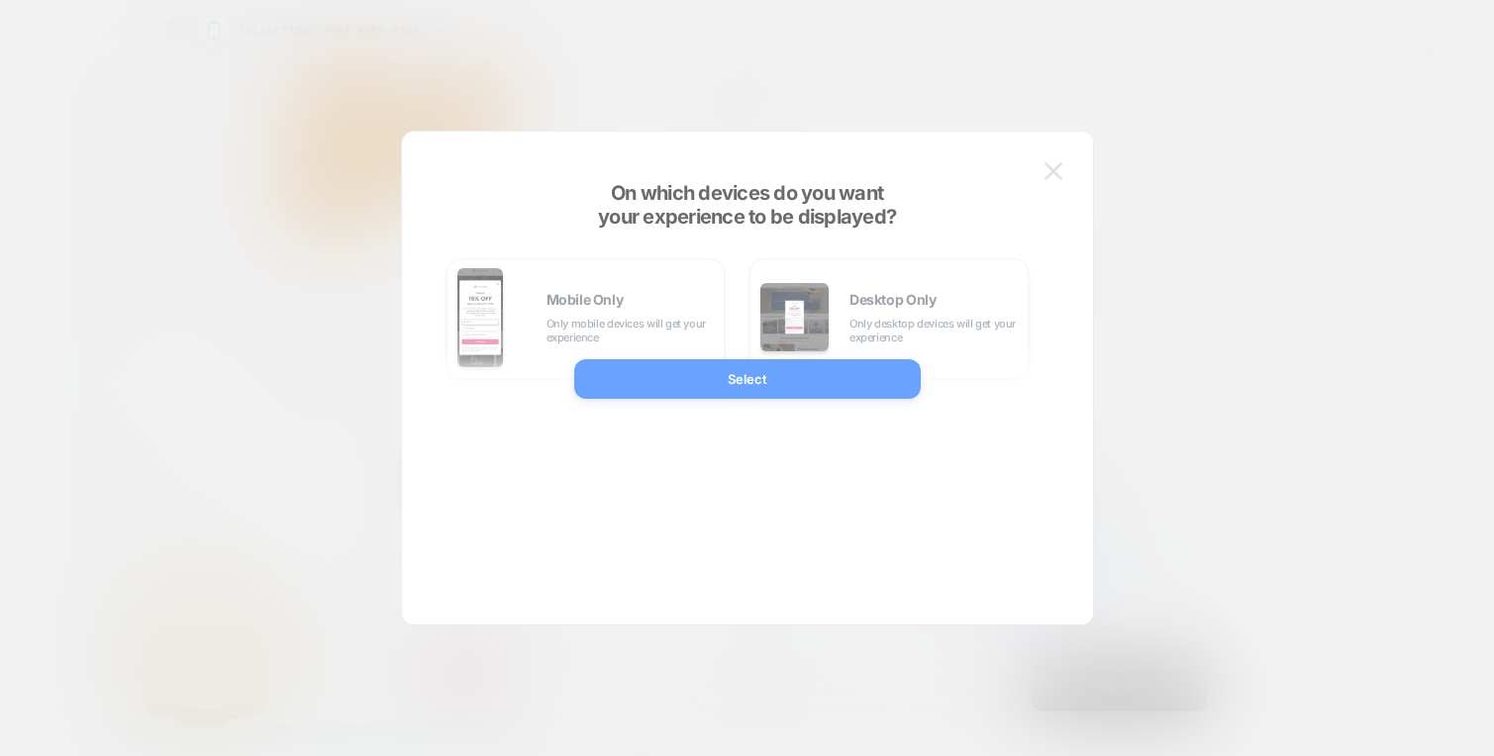
click at [1207, 127] on div at bounding box center [747, 378] width 1494 height 756
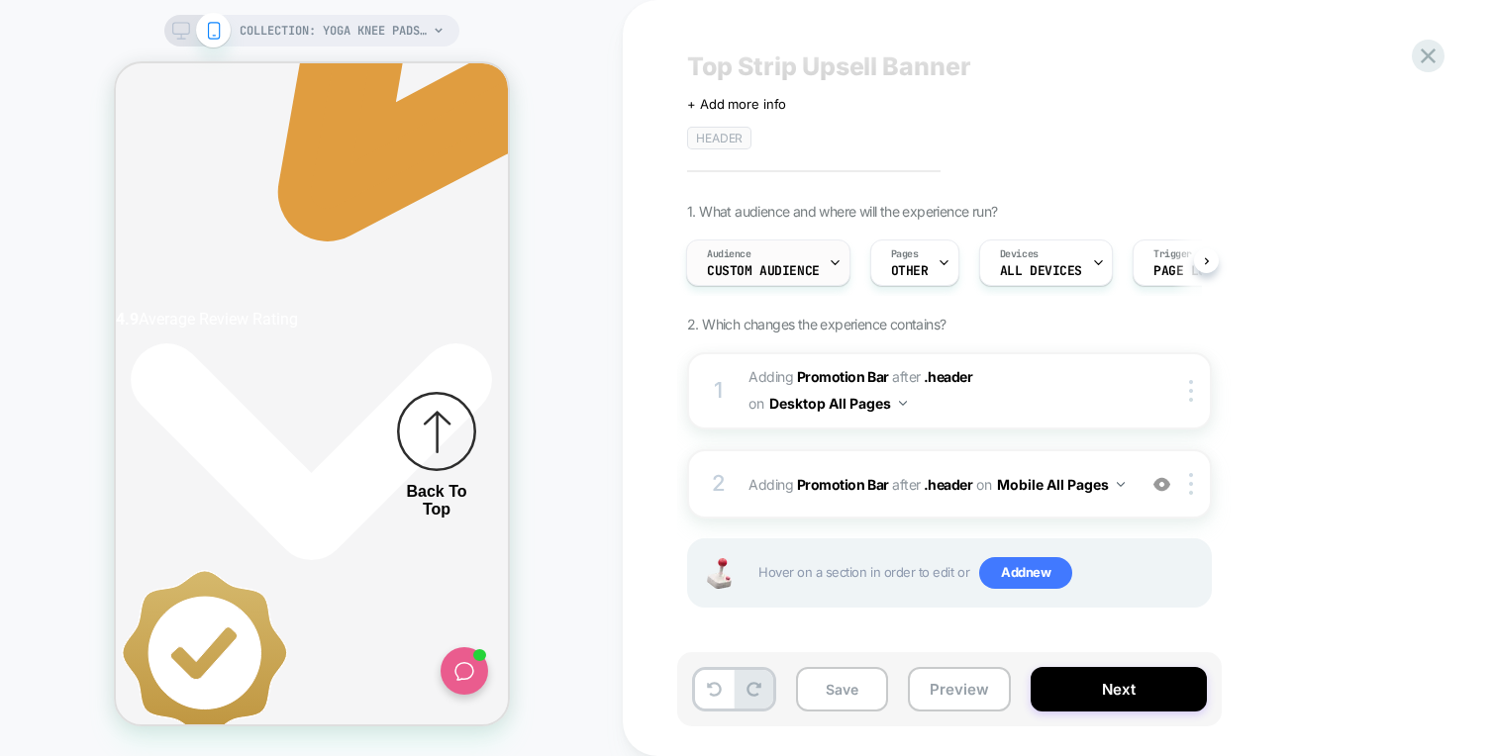
scroll to position [0, 0]
drag, startPoint x: 1463, startPoint y: 48, endPoint x: 1425, endPoint y: 53, distance: 38.1
click at [1463, 48] on div "Top Strip Upsell Banner Click to edit experience details + Add more info HEADER…" at bounding box center [1058, 378] width 871 height 756
click at [1425, 53] on icon at bounding box center [1427, 56] width 15 height 15
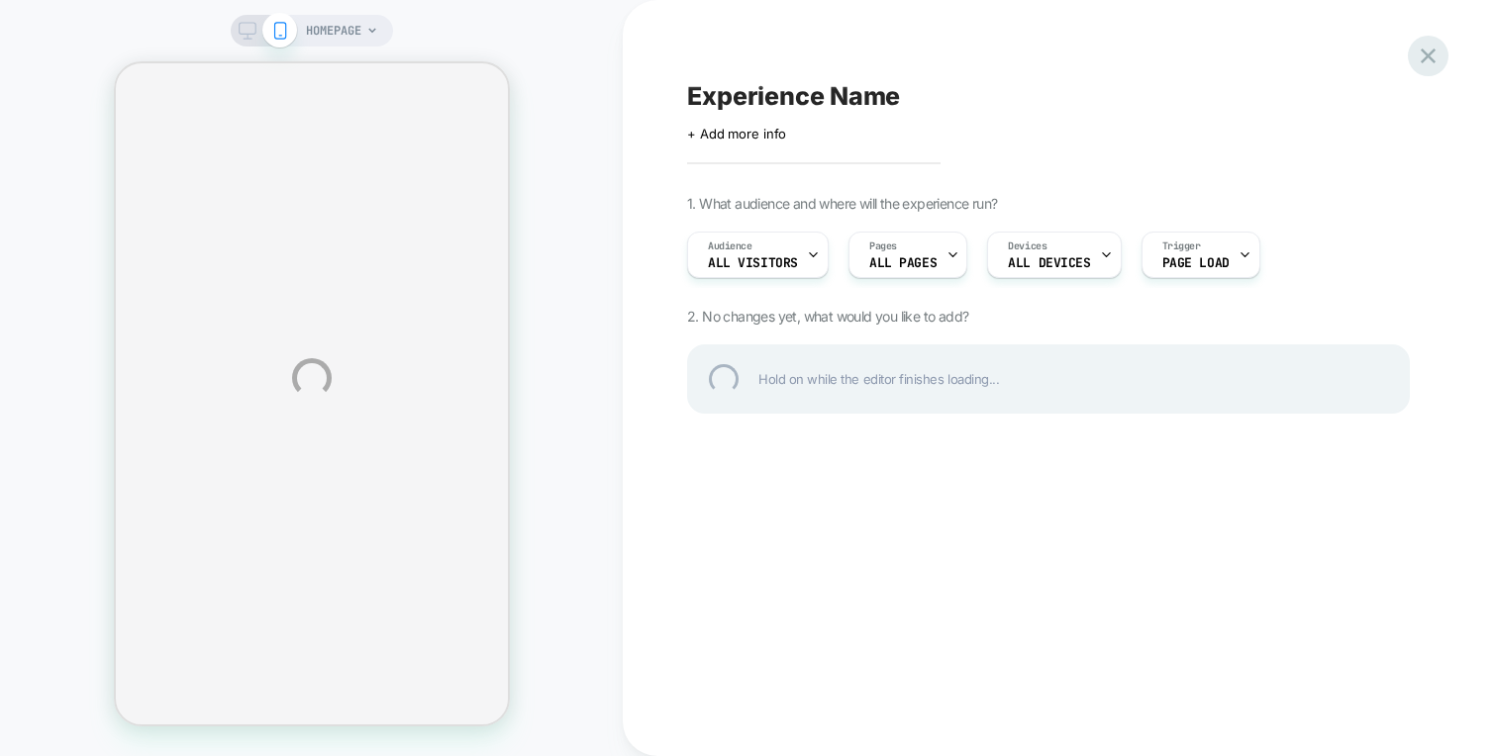
click at [1420, 49] on div at bounding box center [1428, 56] width 41 height 41
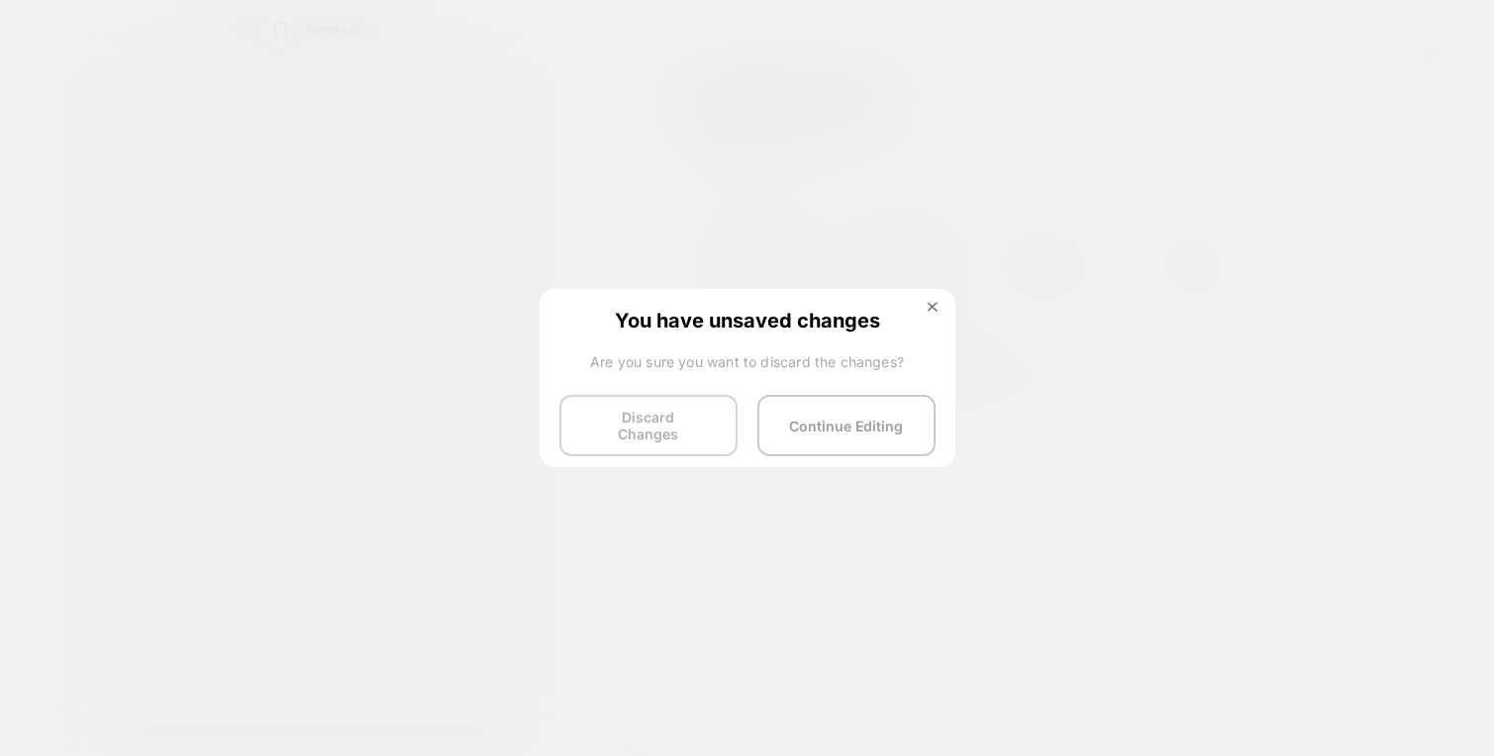
click at [596, 427] on button "Discard Changes" at bounding box center [648, 425] width 178 height 61
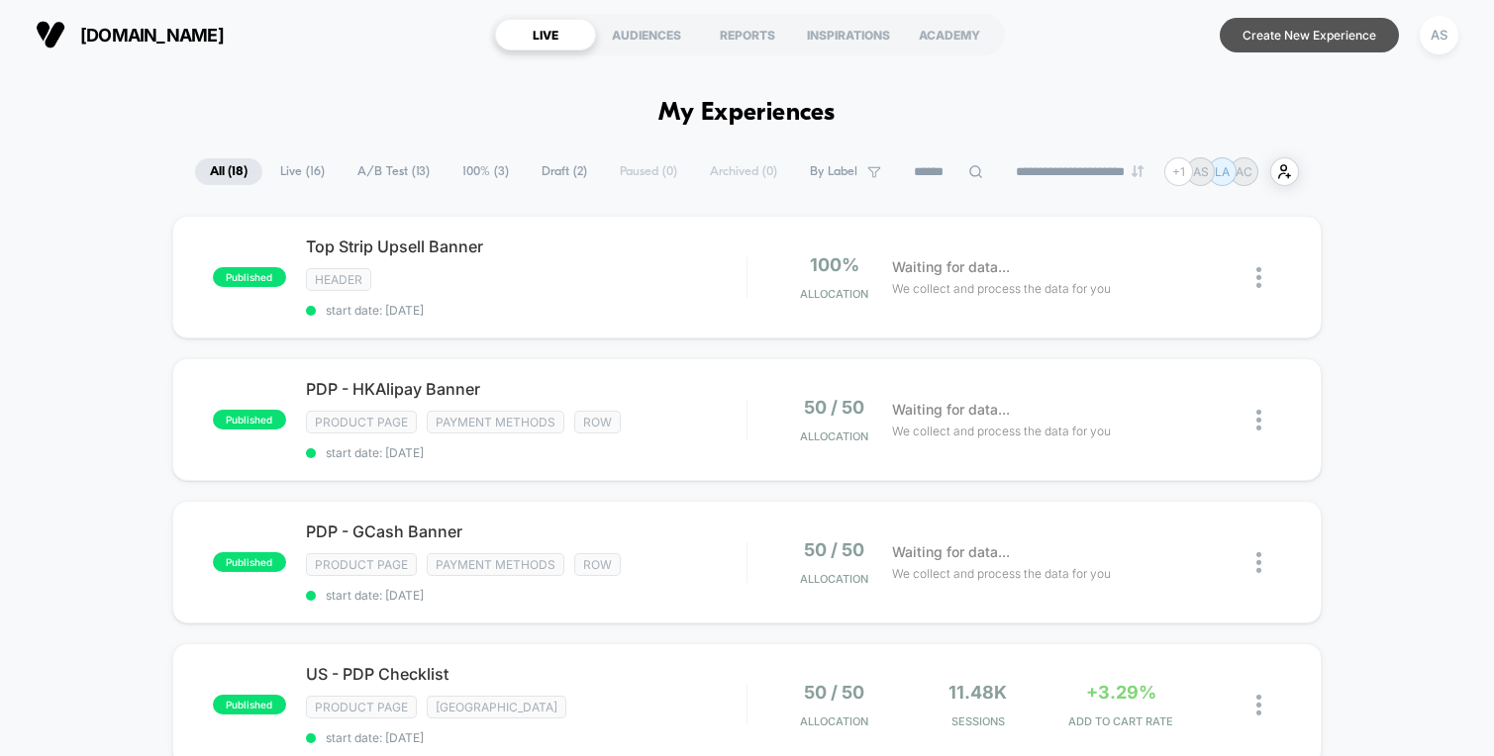
click at [1338, 37] on button "Create New Experience" at bounding box center [1308, 35] width 179 height 35
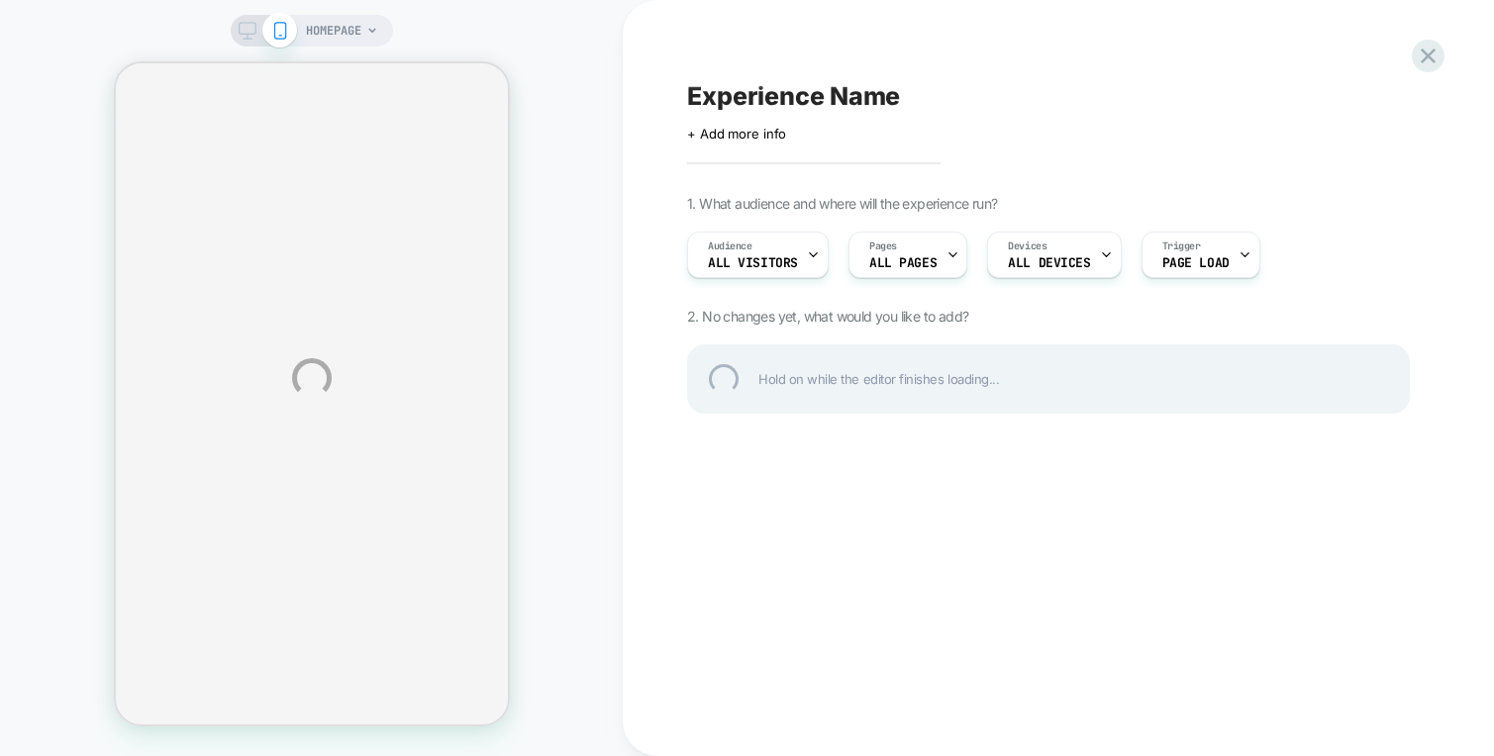
click at [977, 253] on div "HOMEPAGE Experience Name Click to edit experience details + Add more info 1. Wh…" at bounding box center [747, 378] width 1494 height 756
click at [944, 242] on div "HOMEPAGE Experience Name Click to edit experience details + Add more info 1. Wh…" at bounding box center [747, 378] width 1494 height 756
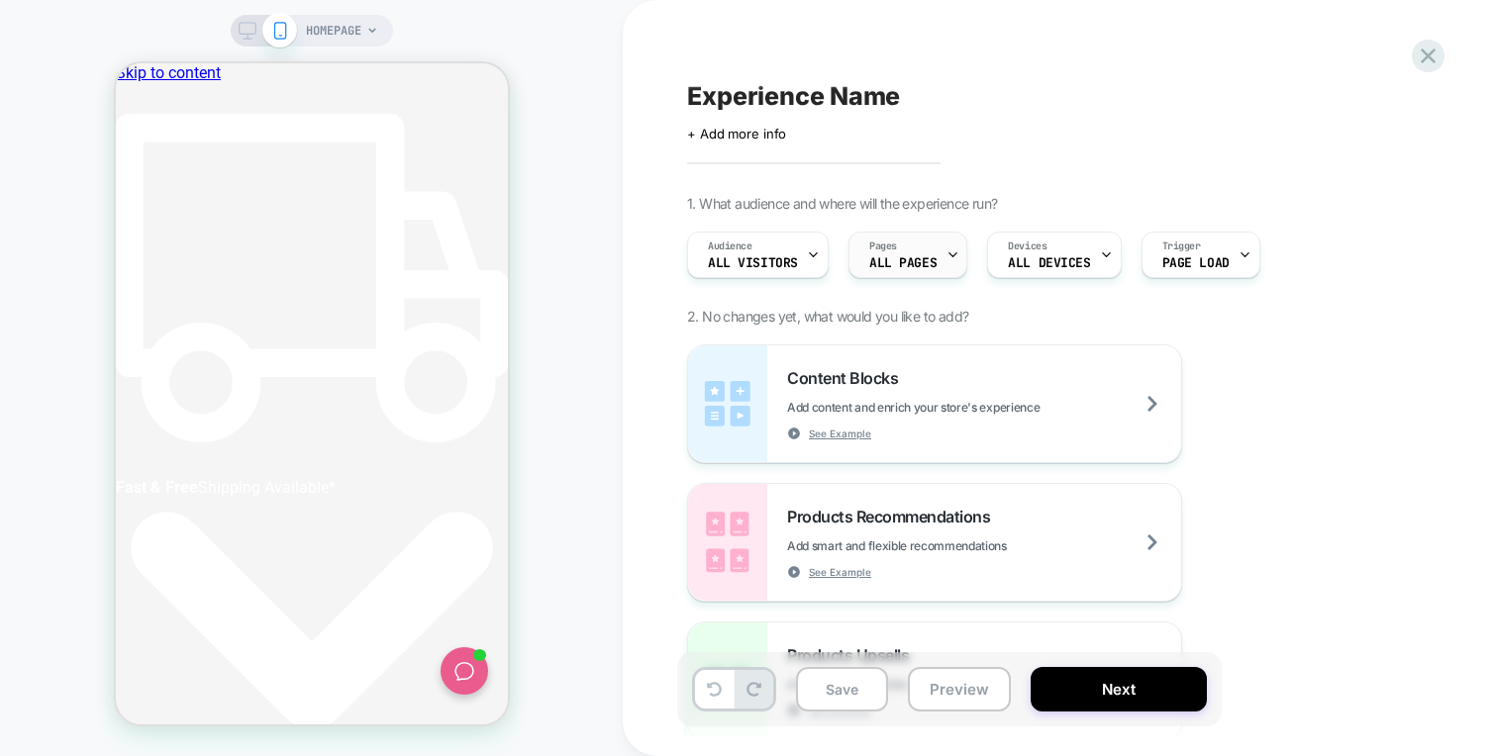
click at [926, 259] on span "ALL PAGES" at bounding box center [902, 263] width 67 height 14
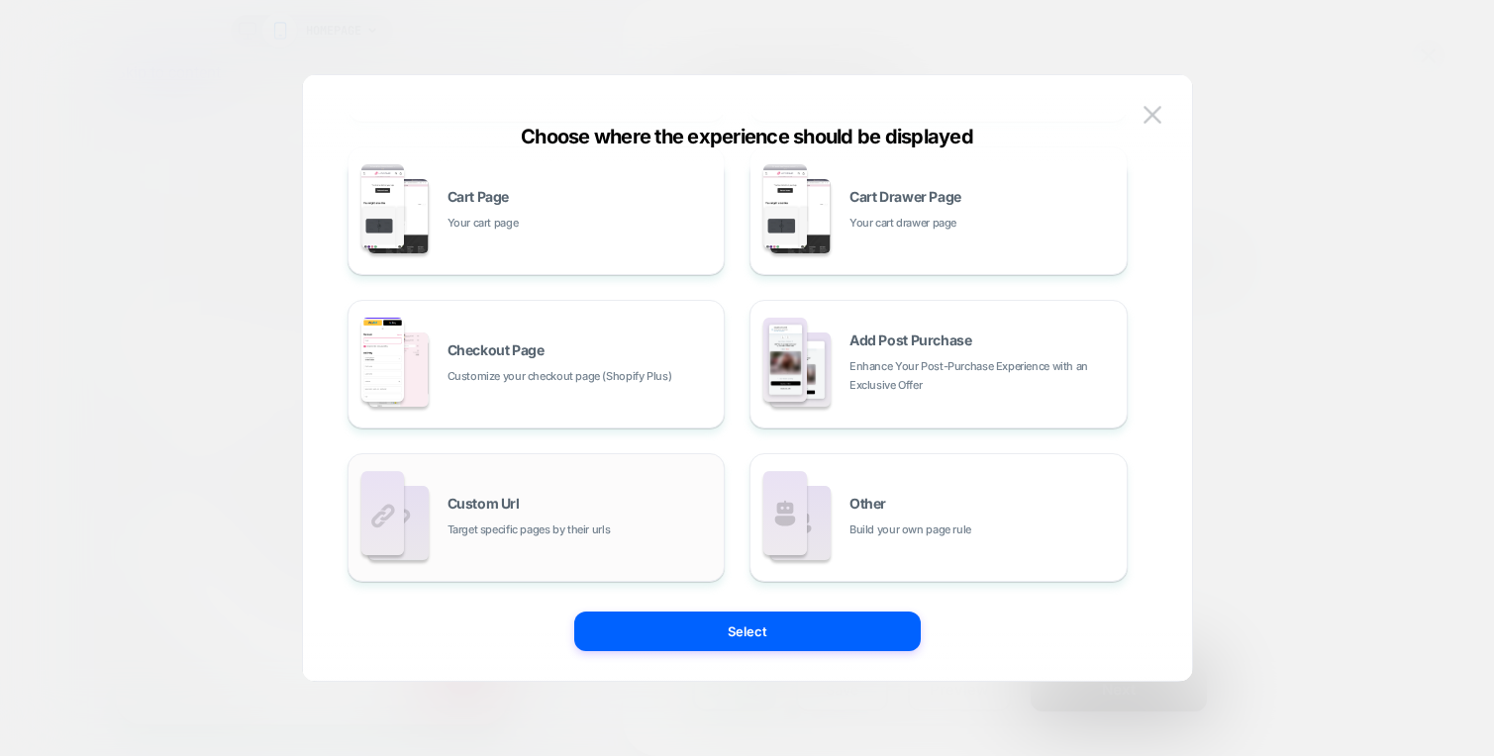
scroll to position [0, 316]
click at [895, 527] on span "Build your own page rule" at bounding box center [910, 530] width 122 height 19
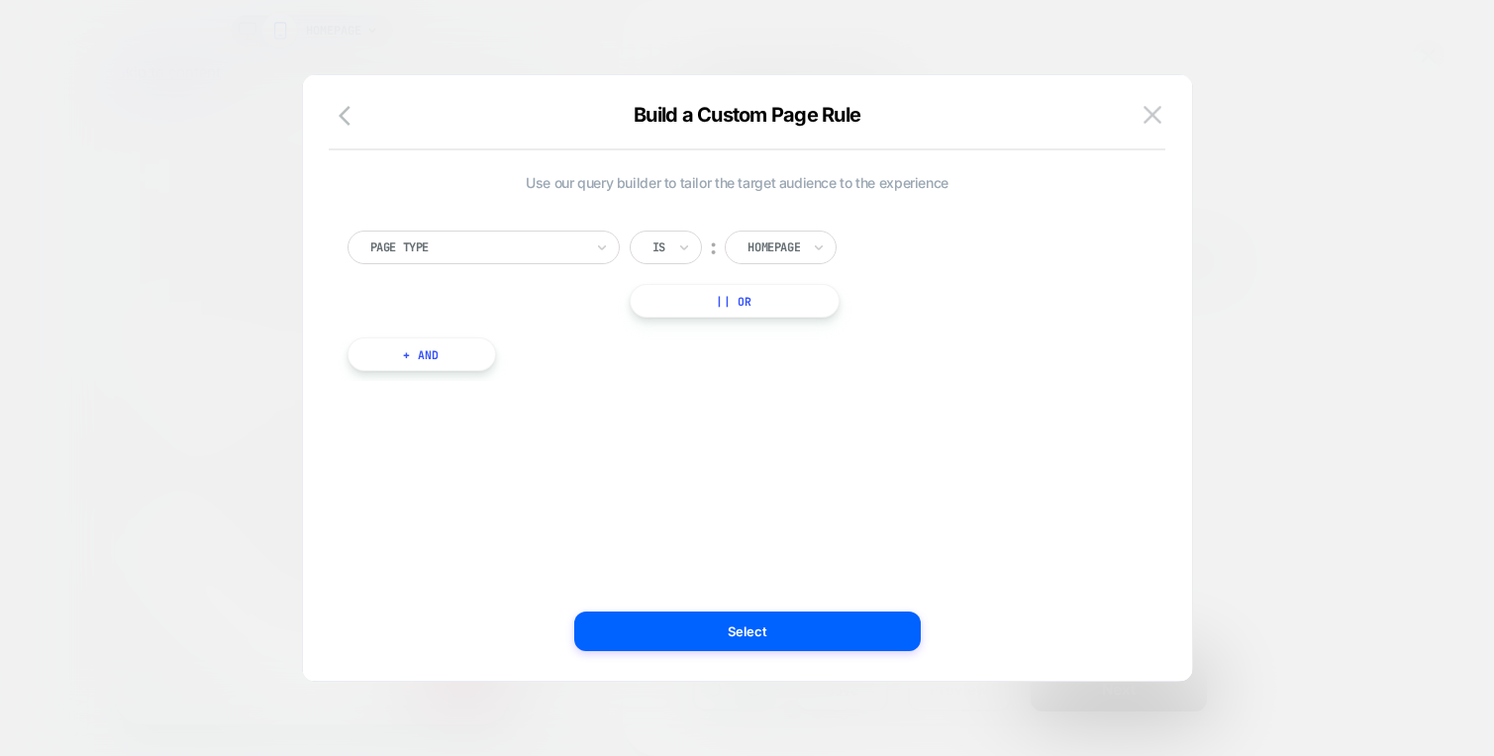
scroll to position [0, 0]
click at [748, 245] on input "text" at bounding box center [751, 248] width 8 height 18
click at [345, 111] on icon "button" at bounding box center [351, 116] width 24 height 24
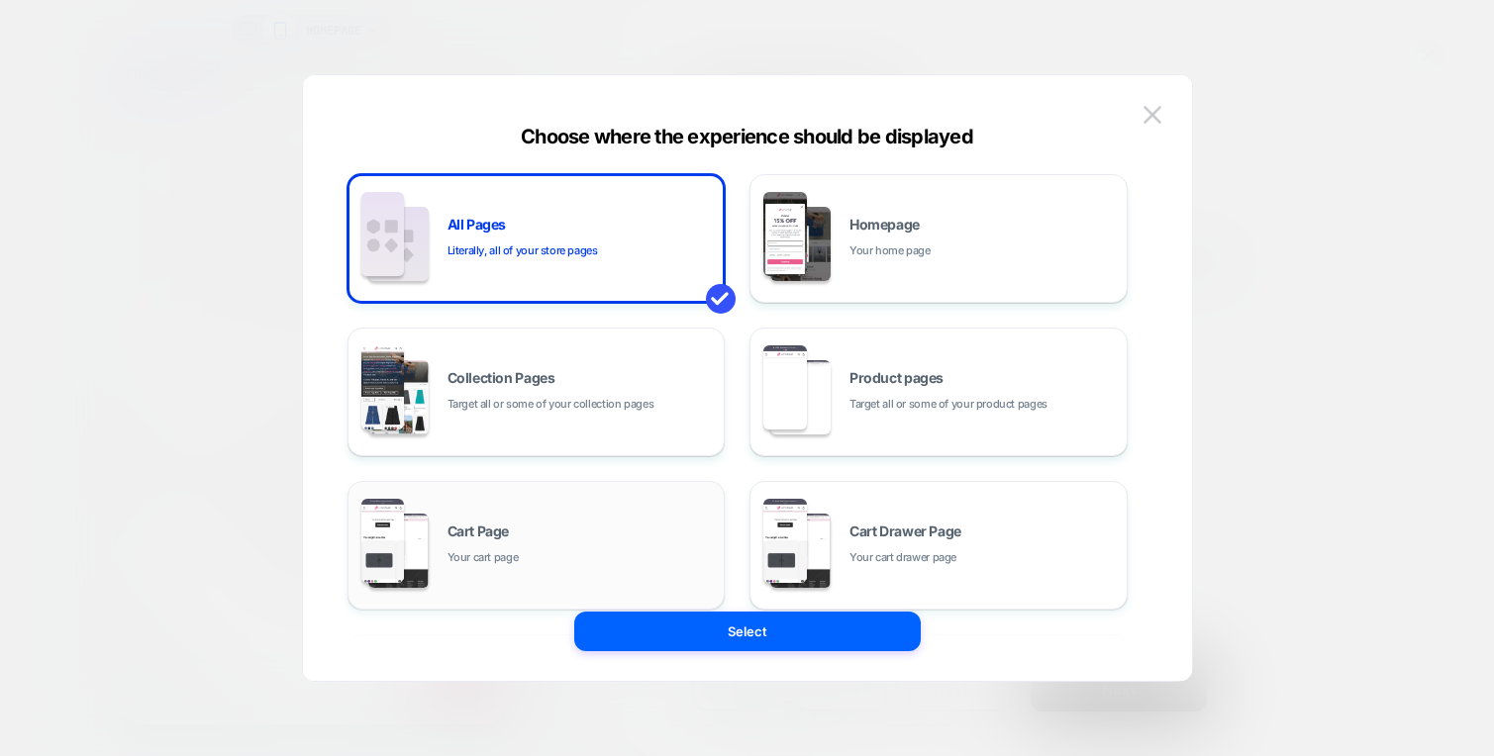
click at [544, 560] on div "Cart Page Your cart page" at bounding box center [580, 546] width 267 height 43
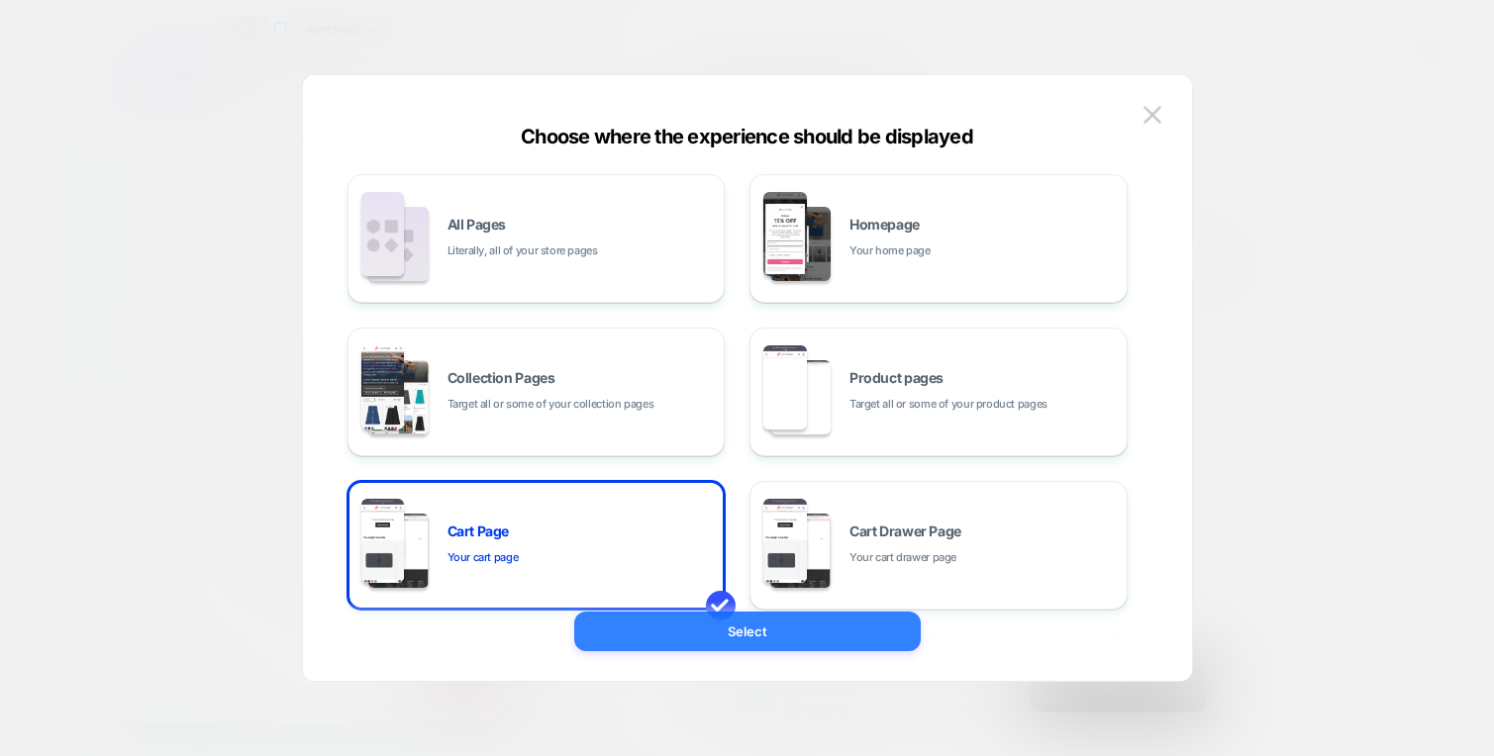
scroll to position [0, 712]
click at [747, 642] on button "Select" at bounding box center [747, 632] width 346 height 40
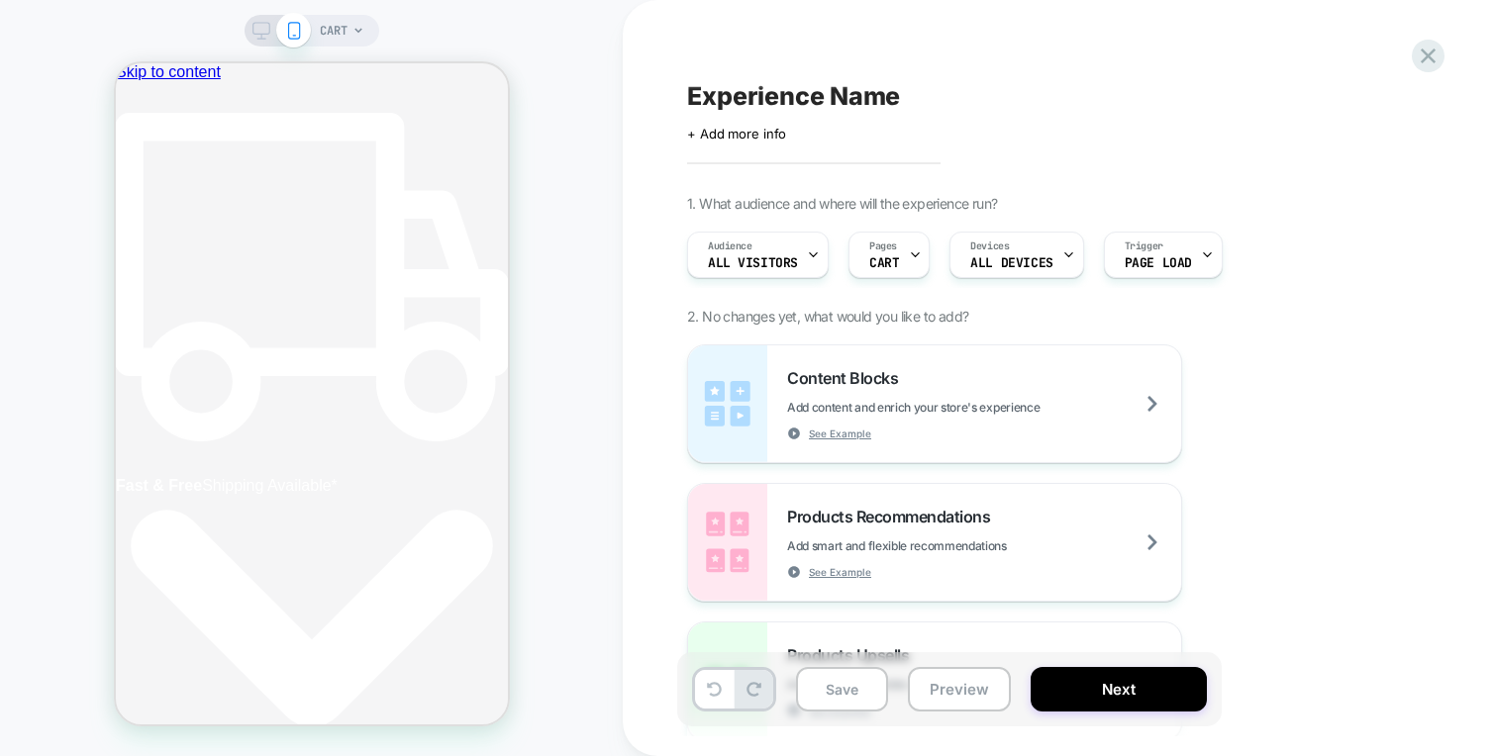
scroll to position [0, 0]
click at [875, 242] on span "Pages" at bounding box center [883, 247] width 28 height 14
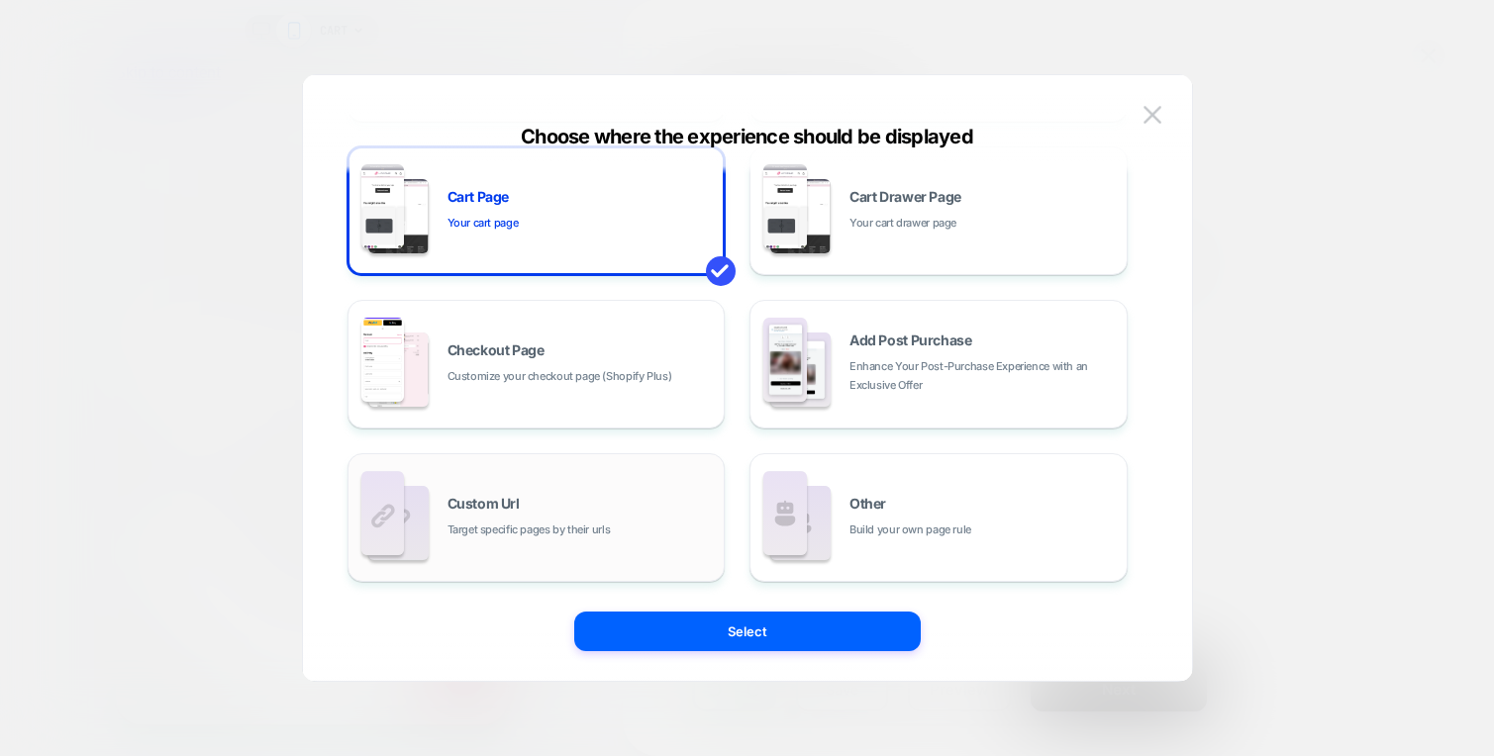
click at [576, 498] on div "Custom Url Target specific pages by their urls" at bounding box center [580, 518] width 267 height 43
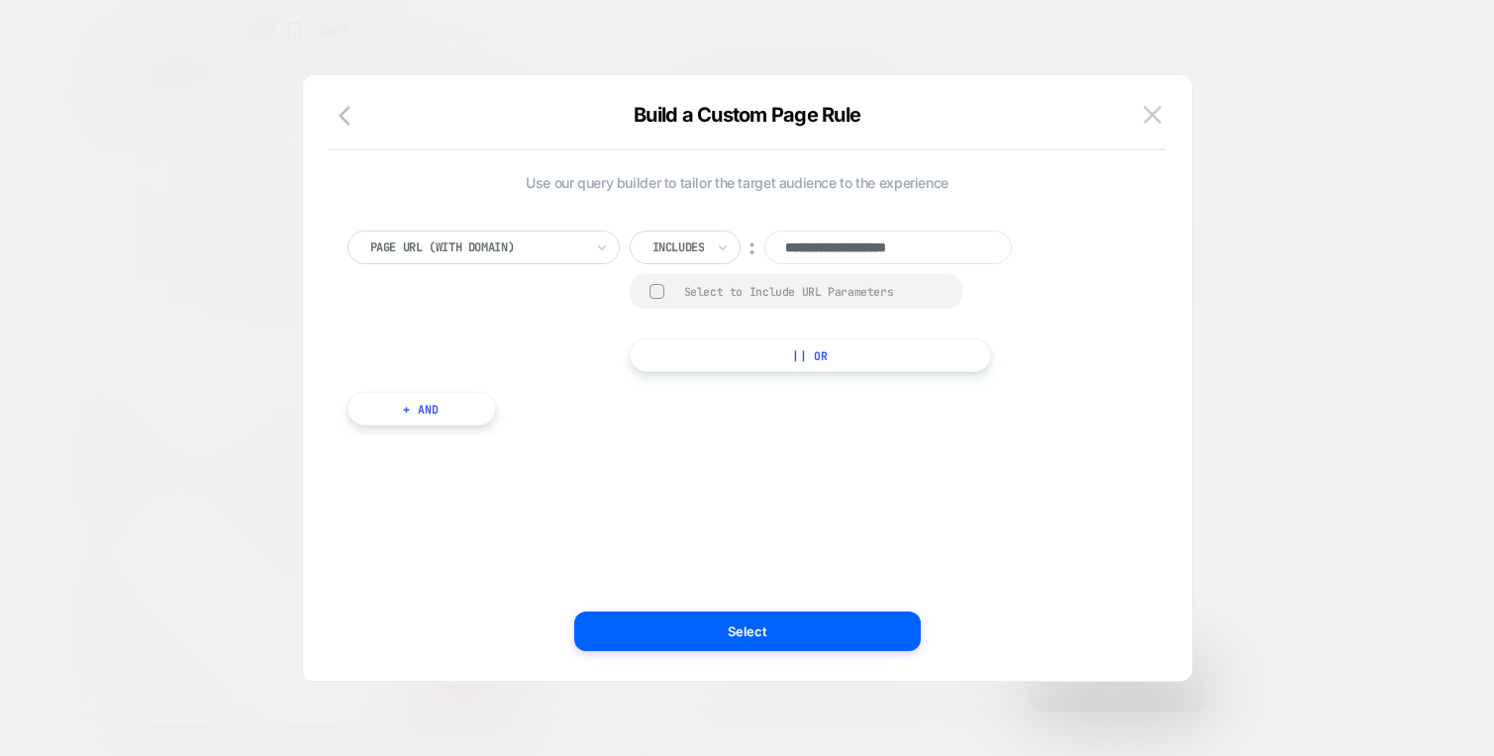
paste input "**********"
type input "**********"
click at [1155, 106] on img at bounding box center [1152, 114] width 18 height 17
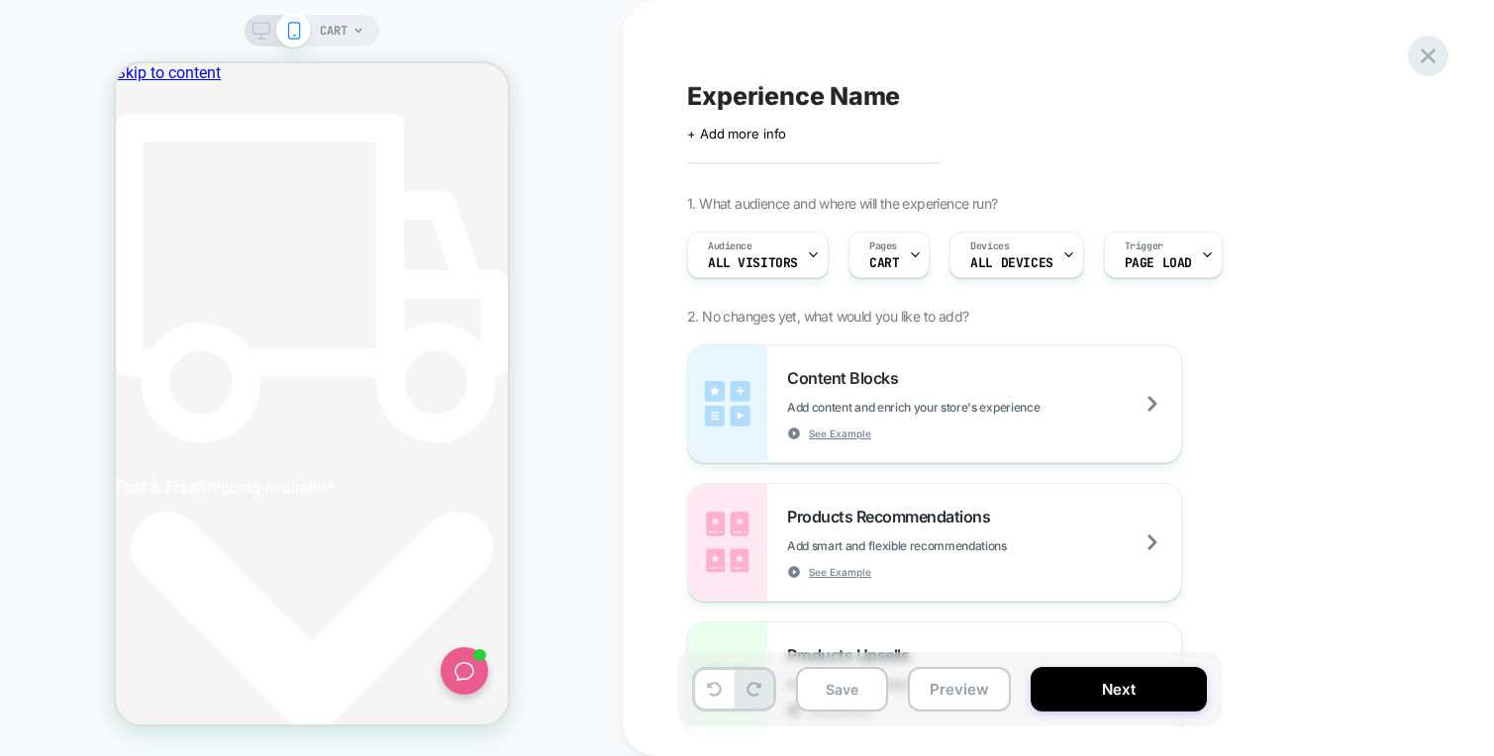
drag, startPoint x: 1411, startPoint y: 53, endPoint x: 1384, endPoint y: 47, distance: 27.6
click at [1408, 52] on div "Experience Name Click to edit experience details + Add more info 1. What audien…" at bounding box center [1058, 378] width 742 height 756
